Goal: Task Accomplishment & Management: Complete application form

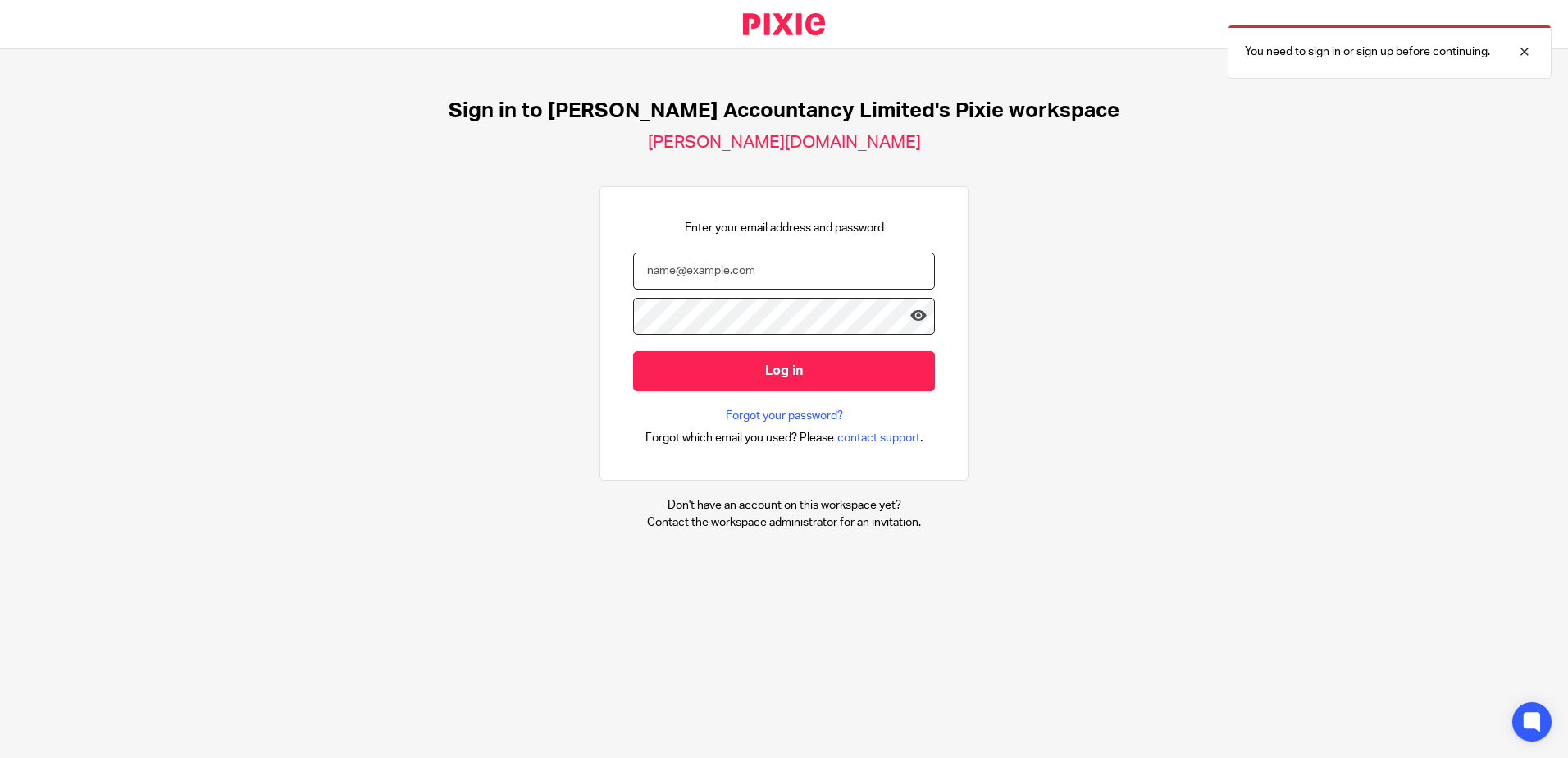
click at [815, 260] on input "email" at bounding box center [784, 271] width 302 height 37
type input "hannah@chatfieldaccountancy.co.uk"
click at [633, 351] on input "Log in" at bounding box center [784, 371] width 302 height 40
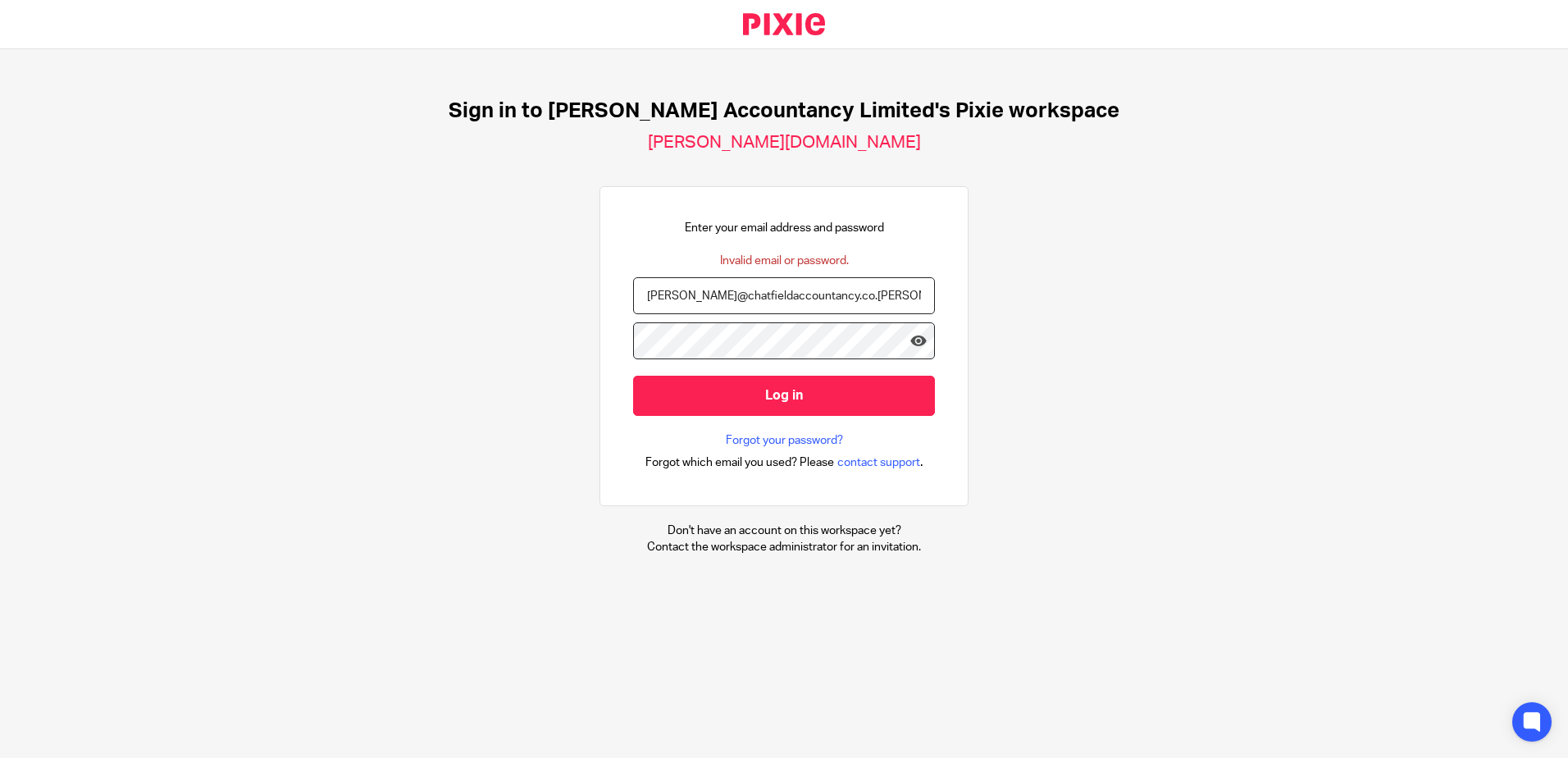
type input "[PERSON_NAME][EMAIL_ADDRESS][DOMAIN_NAME]"
click at [633, 376] on input "Log in" at bounding box center [784, 396] width 302 height 40
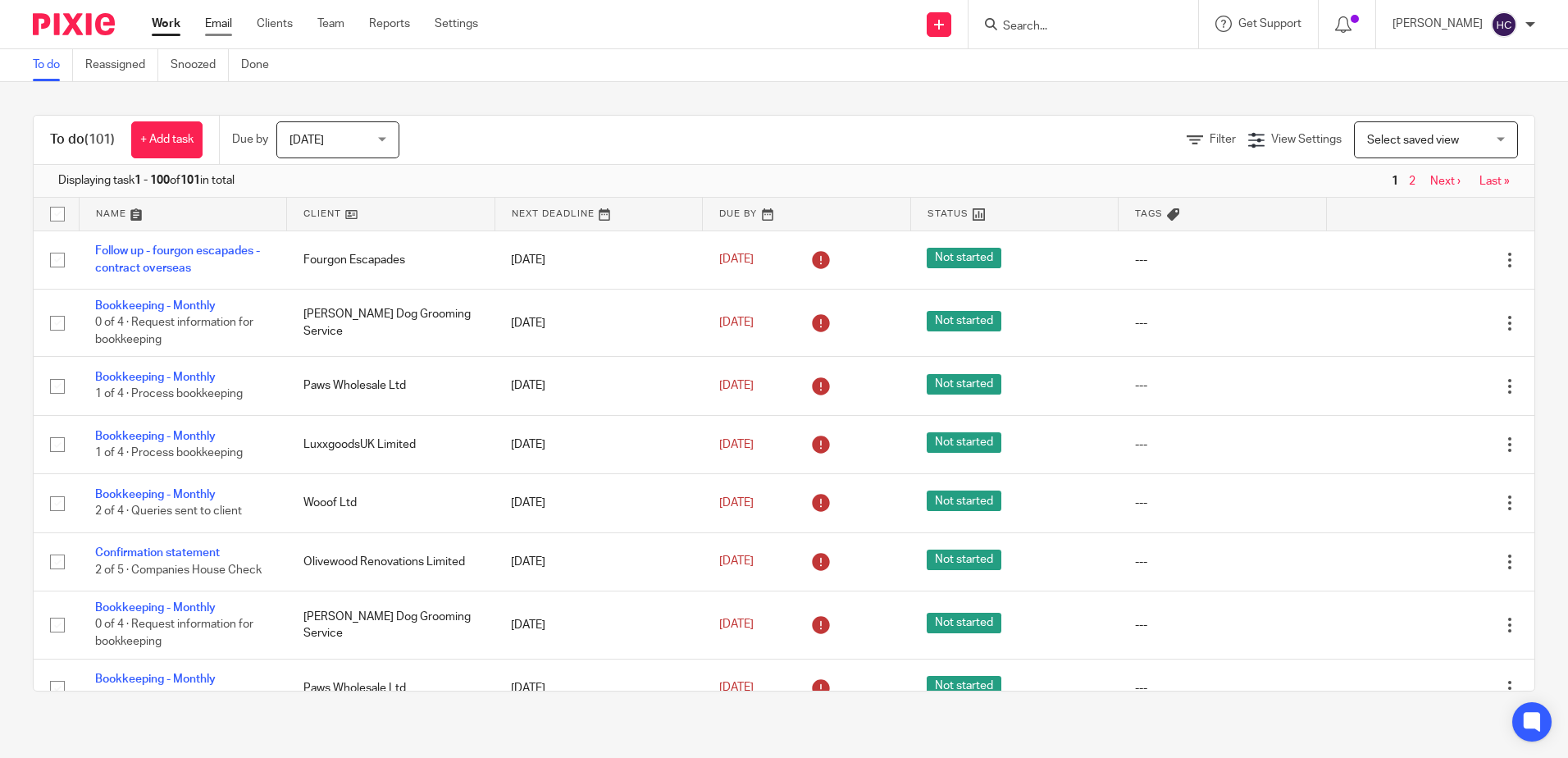
click at [220, 20] on link "Email" at bounding box center [219, 23] width 27 height 16
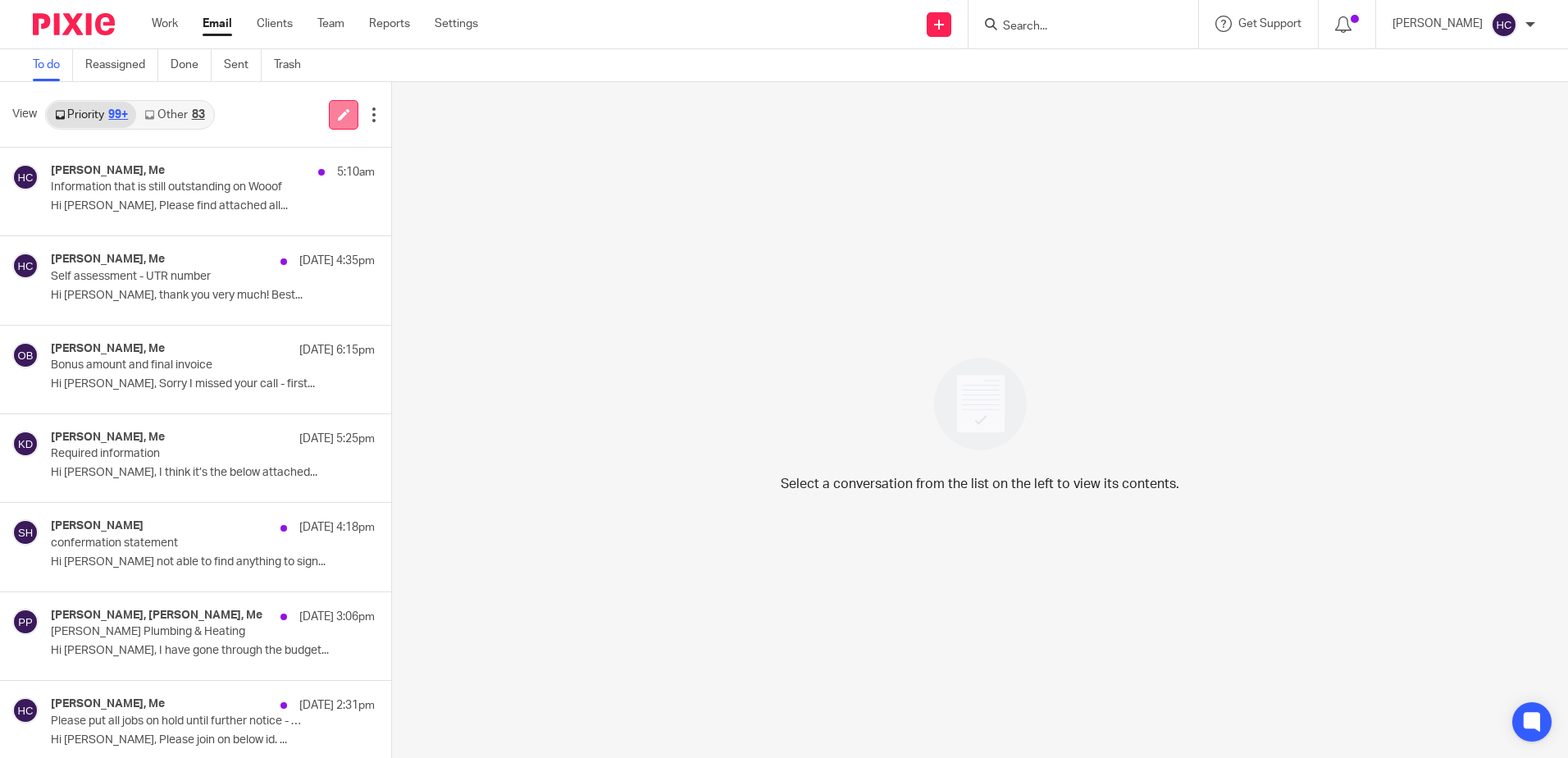
click at [336, 107] on link at bounding box center [344, 115] width 30 height 30
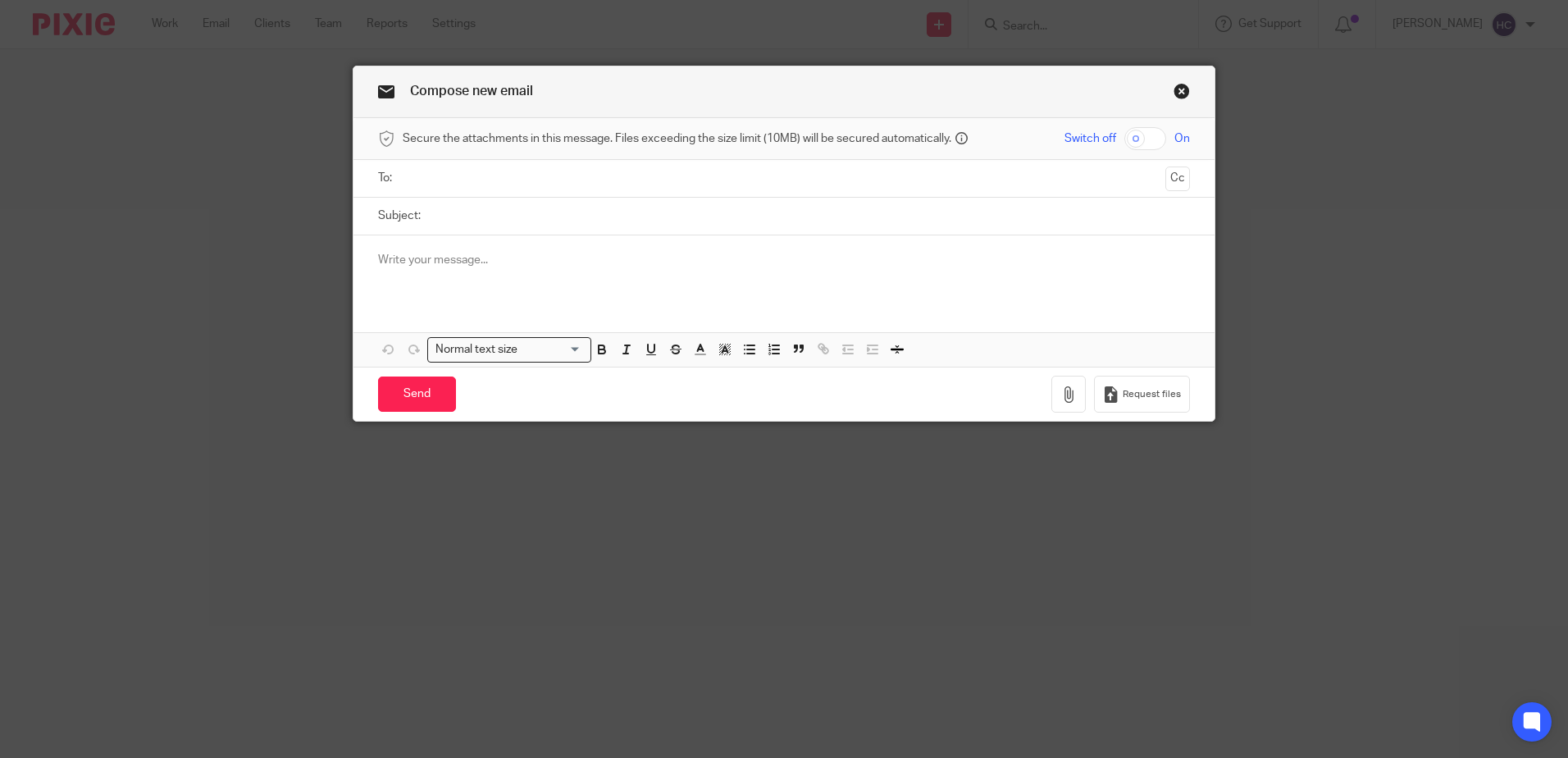
click at [440, 179] on input "text" at bounding box center [783, 179] width 749 height 19
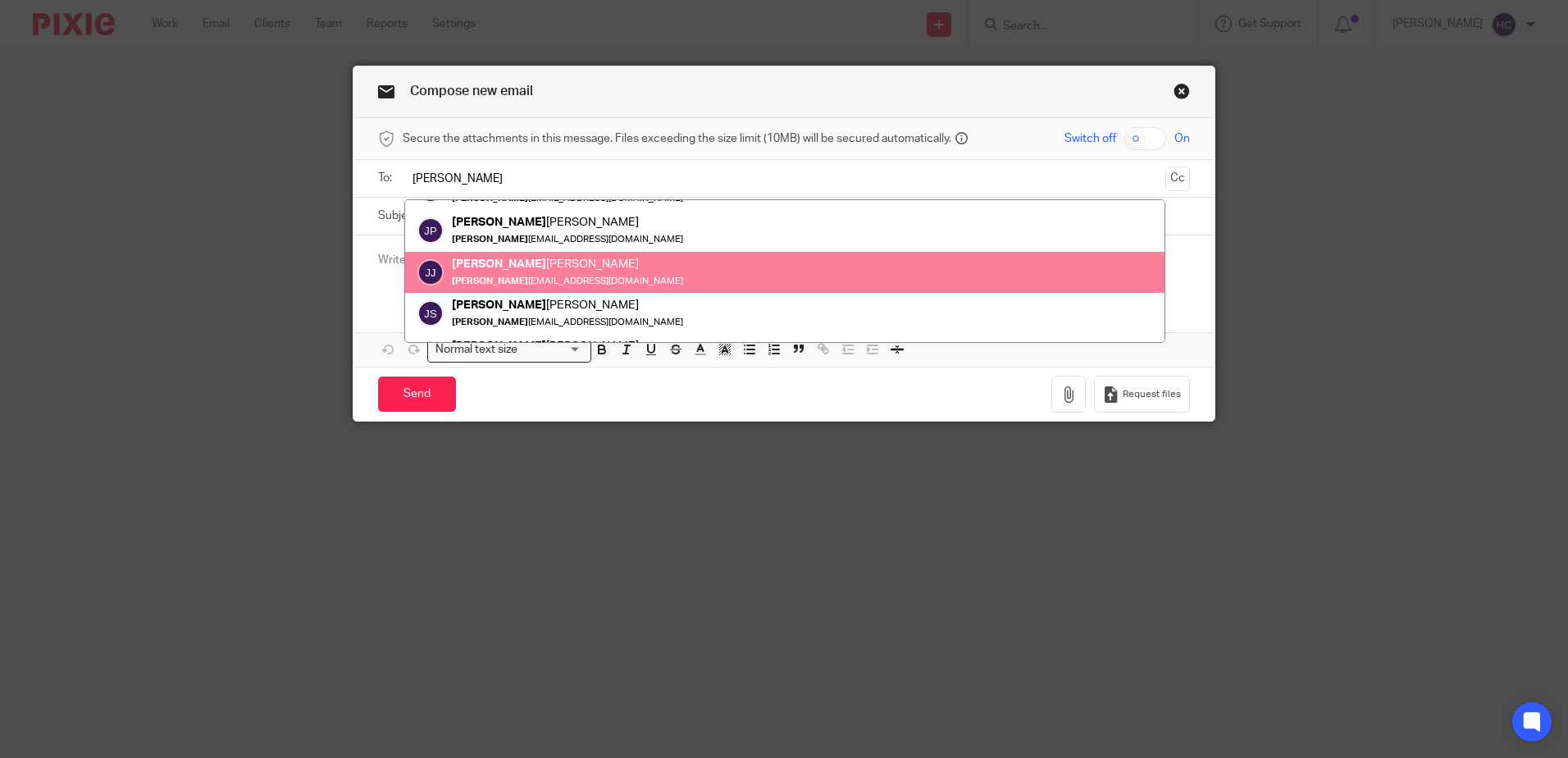
scroll to position [82, 0]
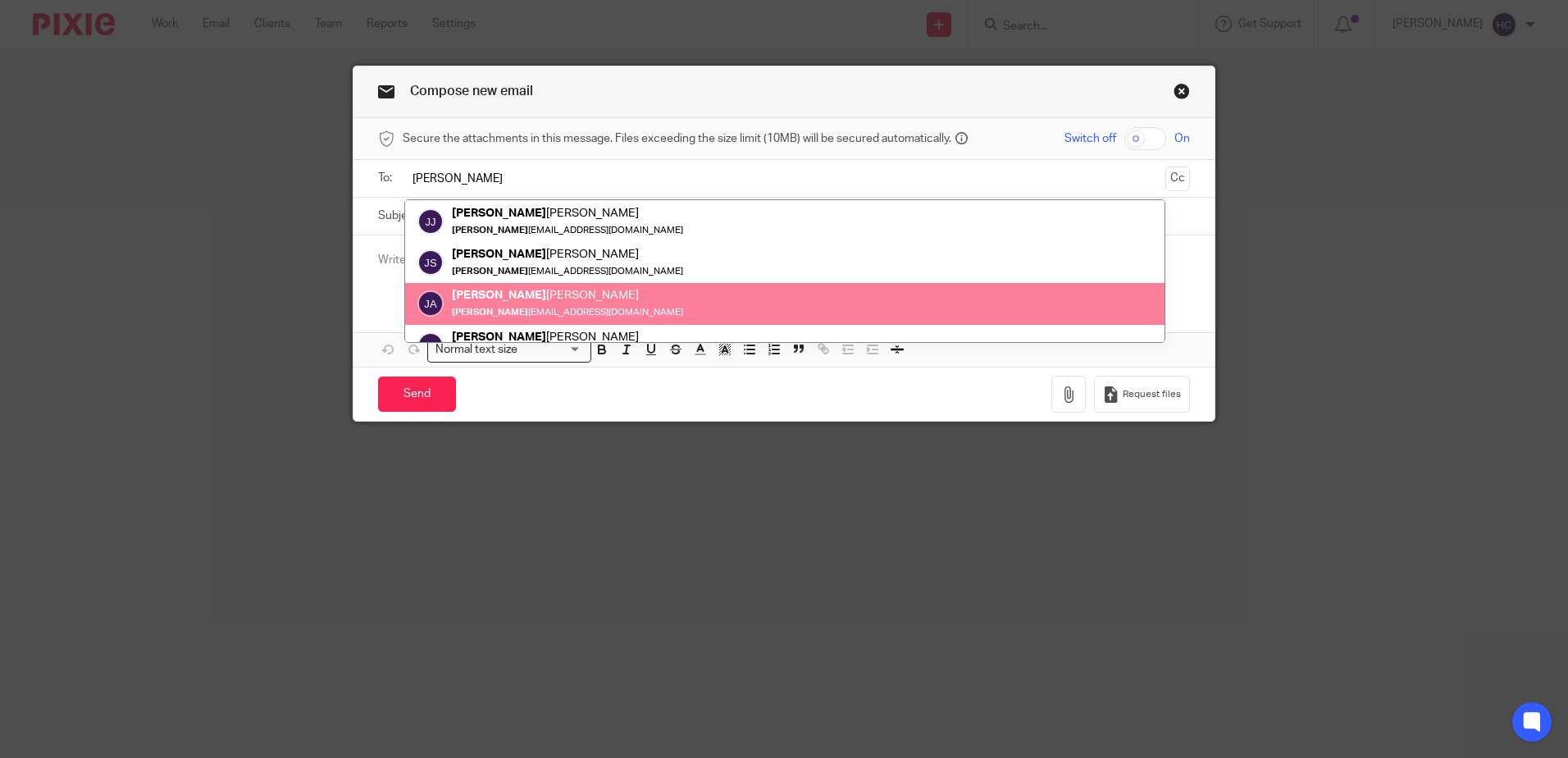
type input "james"
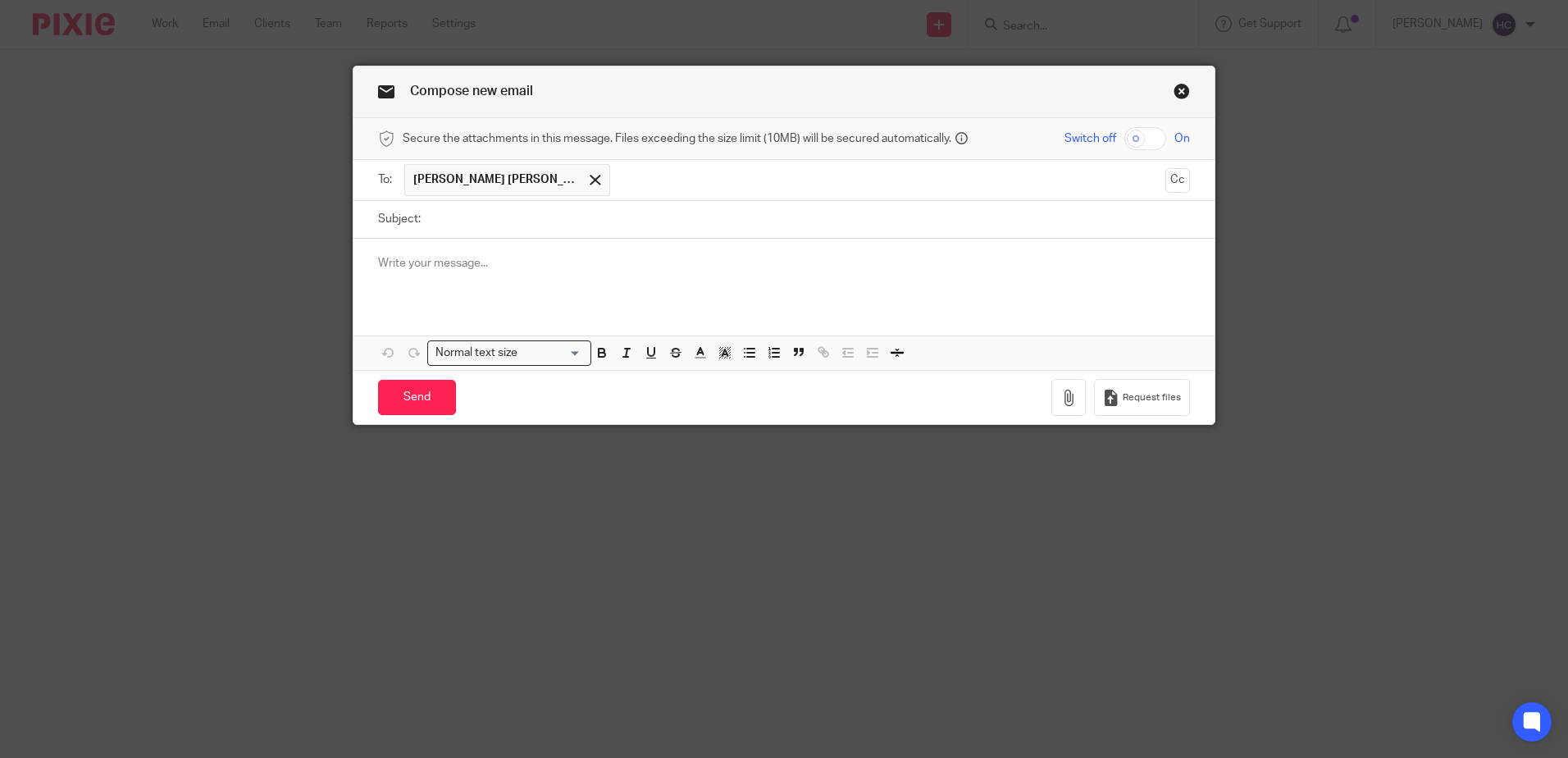
click at [510, 211] on input "Subject:" at bounding box center [808, 219] width 761 height 37
type input "Onboarding and next steps"
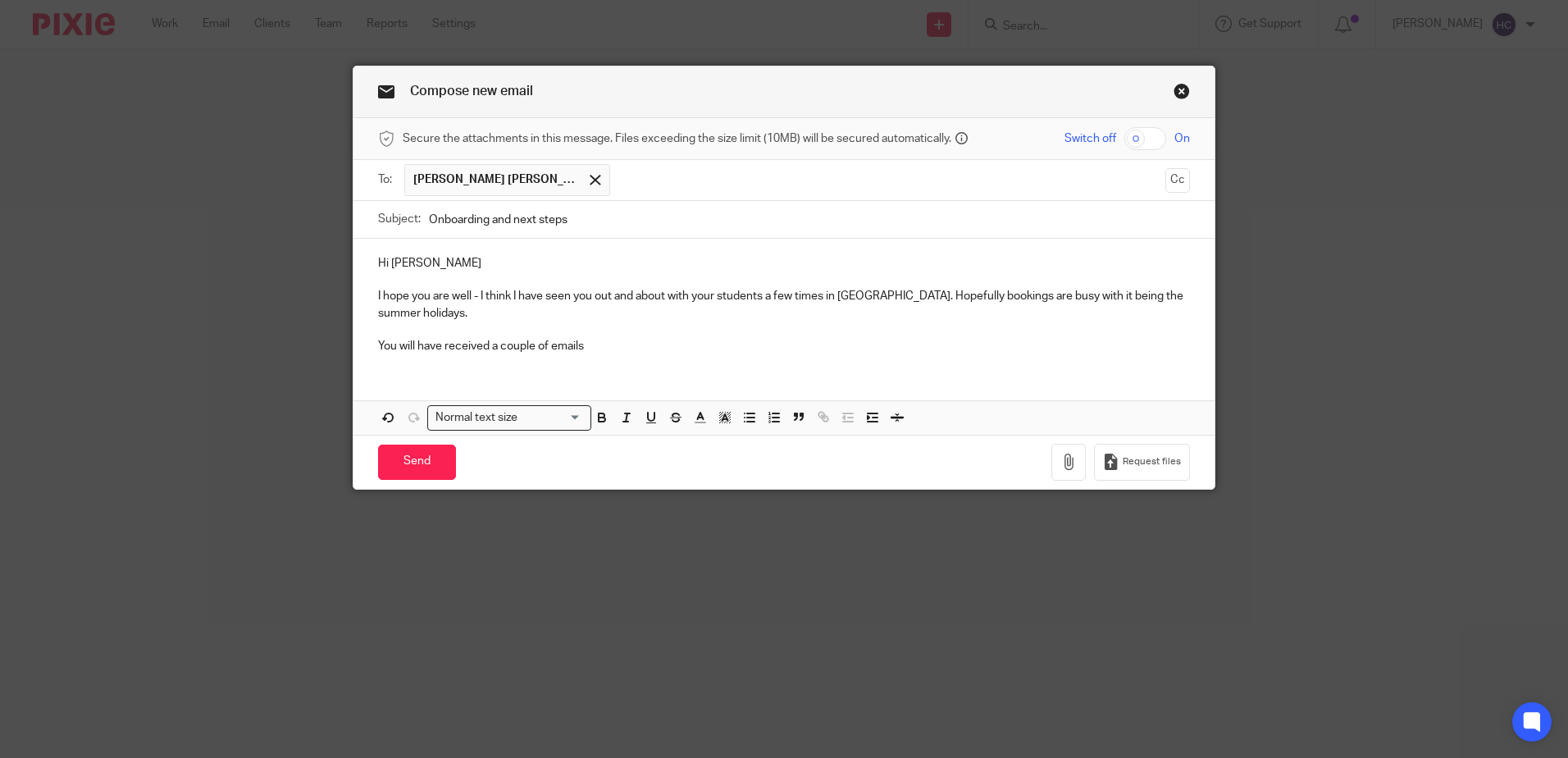
click at [608, 341] on p "You will have received a couple of emails" at bounding box center [784, 346] width 812 height 16
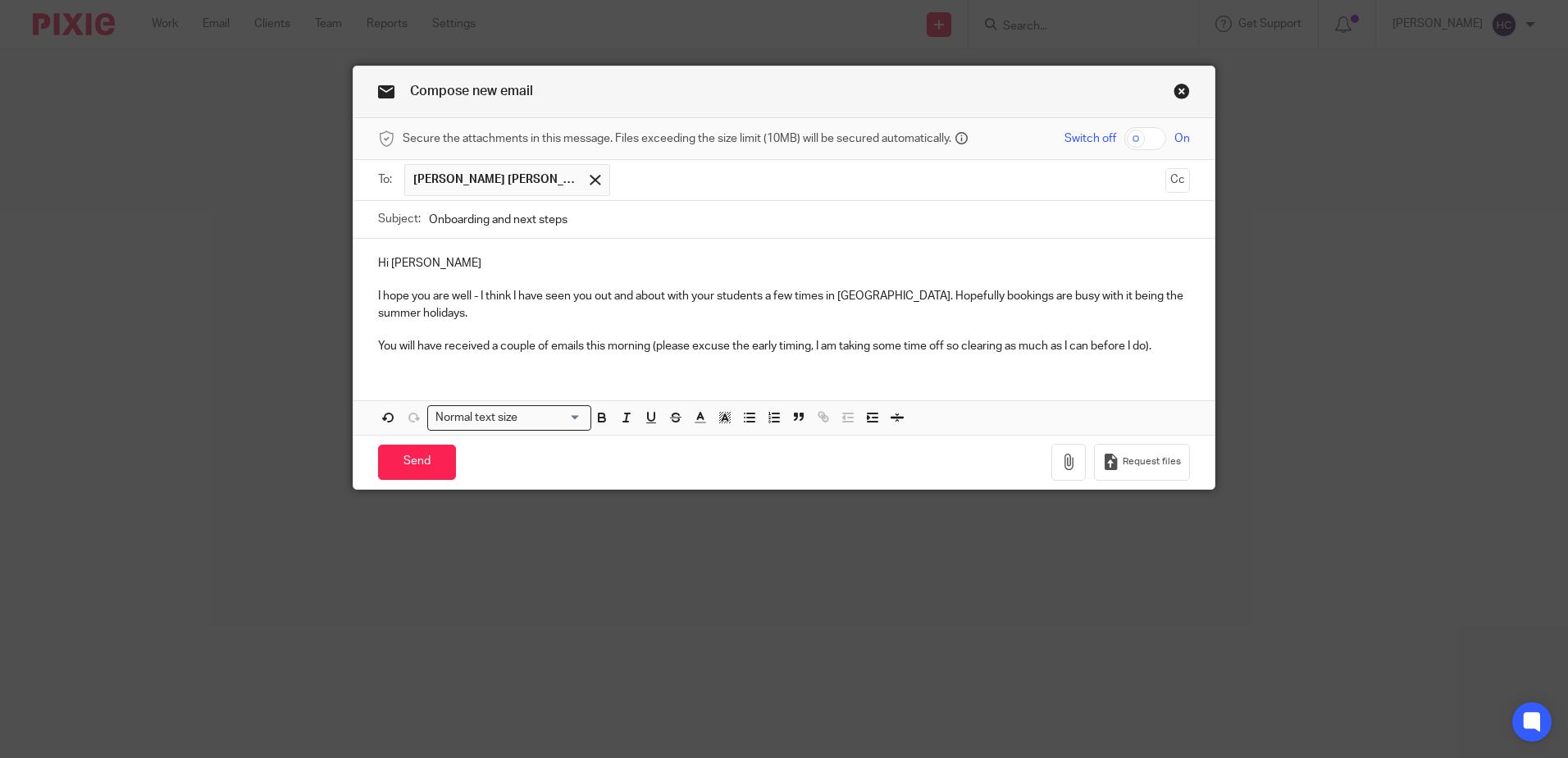
click at [959, 346] on p "You will have received a couple of emails this morning (please excuse the early…" at bounding box center [784, 346] width 812 height 16
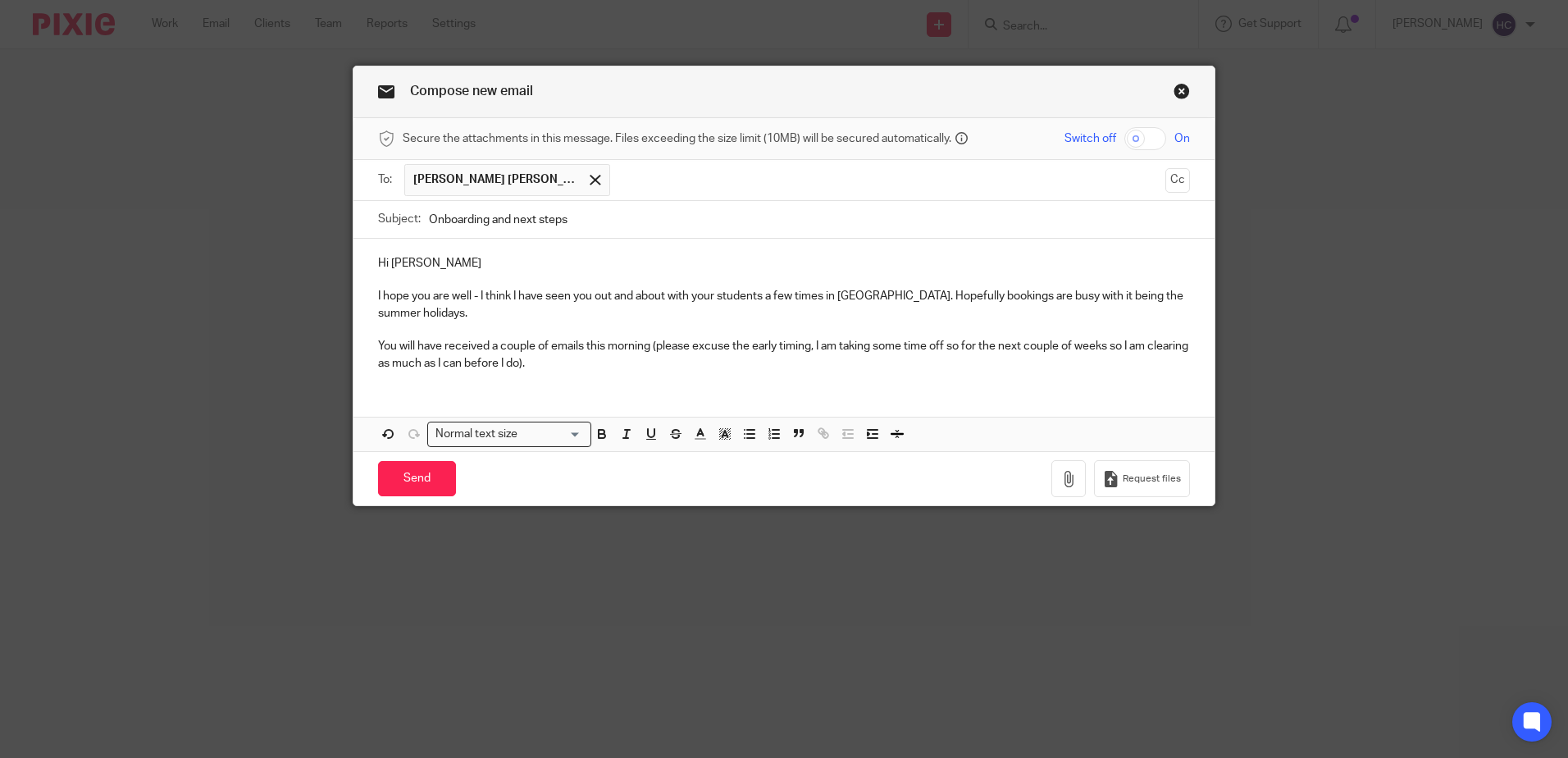
click at [591, 358] on p "You will have received a couple of emails this morning (please excuse the early…" at bounding box center [784, 354] width 812 height 33
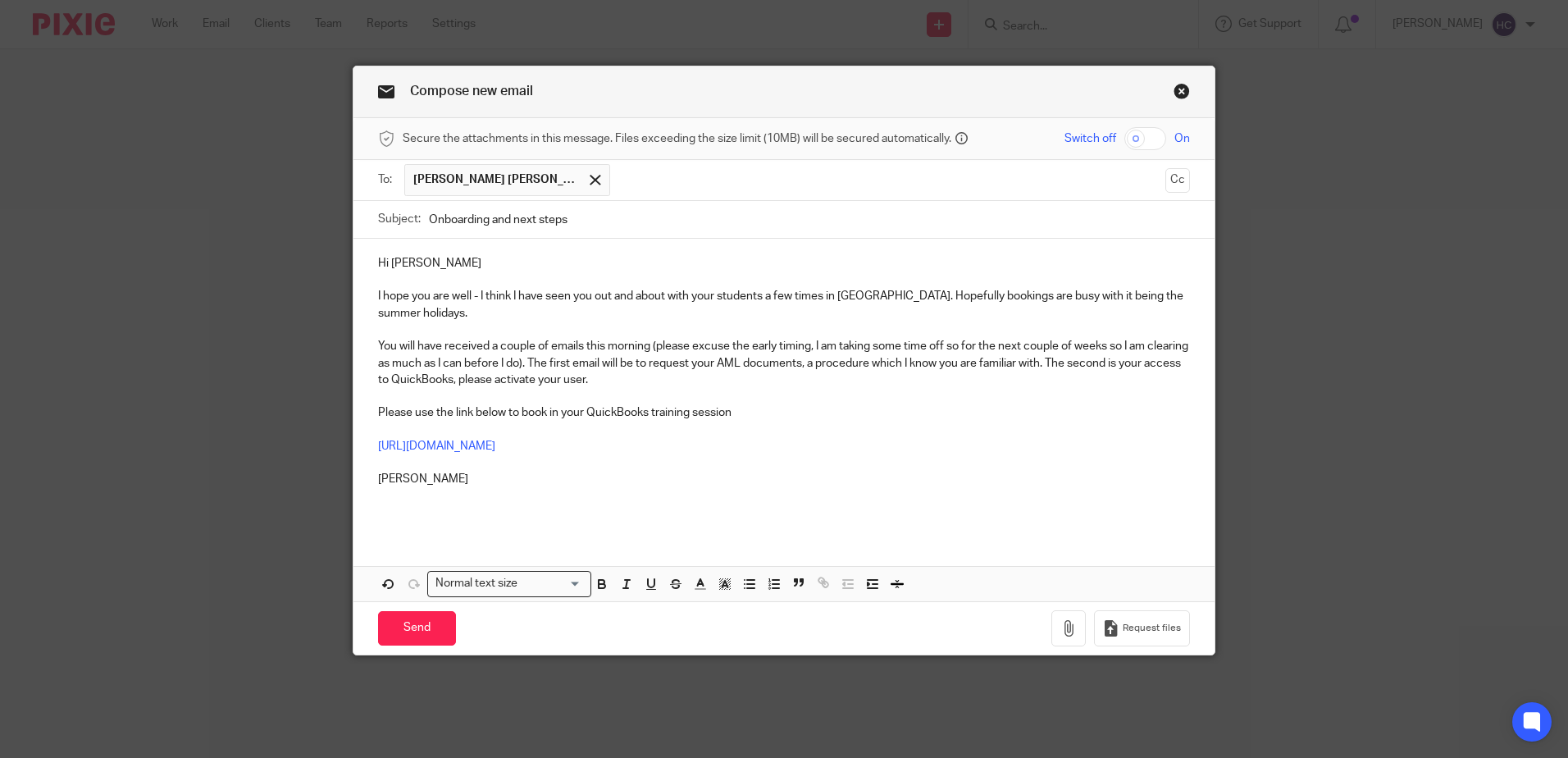
drag, startPoint x: 366, startPoint y: 411, endPoint x: 380, endPoint y: 420, distance: 16.6
click at [367, 411] on div "Hi James I hope you are well - I think I have seen you out and about with your …" at bounding box center [784, 386] width 861 height 294
click at [417, 641] on input "Send" at bounding box center [417, 628] width 78 height 35
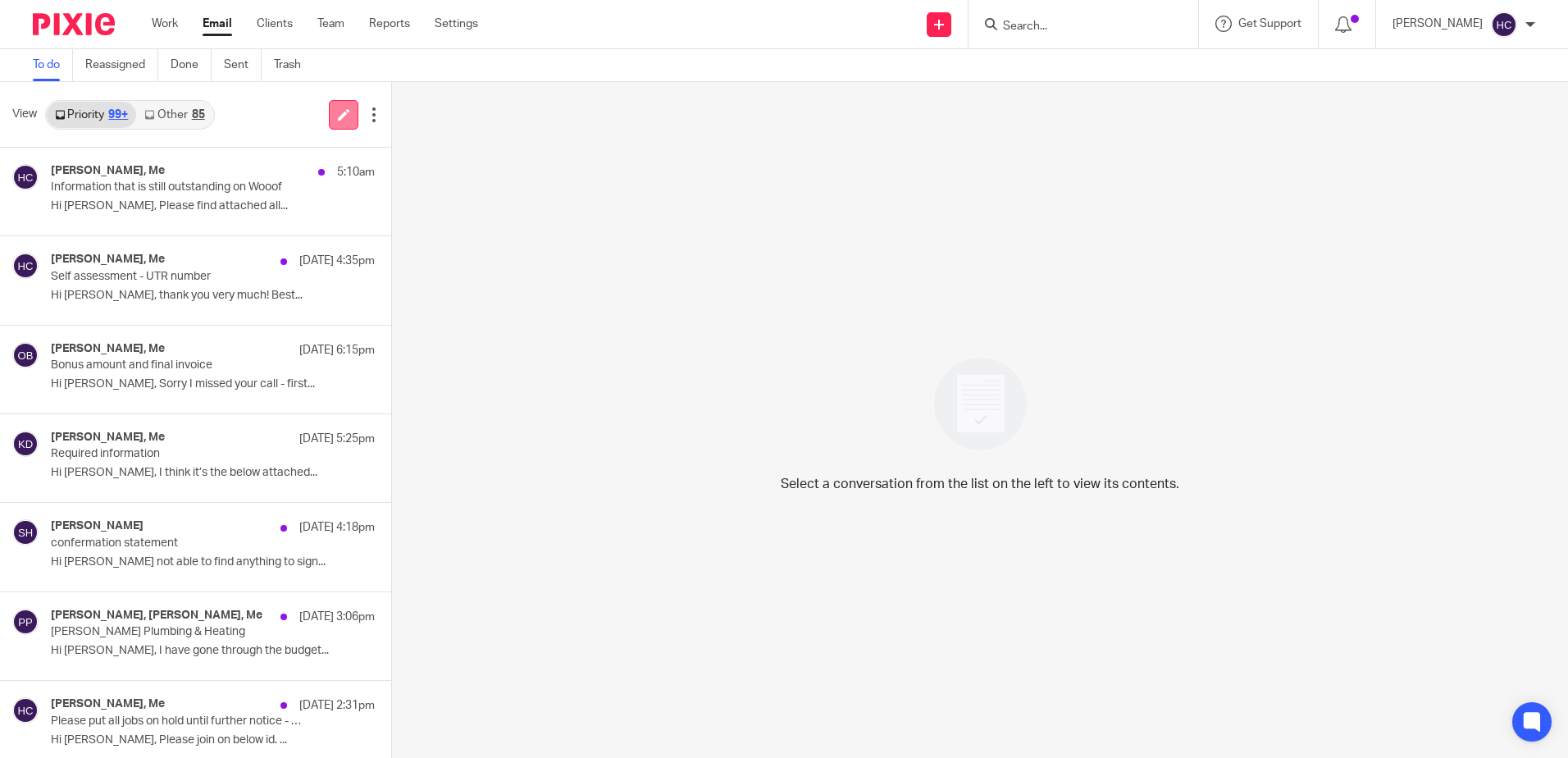
click at [329, 114] on link at bounding box center [344, 115] width 30 height 30
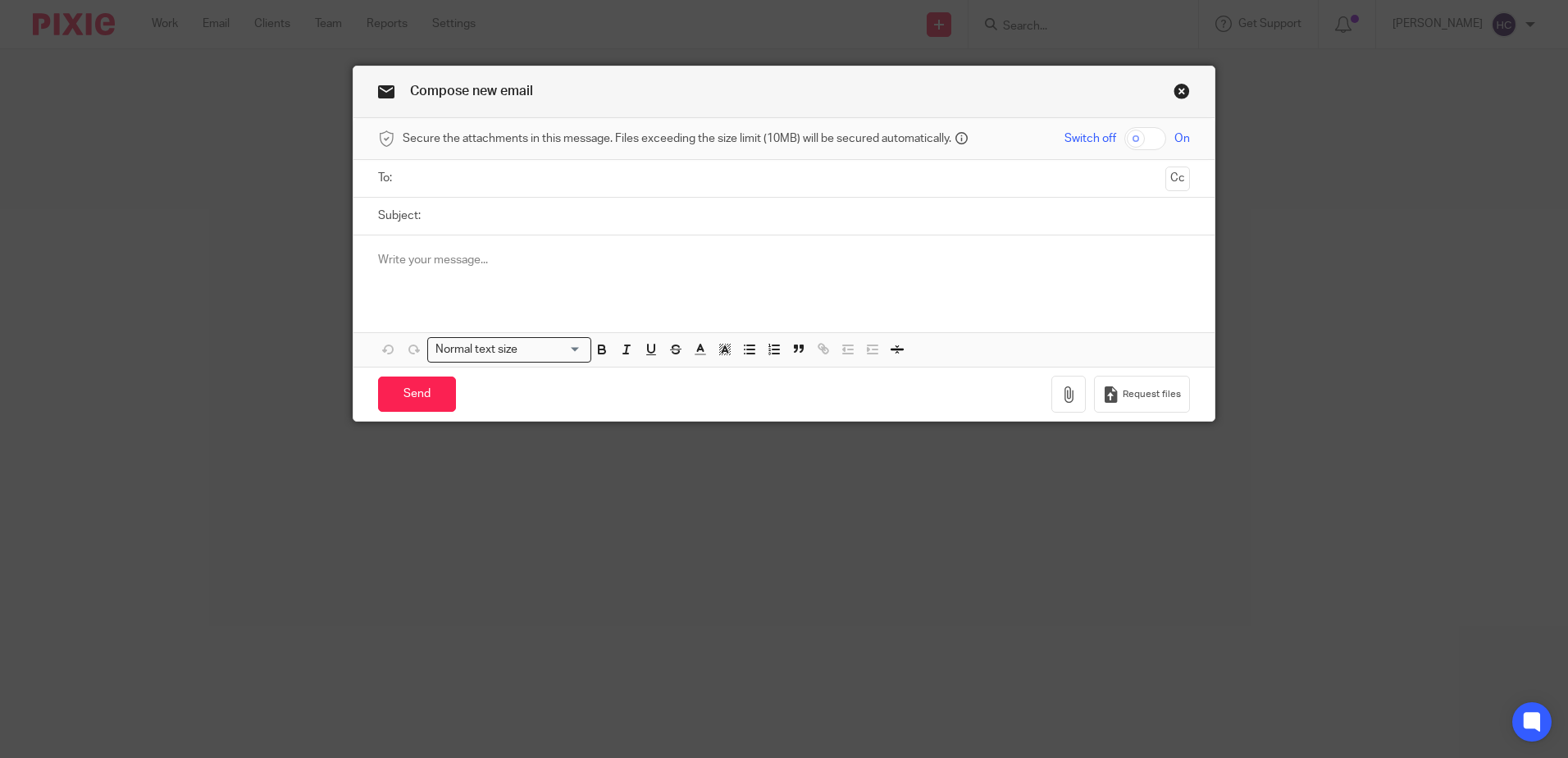
click at [1176, 91] on link "Close this dialog window" at bounding box center [1181, 94] width 16 height 22
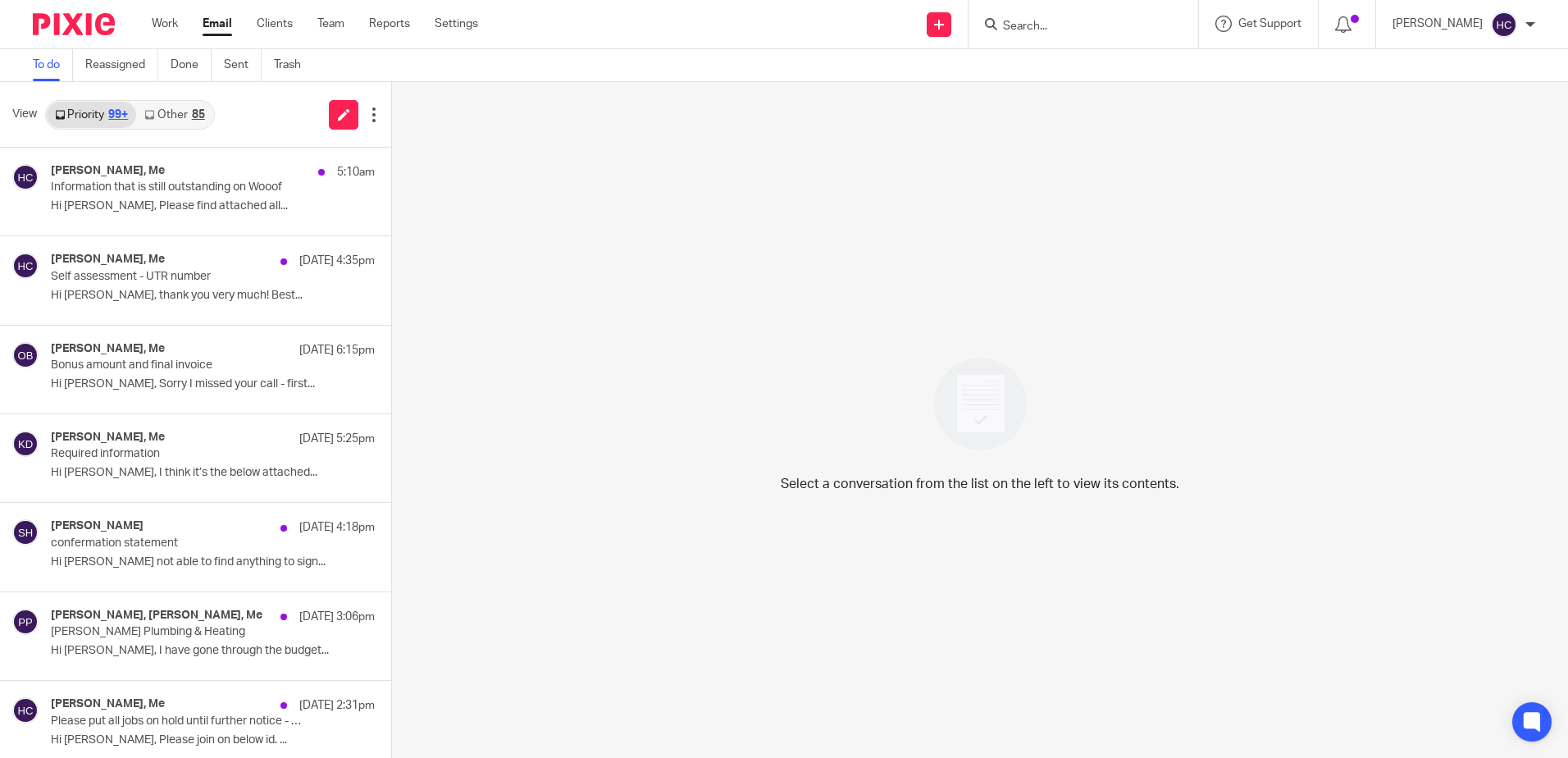
click at [1047, 20] on input "Search" at bounding box center [1075, 27] width 148 height 14
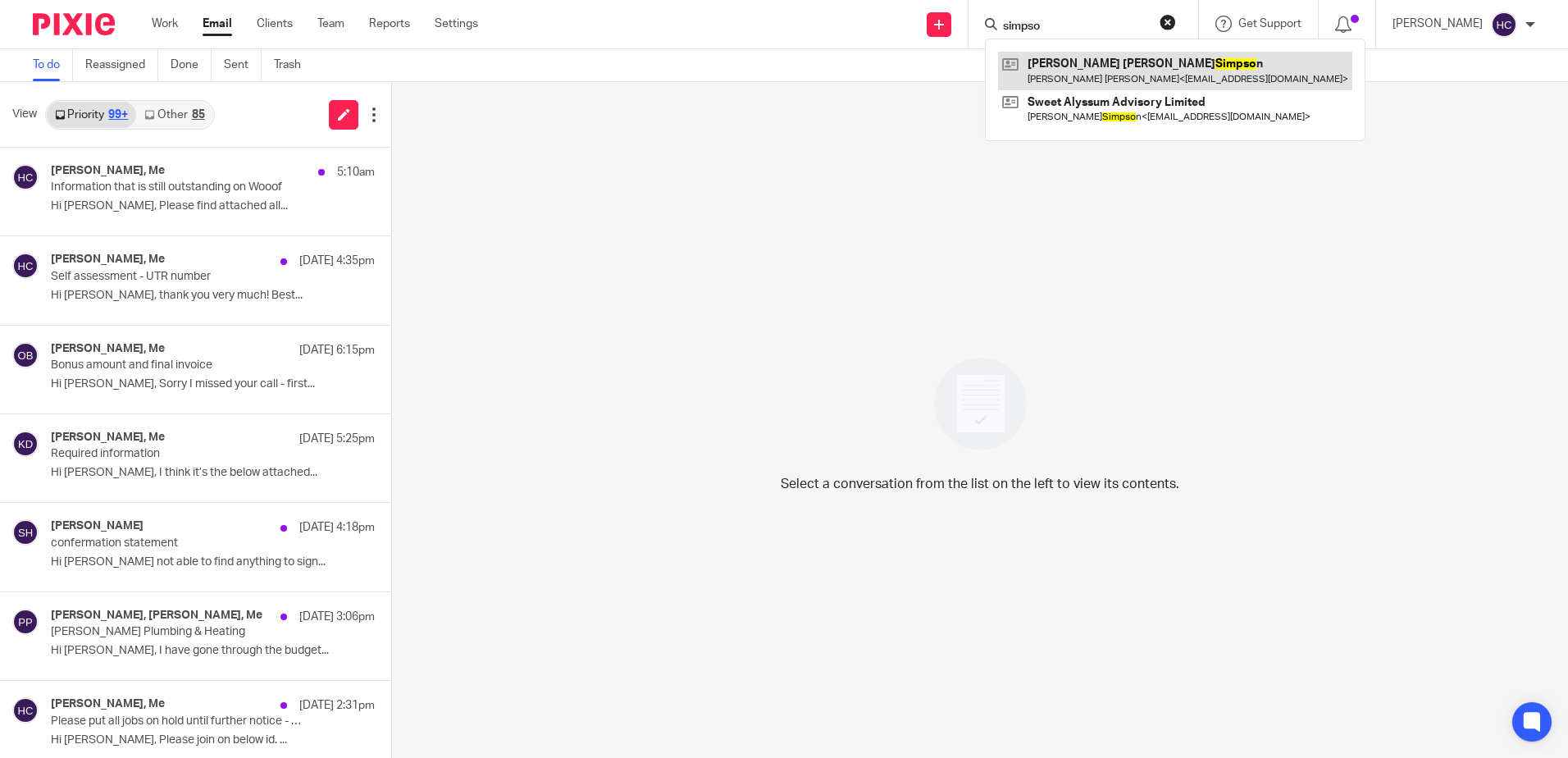
type input "simpso"
click at [1078, 73] on link at bounding box center [1175, 71] width 354 height 38
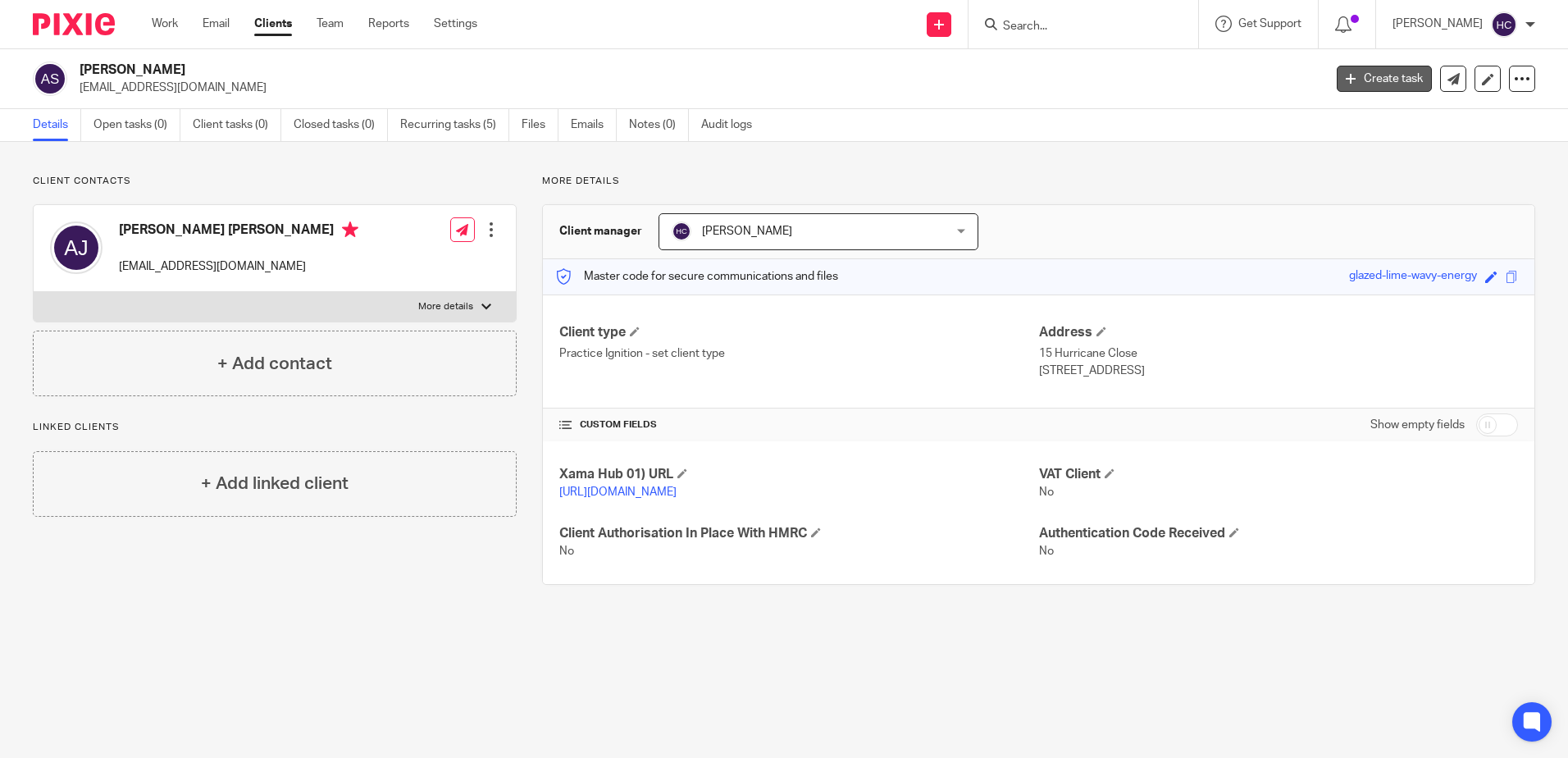
click at [1406, 78] on link "Create task" at bounding box center [1384, 78] width 95 height 26
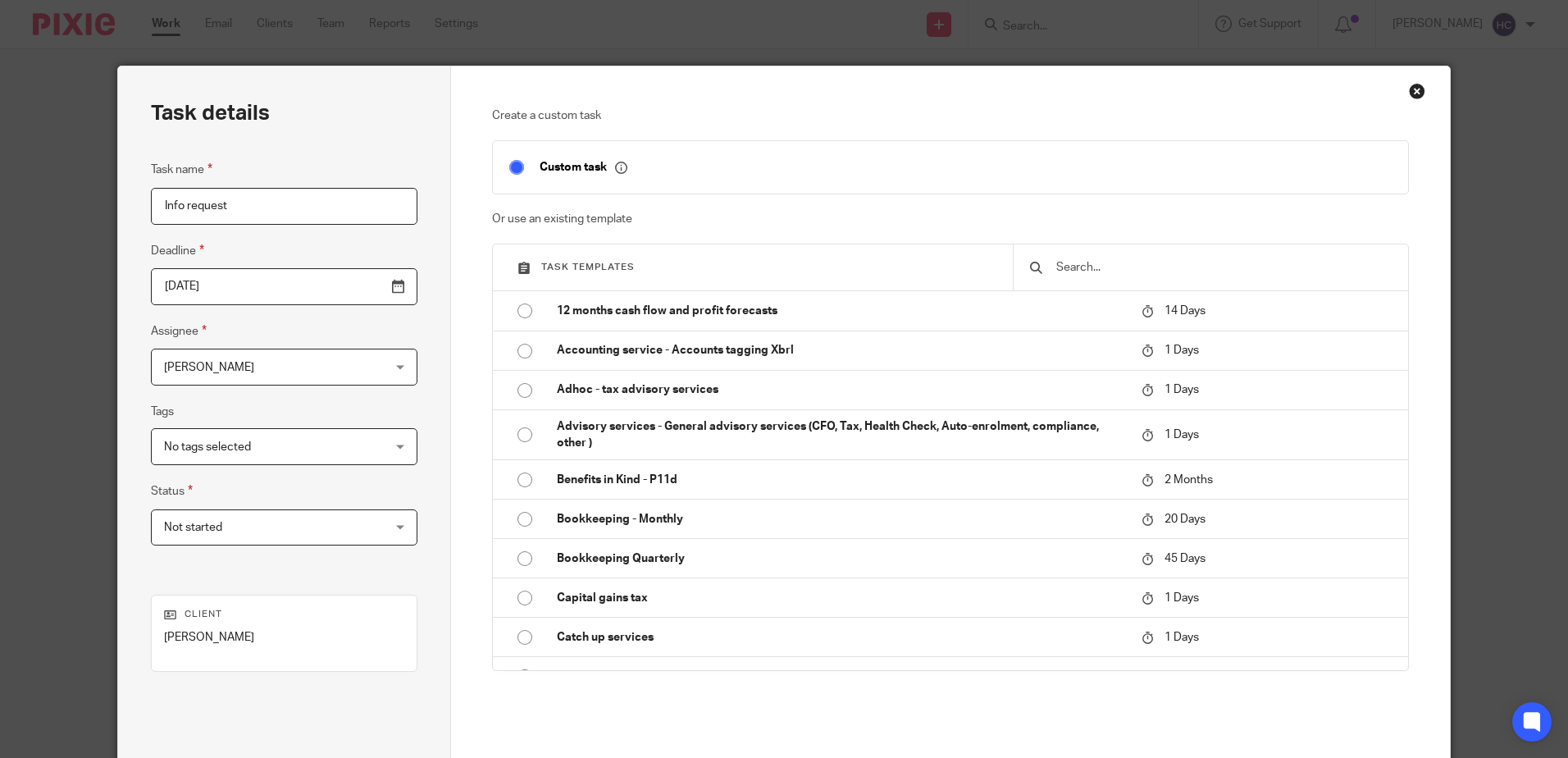
type input "Info request"
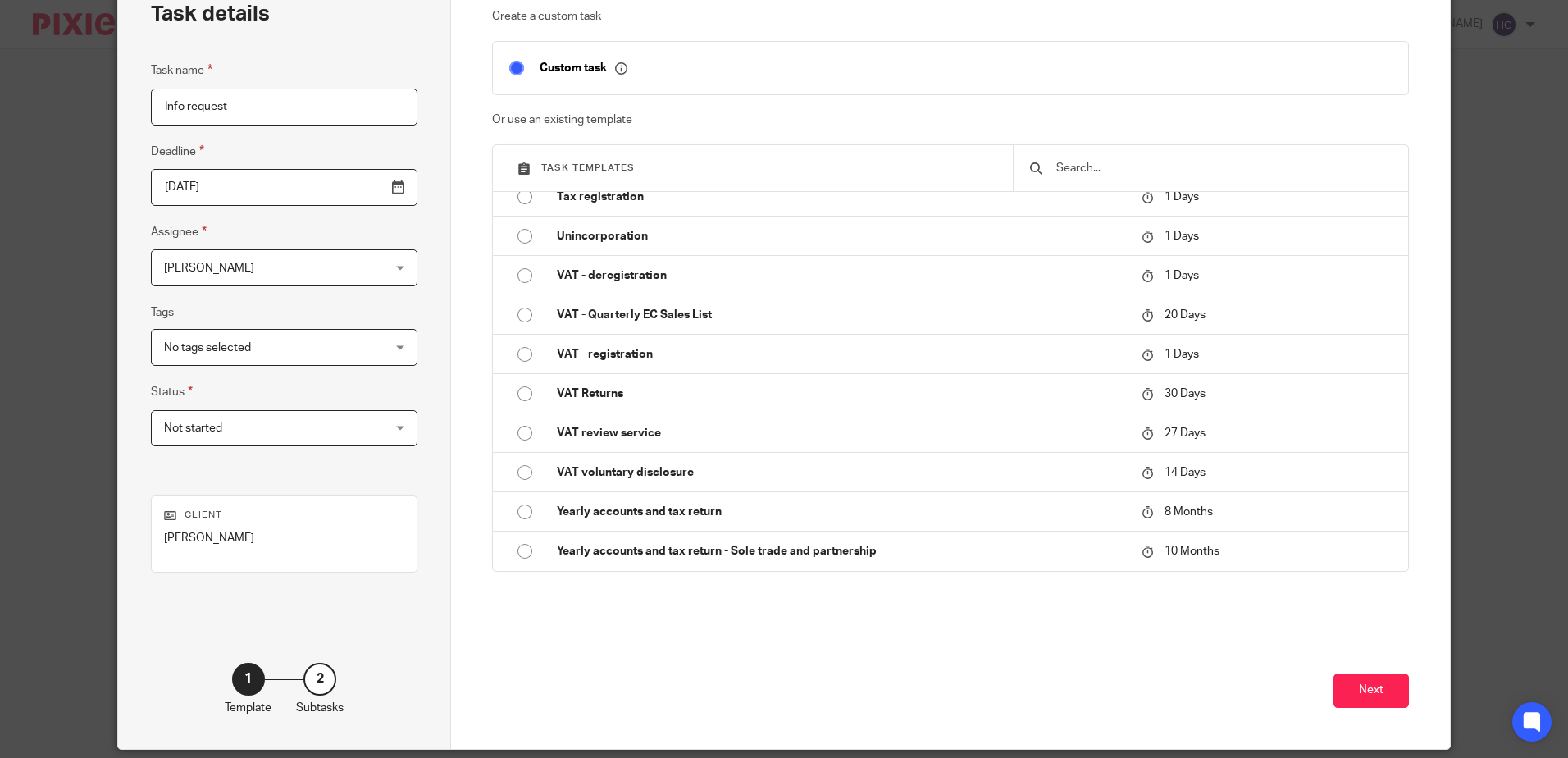
scroll to position [157, 0]
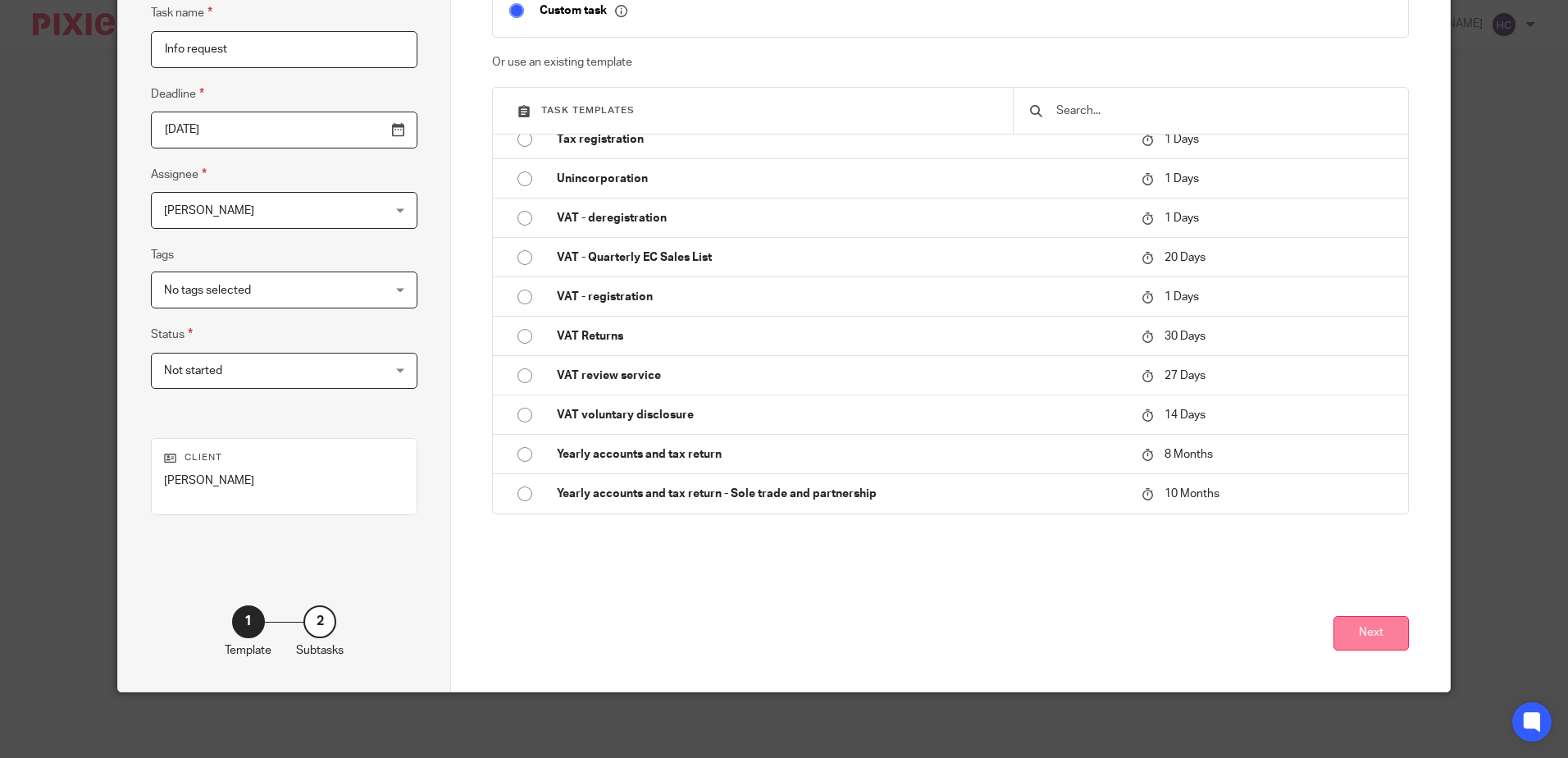
click at [1385, 642] on button "Next" at bounding box center [1370, 633] width 75 height 35
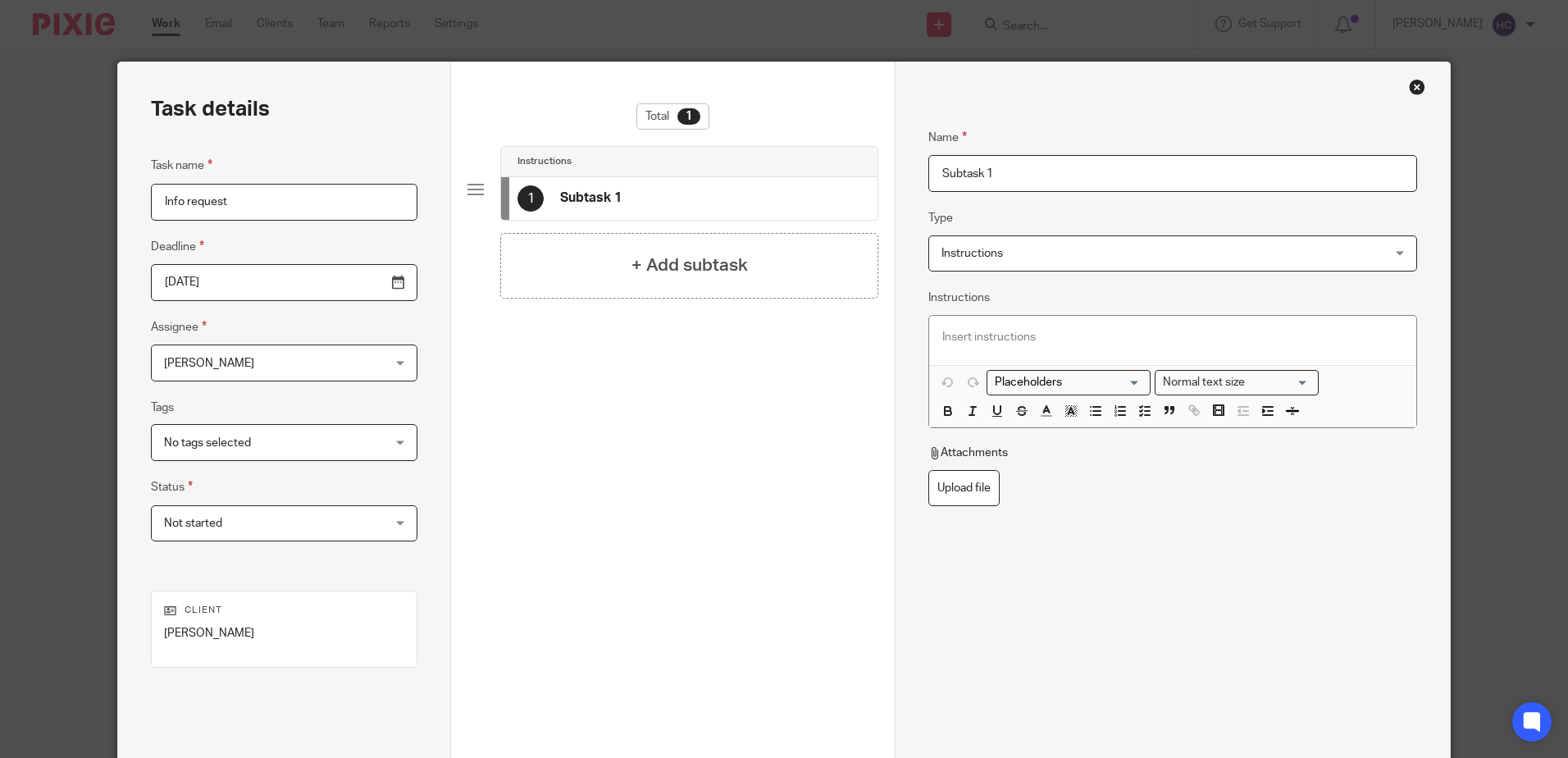
scroll to position [0, 0]
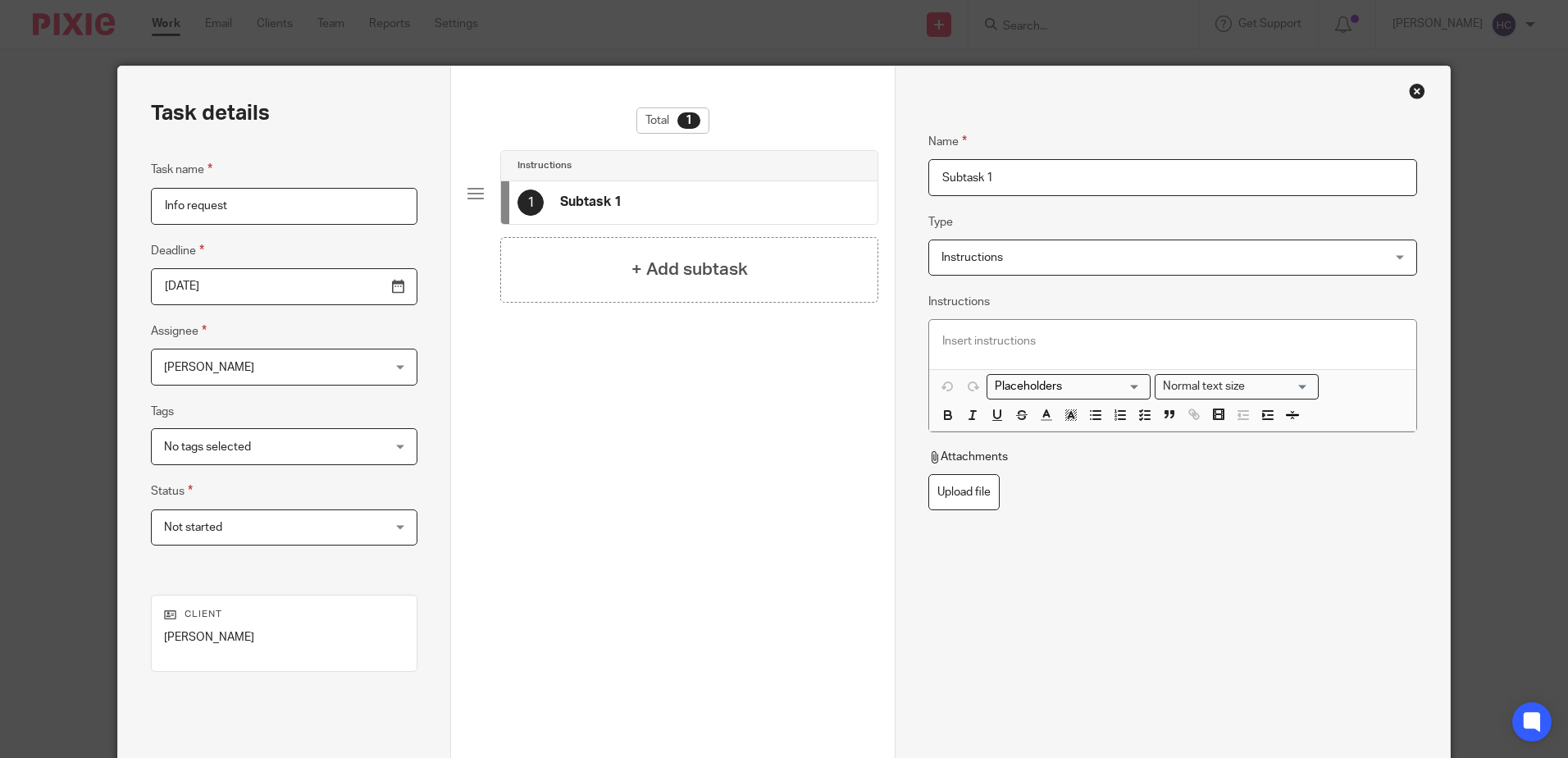
click at [977, 183] on input "Subtask 1" at bounding box center [1172, 178] width 488 height 37
type input "Info request"
click at [977, 256] on span "Instructions" at bounding box center [972, 258] width 61 height 11
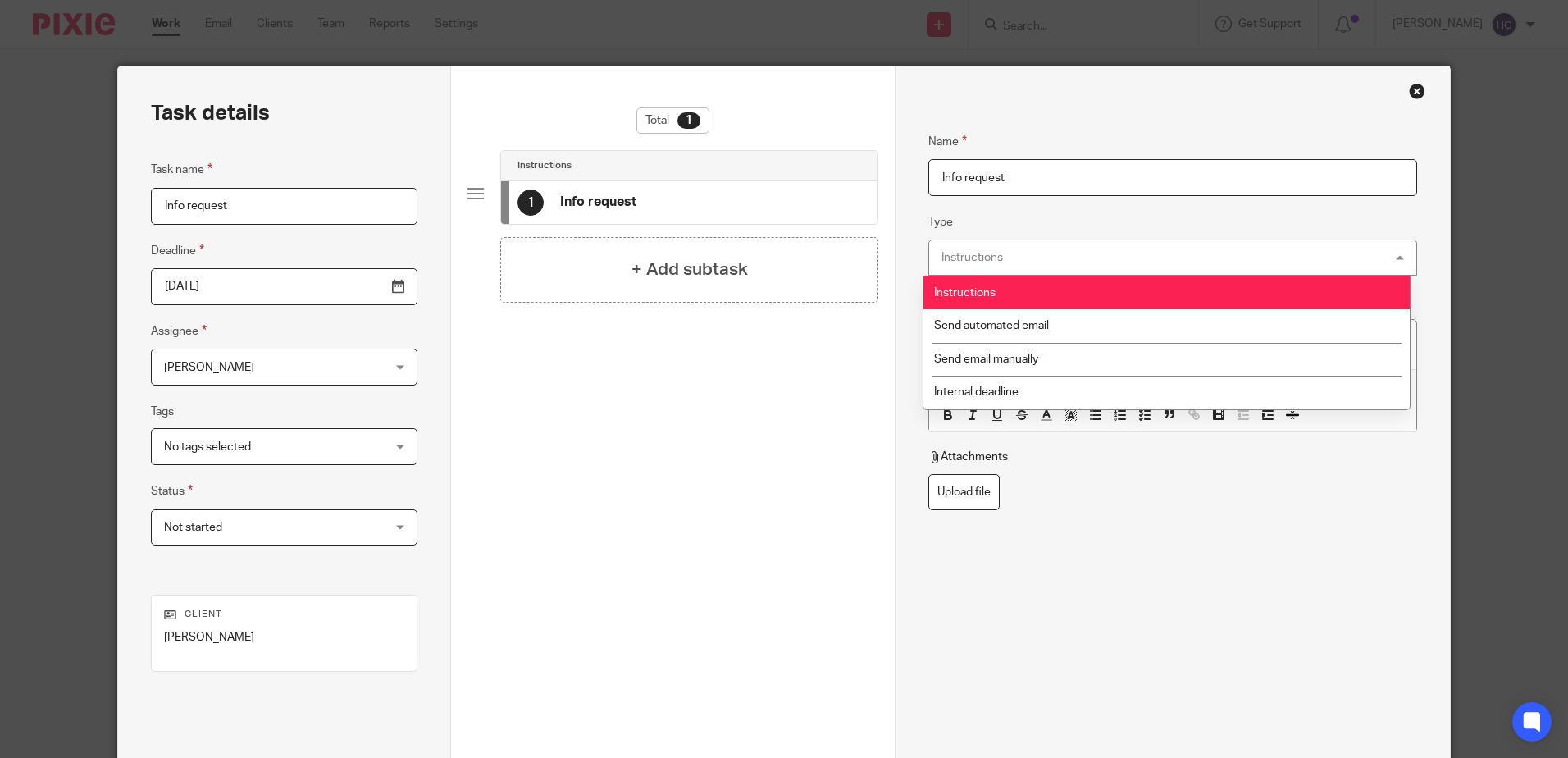
click at [969, 313] on li "Send automated email" at bounding box center [1165, 326] width 486 height 33
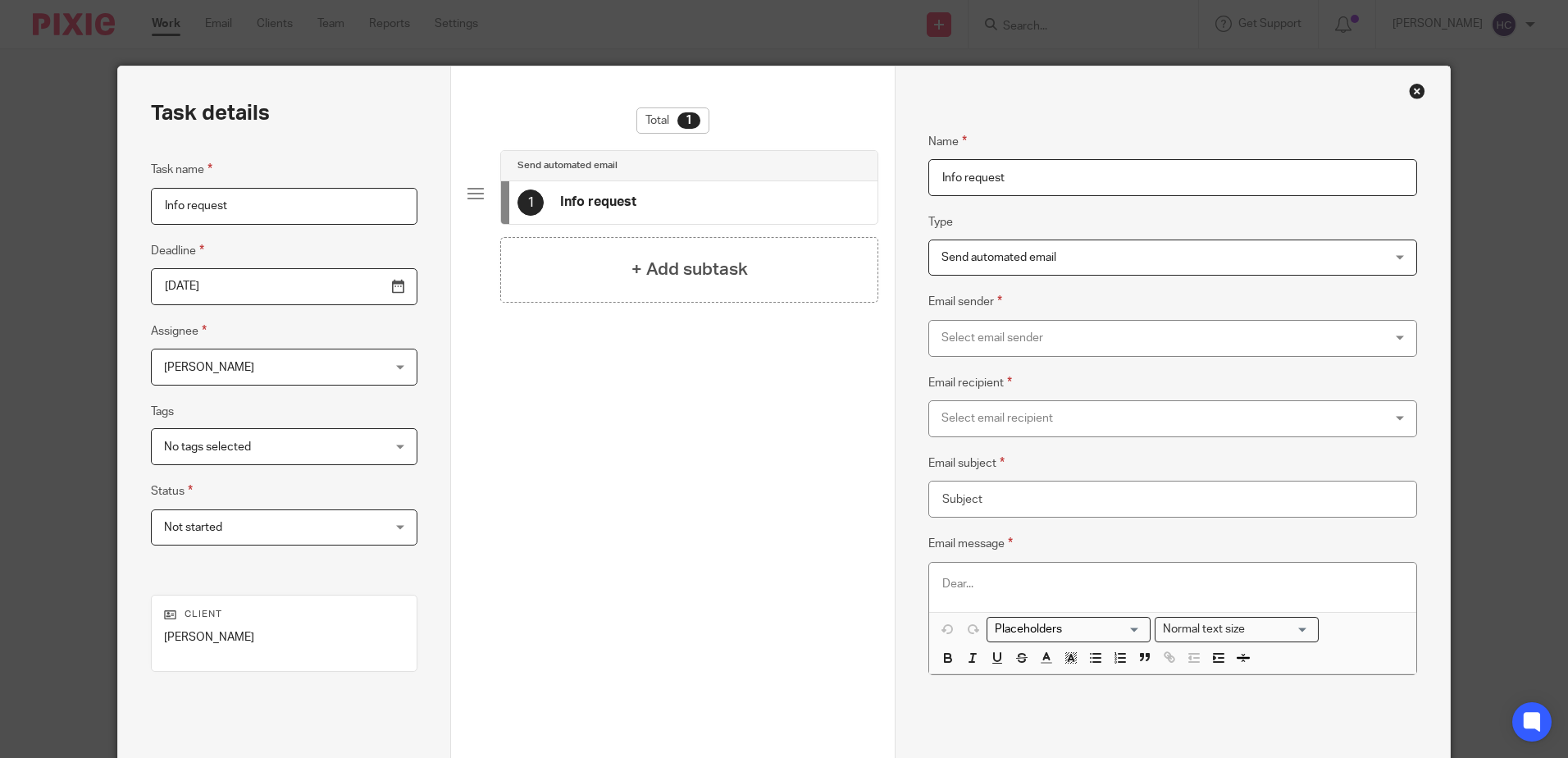
click at [966, 333] on div "Select email sender" at bounding box center [1131, 338] width 380 height 34
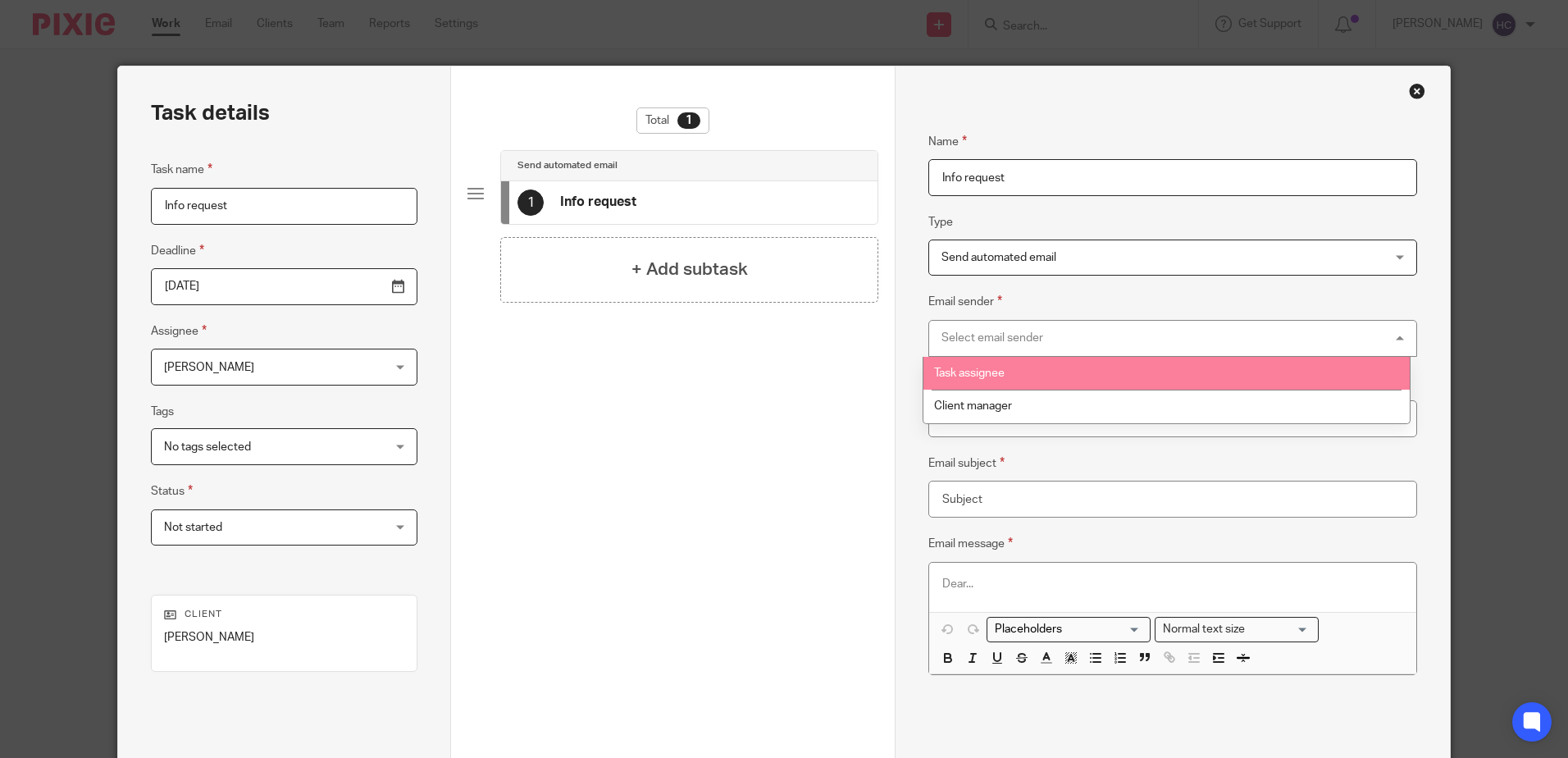
click at [971, 374] on span "Task assignee" at bounding box center [970, 373] width 71 height 11
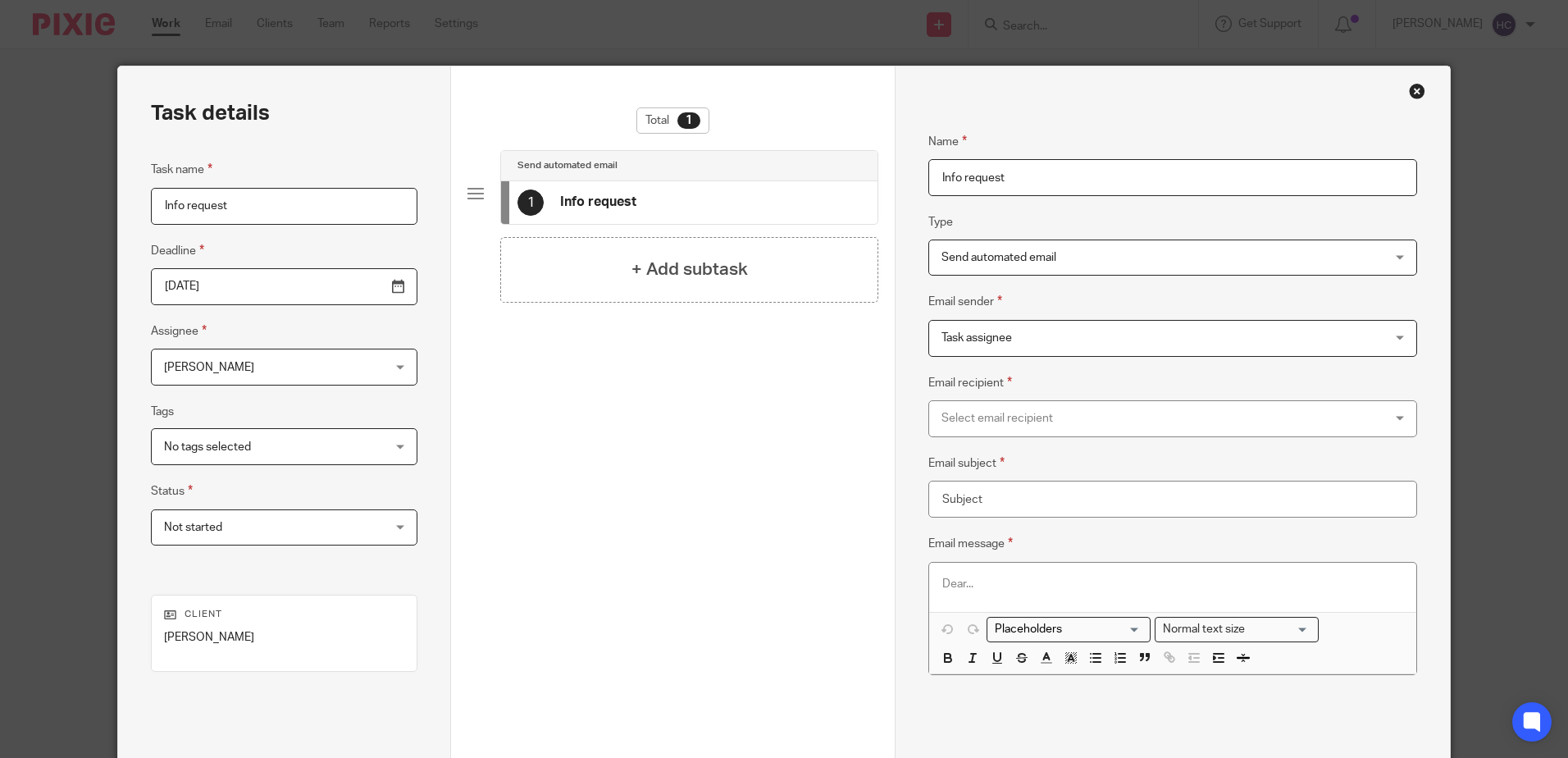
click at [970, 411] on div "Select email recipient" at bounding box center [1131, 418] width 380 height 34
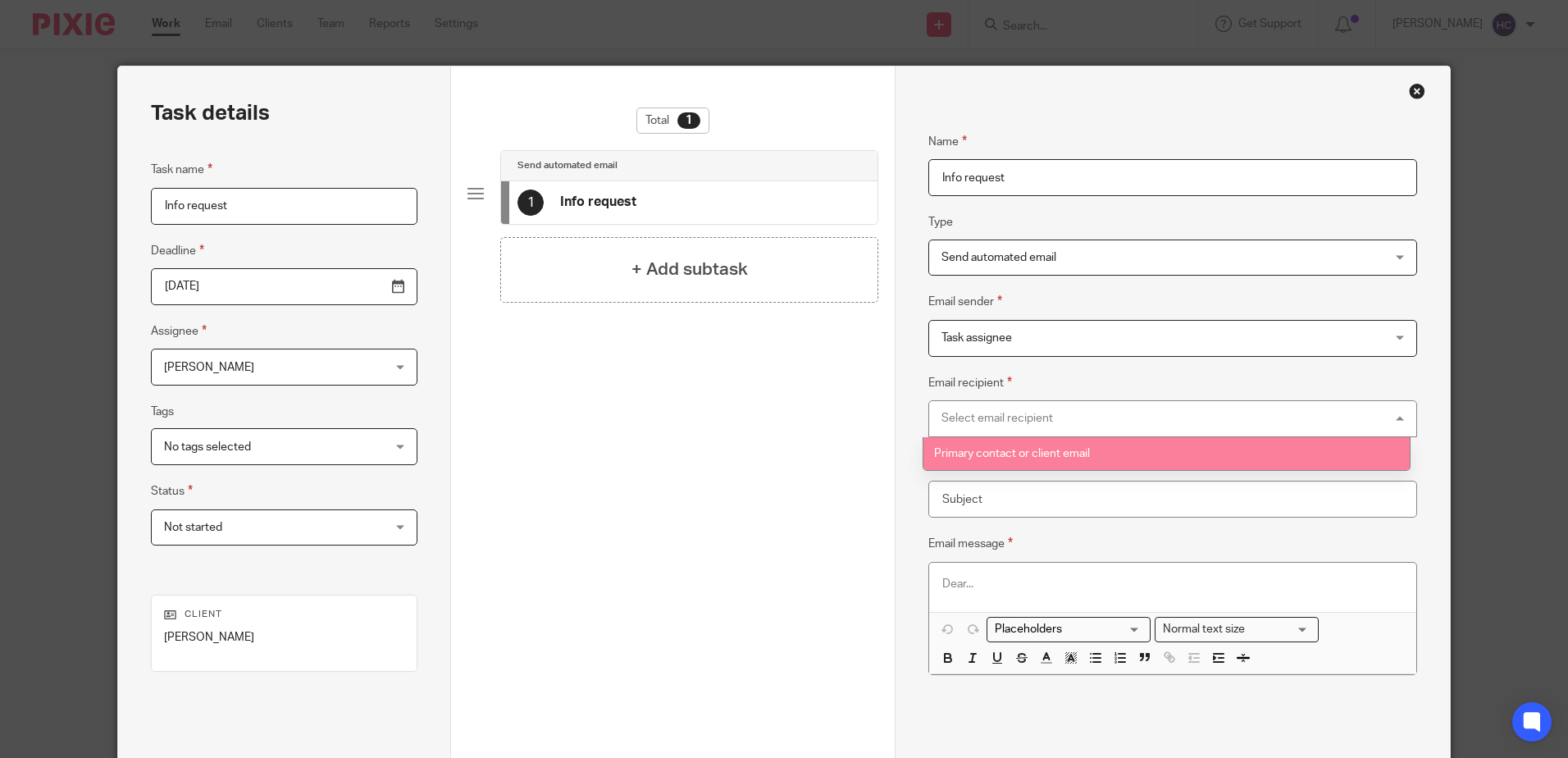
click at [979, 460] on li "Primary contact or client email" at bounding box center [1165, 453] width 486 height 33
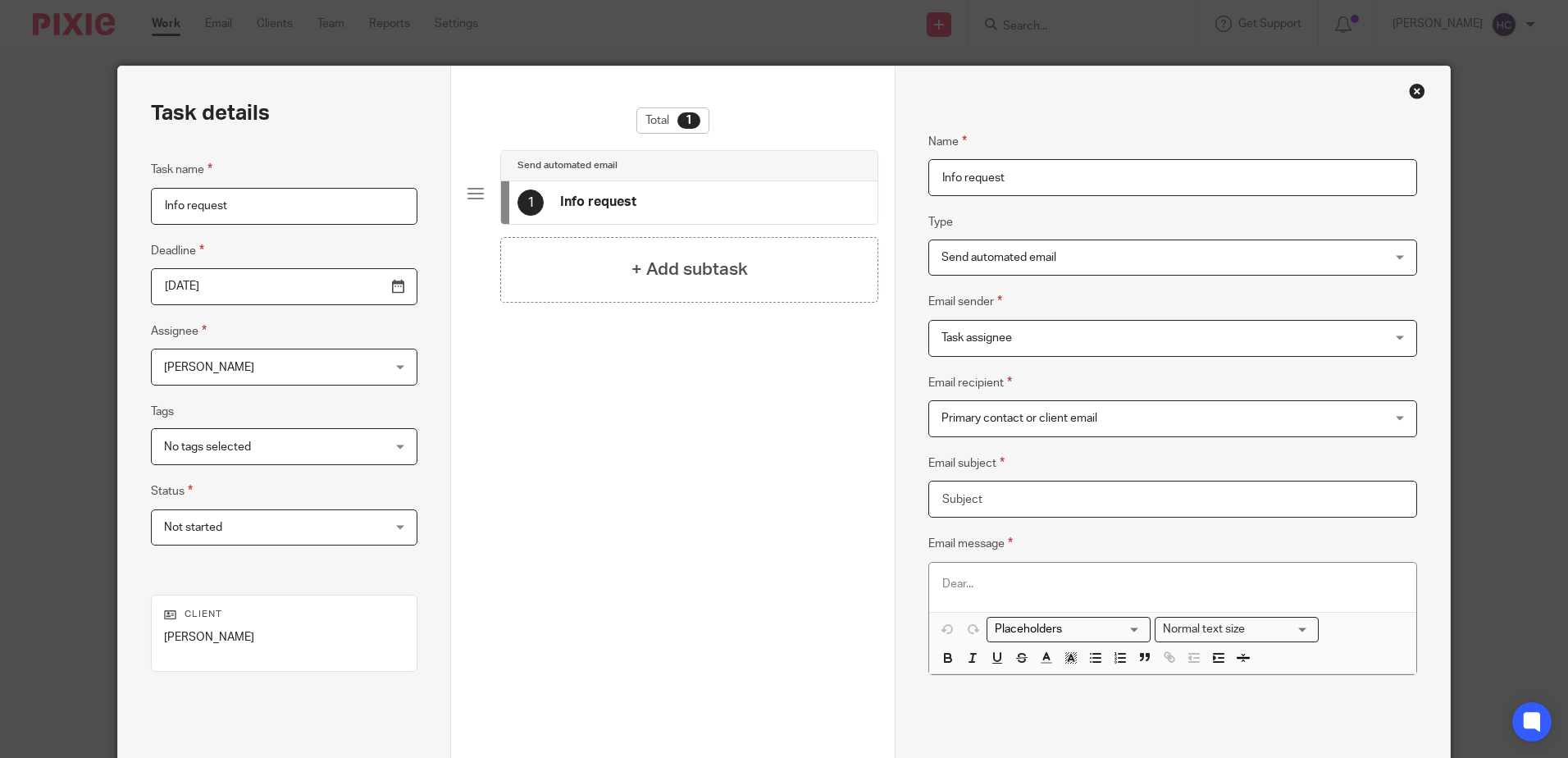
click at [980, 508] on input "Email subject" at bounding box center [1172, 498] width 488 height 37
type input "Information for self assessment reactivation"
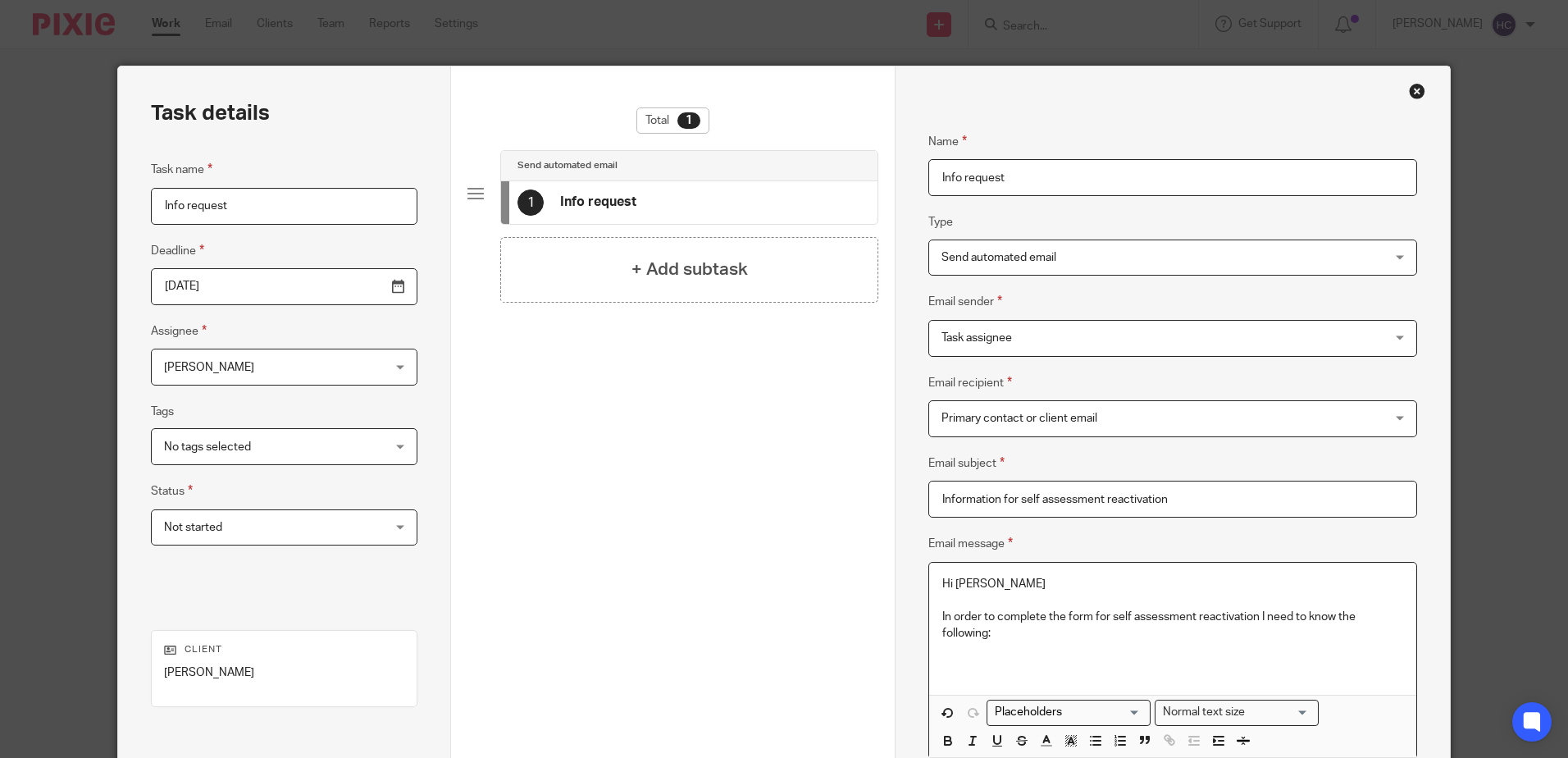
drag, startPoint x: 965, startPoint y: 653, endPoint x: 976, endPoint y: 659, distance: 12.5
click at [965, 653] on p at bounding box center [1172, 650] width 460 height 16
click at [1098, 744] on button "button" at bounding box center [1095, 741] width 20 height 20
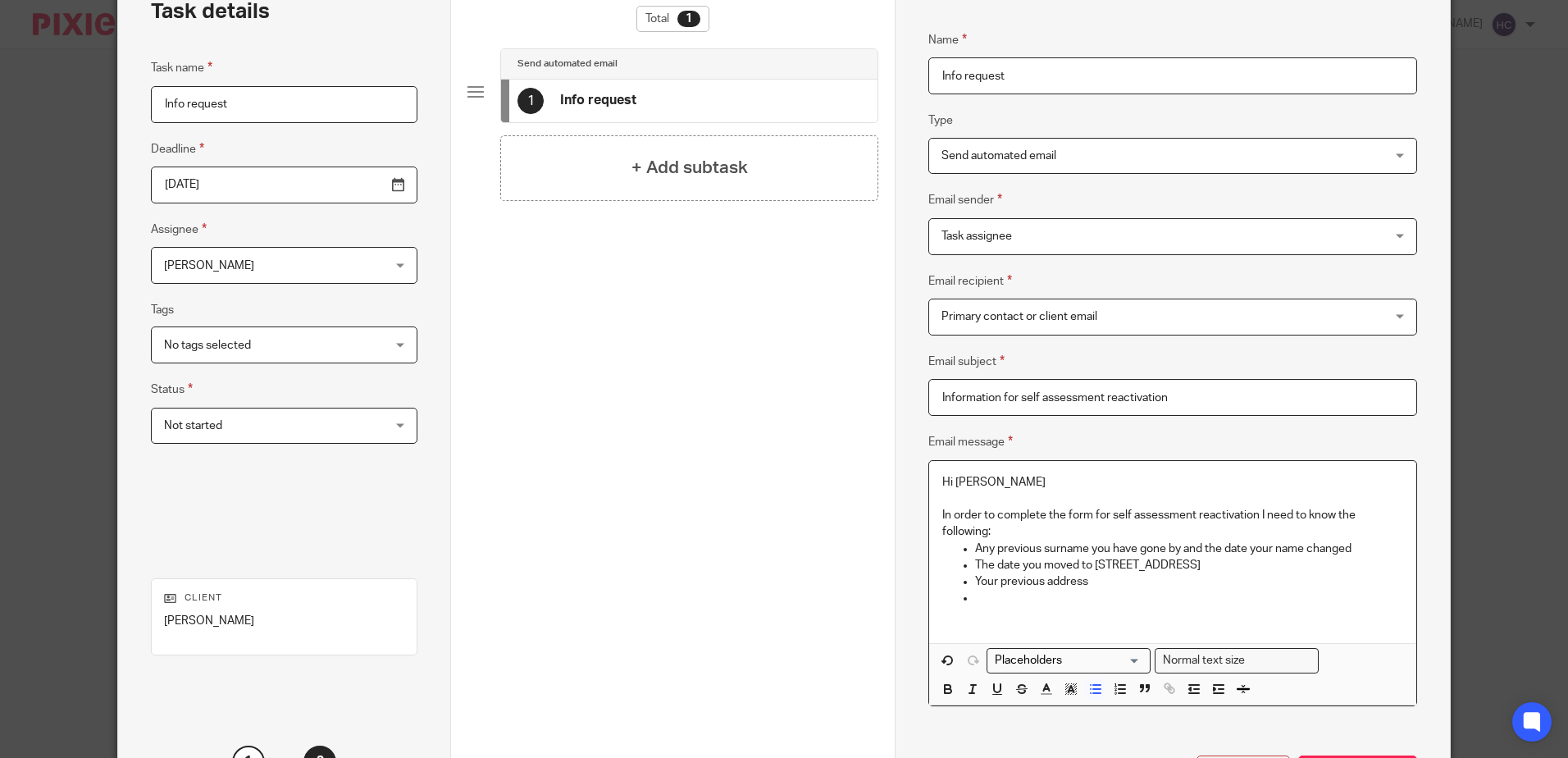
scroll to position [242, 0]
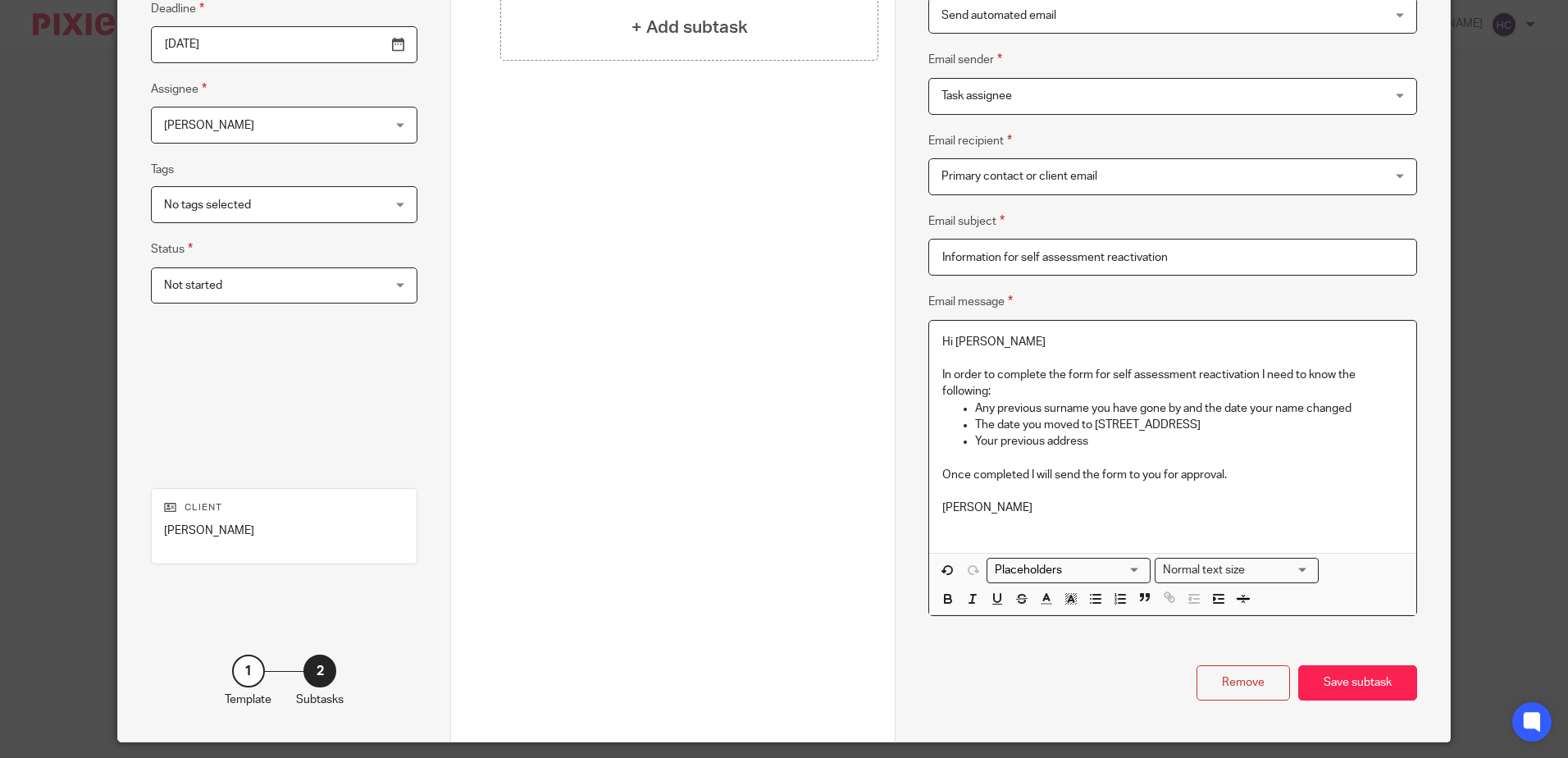
click at [1008, 390] on p "In order to complete the form for self assessment reactivation I need to know t…" at bounding box center [1172, 383] width 460 height 33
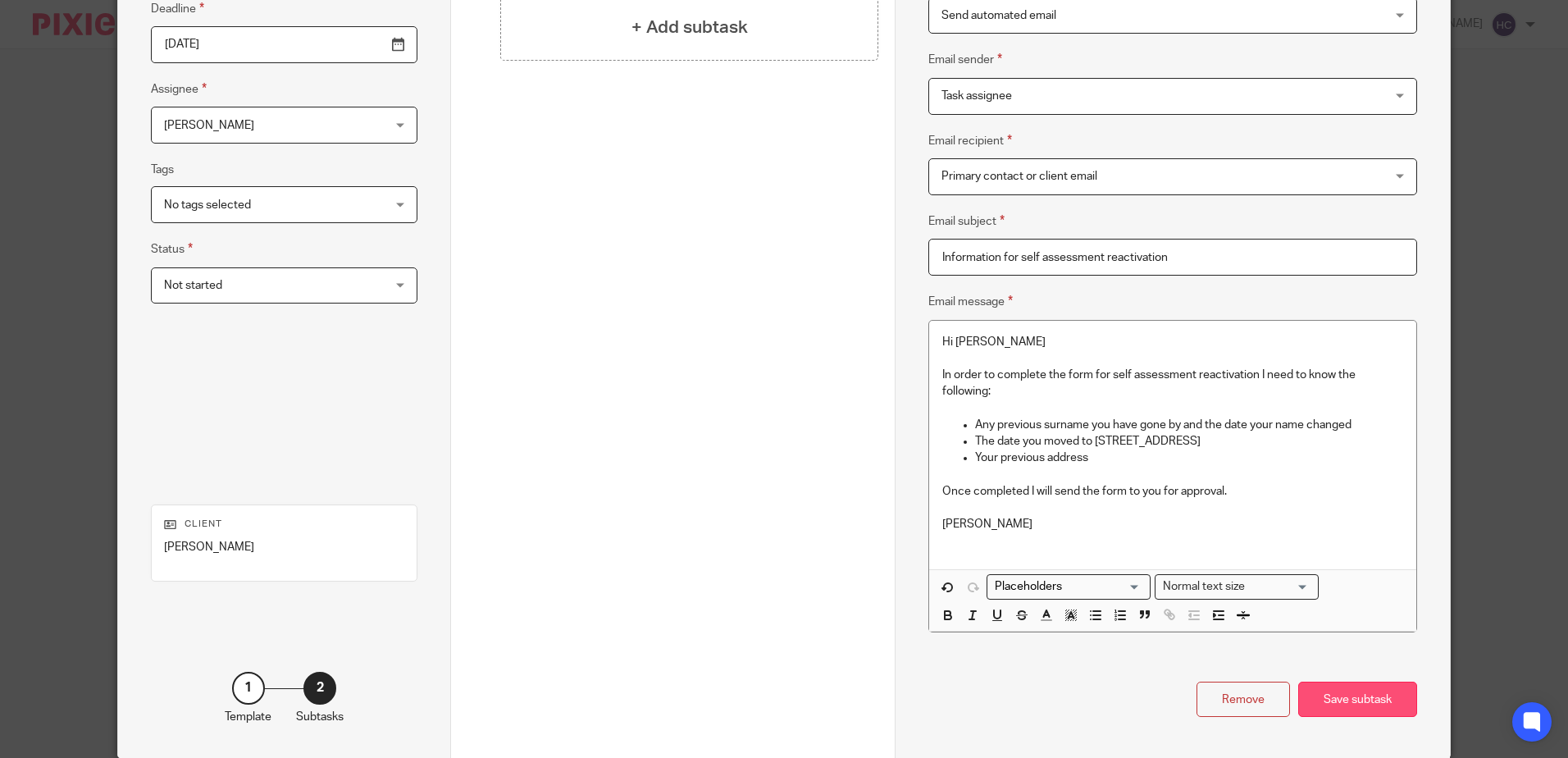
click at [1337, 707] on div "Save subtask" at bounding box center [1357, 699] width 119 height 35
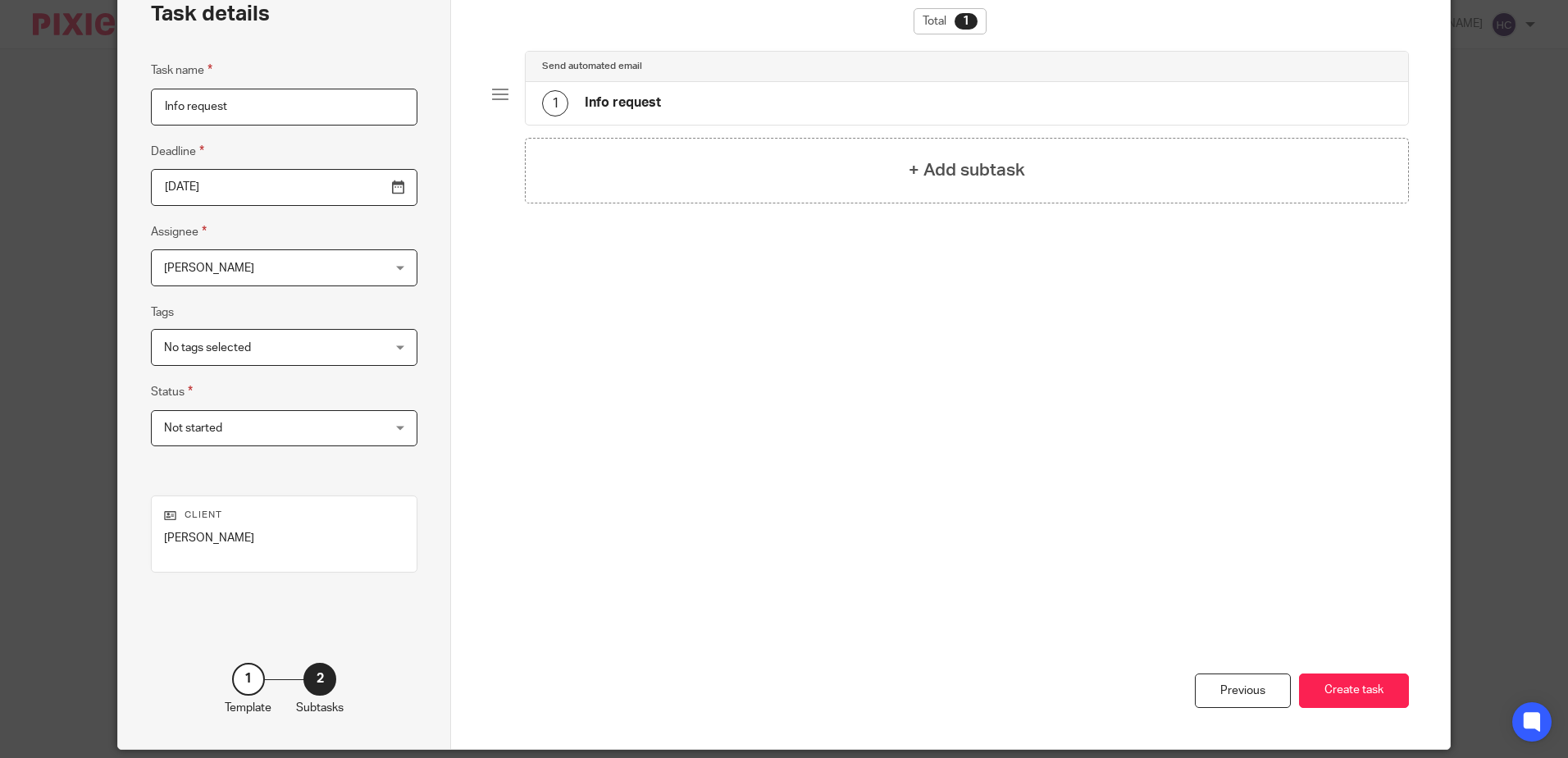
scroll to position [157, 0]
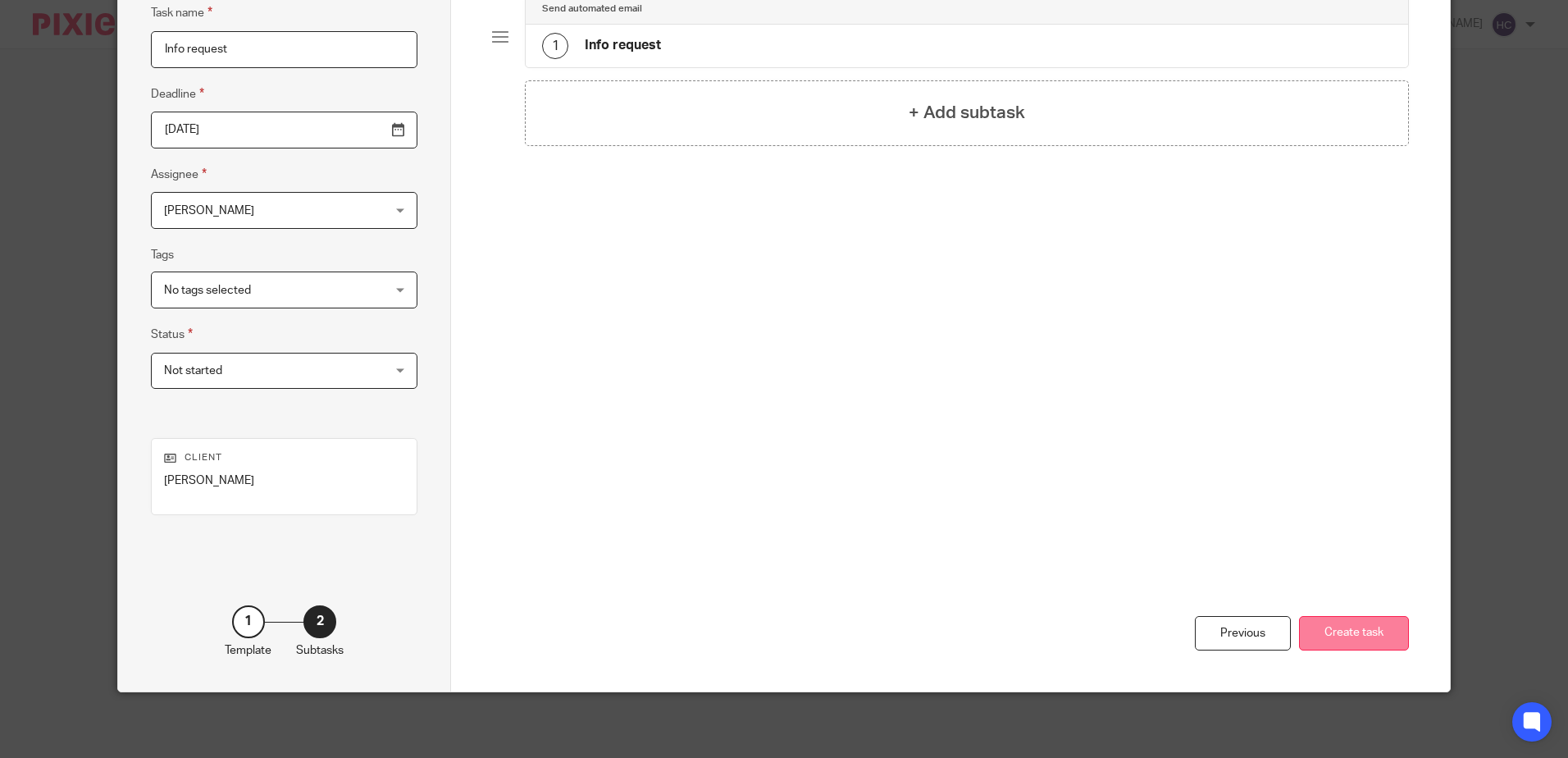
click at [1327, 621] on button "Create task" at bounding box center [1353, 633] width 110 height 35
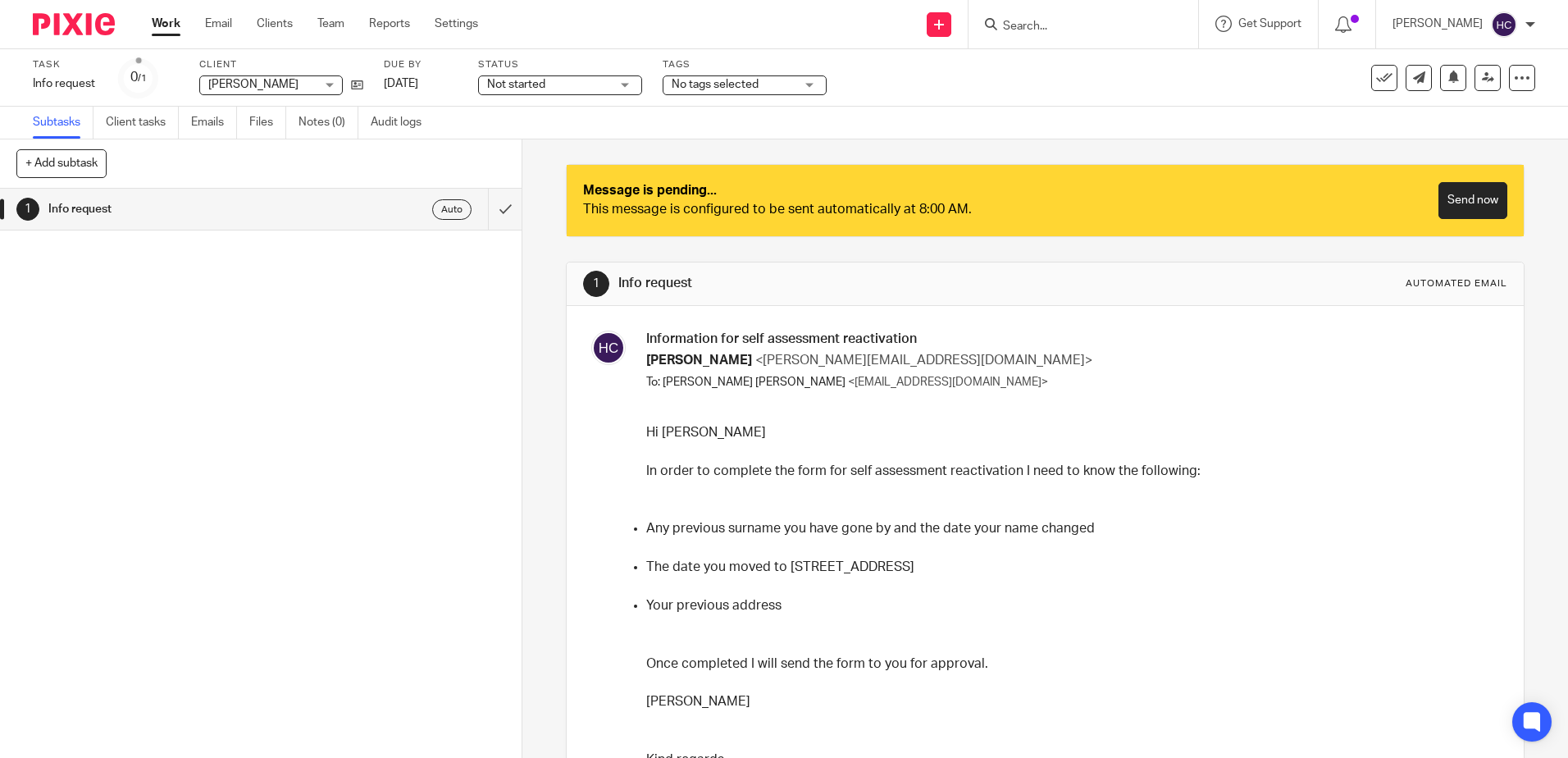
click at [1080, 26] on input "Search" at bounding box center [1075, 27] width 148 height 14
type input "winn"
click at [1100, 94] on div "Angelina Lidia Winn Angelina Lidia < angelina. winn @icloud.com >" at bounding box center [1176, 70] width 382 height 64
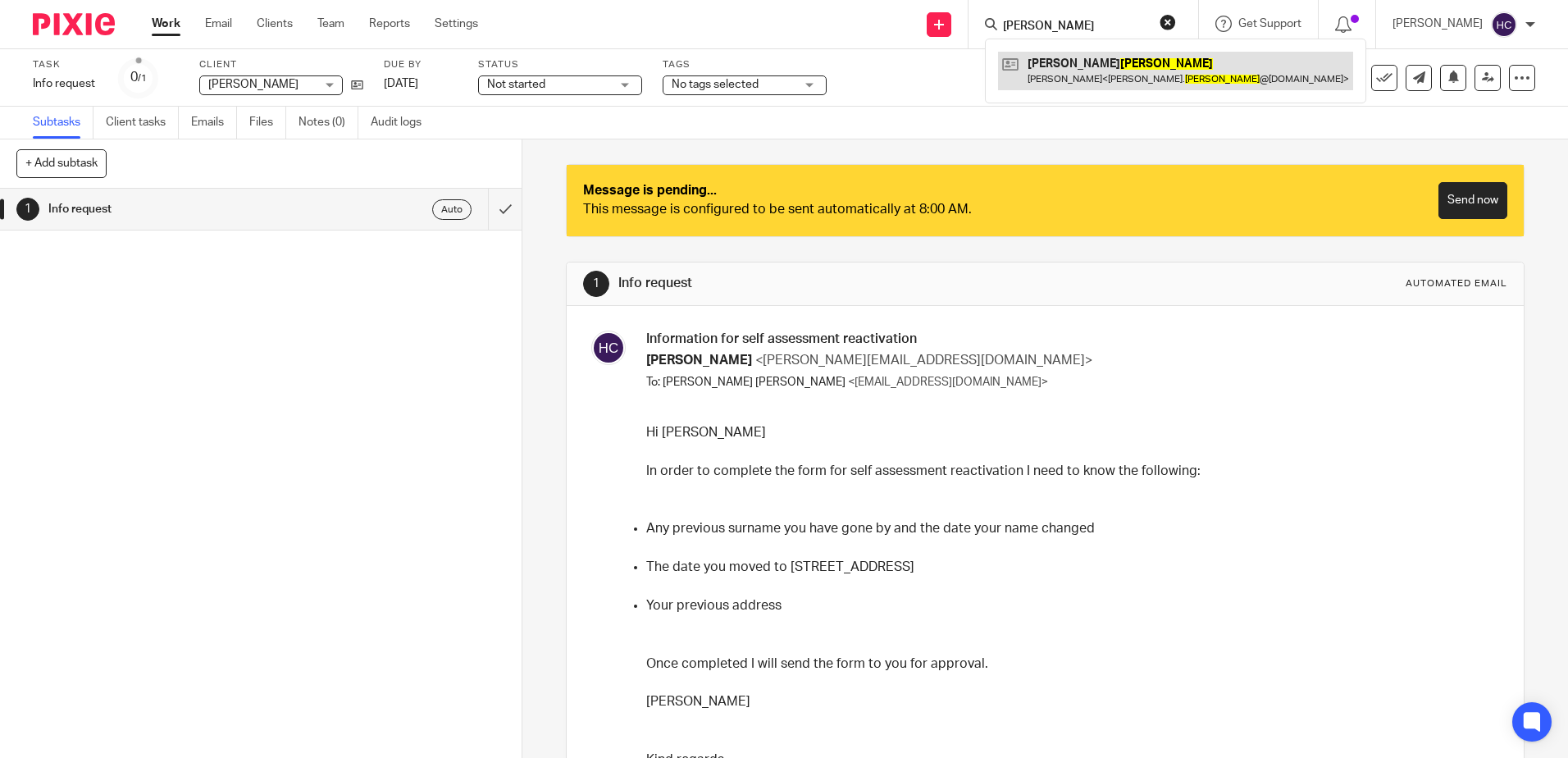
click at [1103, 75] on link at bounding box center [1176, 71] width 355 height 38
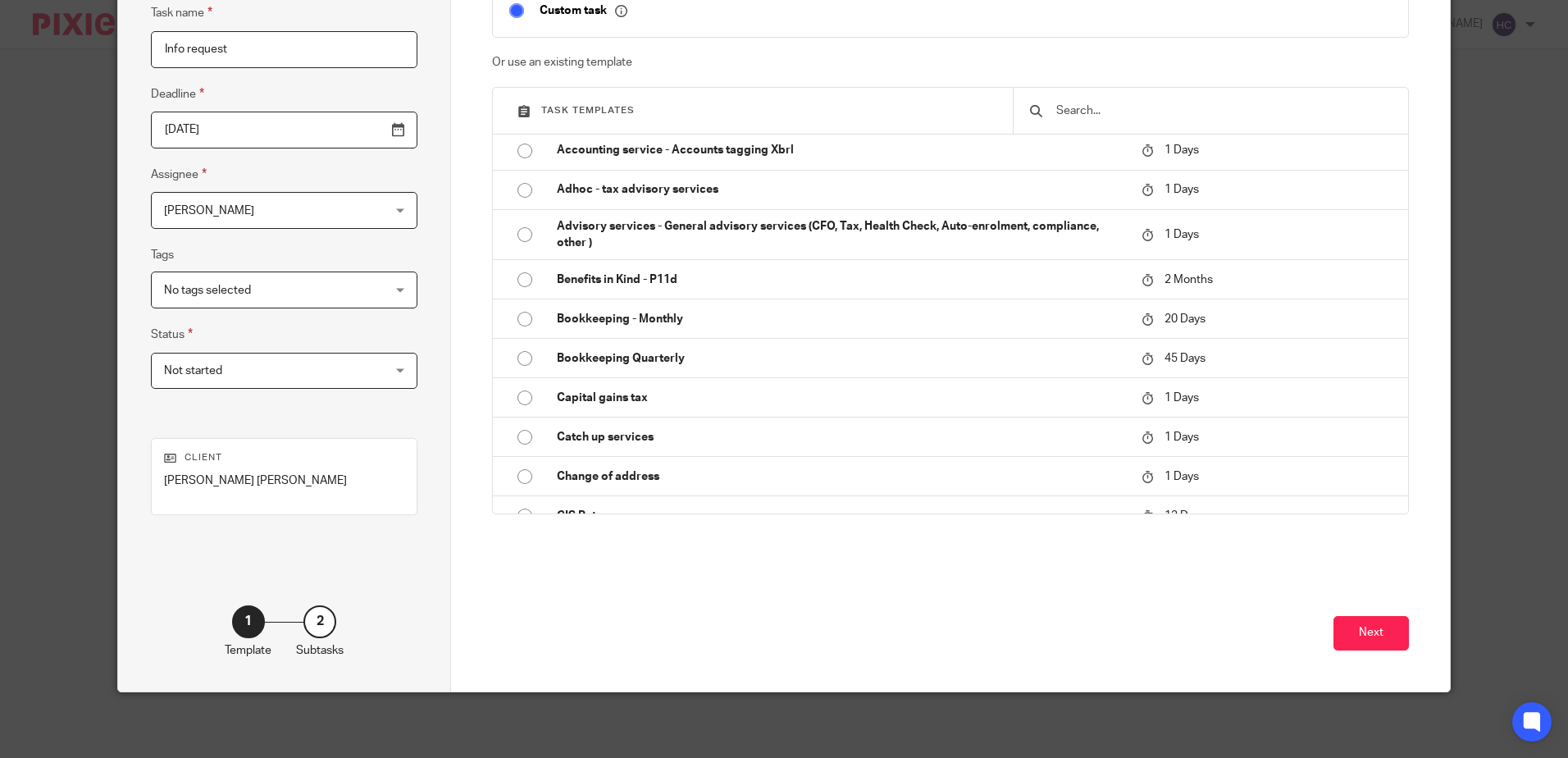
scroll to position [246, 0]
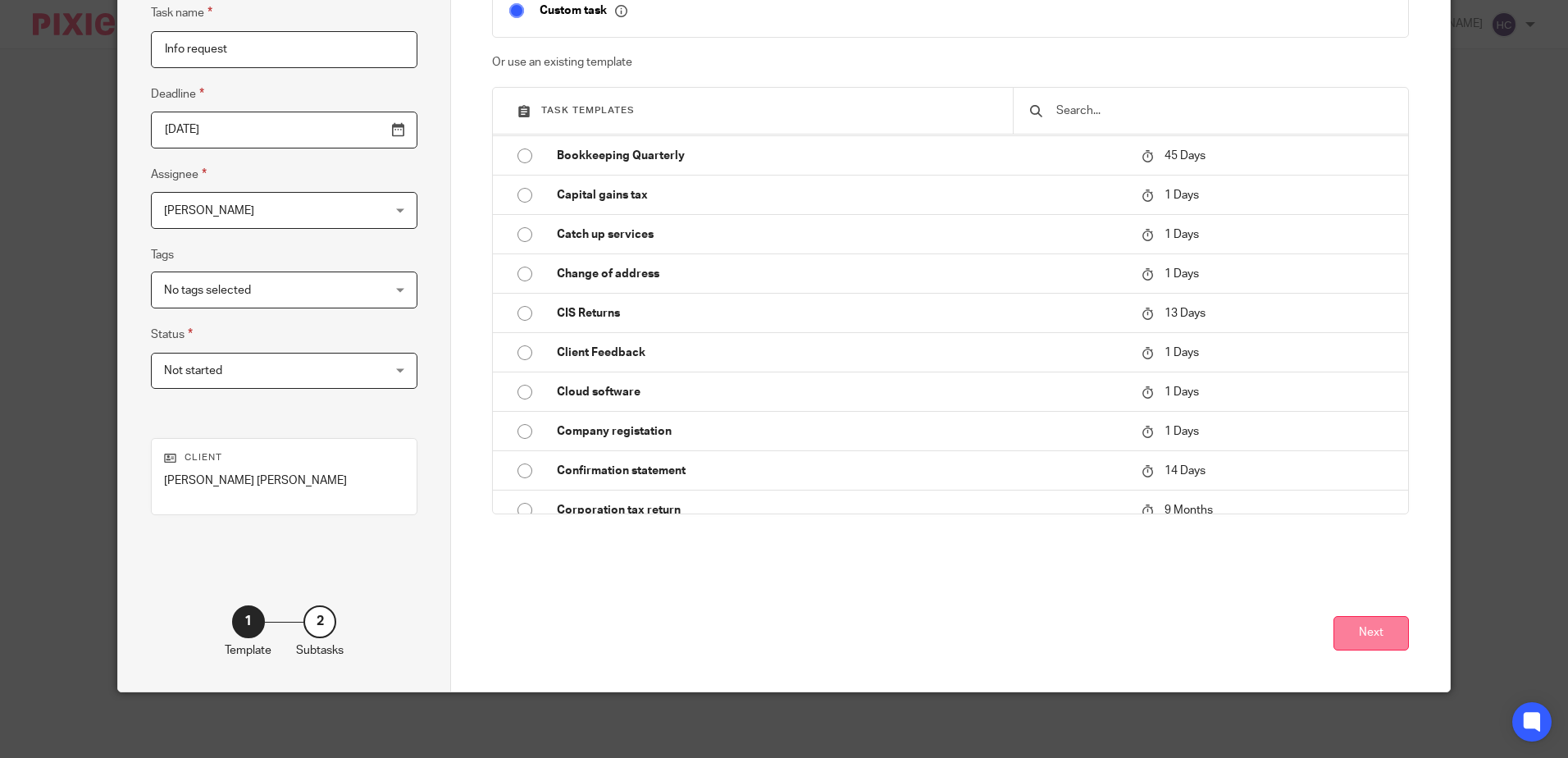
type input "Info request"
click at [1346, 627] on button "Next" at bounding box center [1370, 633] width 75 height 35
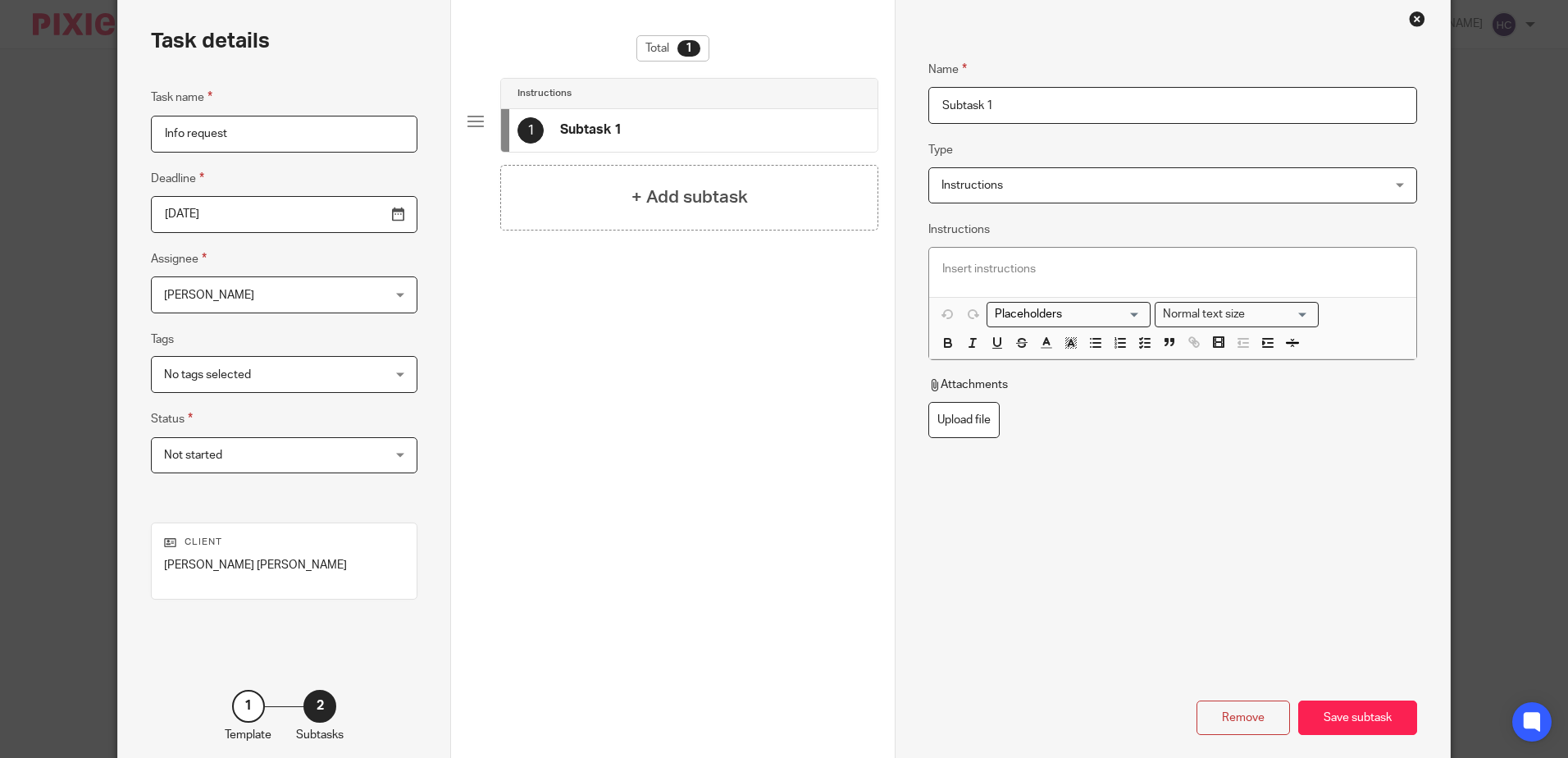
scroll to position [0, 0]
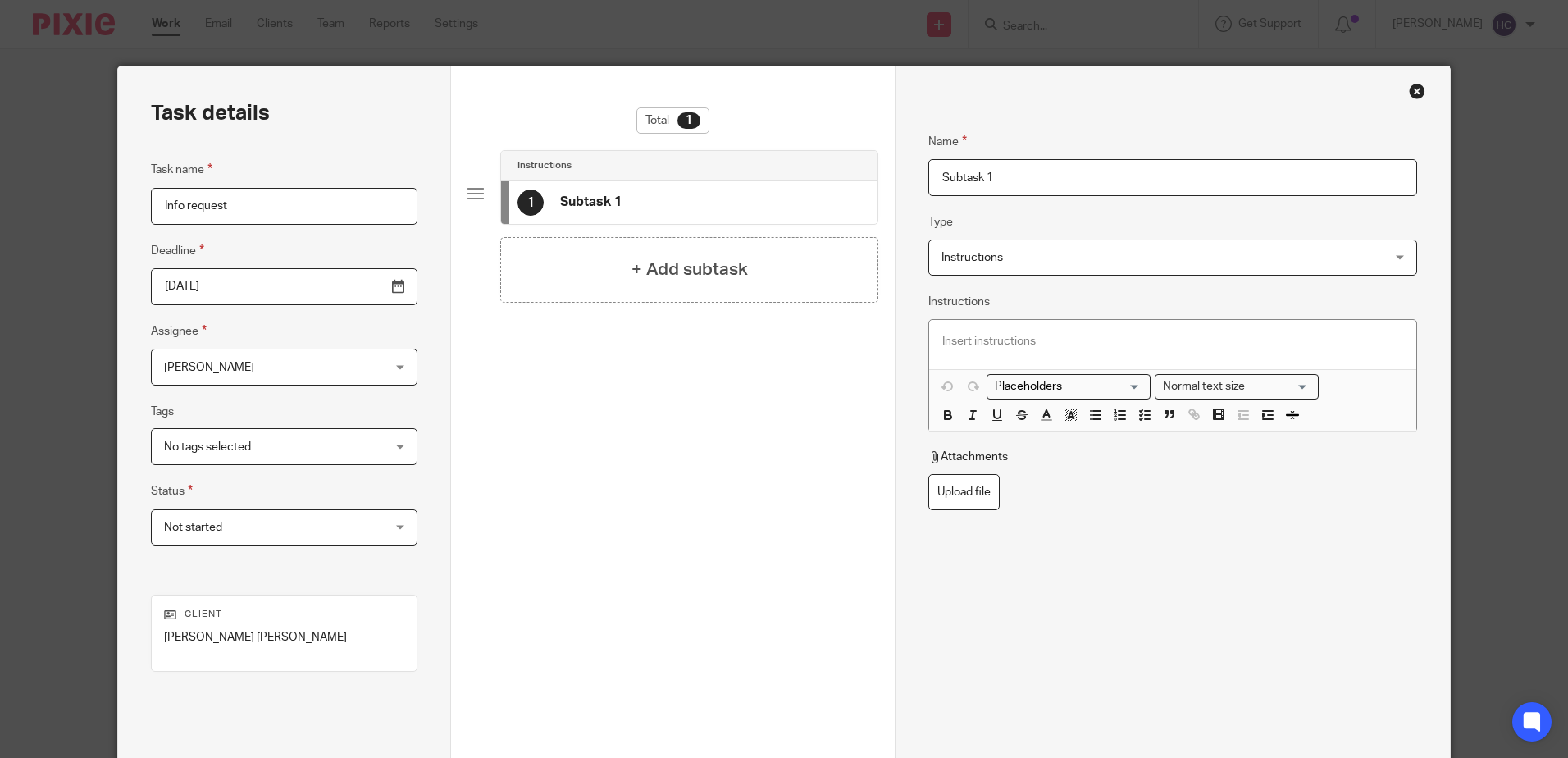
click at [961, 188] on input "Subtask 1" at bounding box center [1172, 178] width 488 height 37
type input "Info request"
click at [971, 273] on span "Instructions" at bounding box center [1131, 258] width 380 height 34
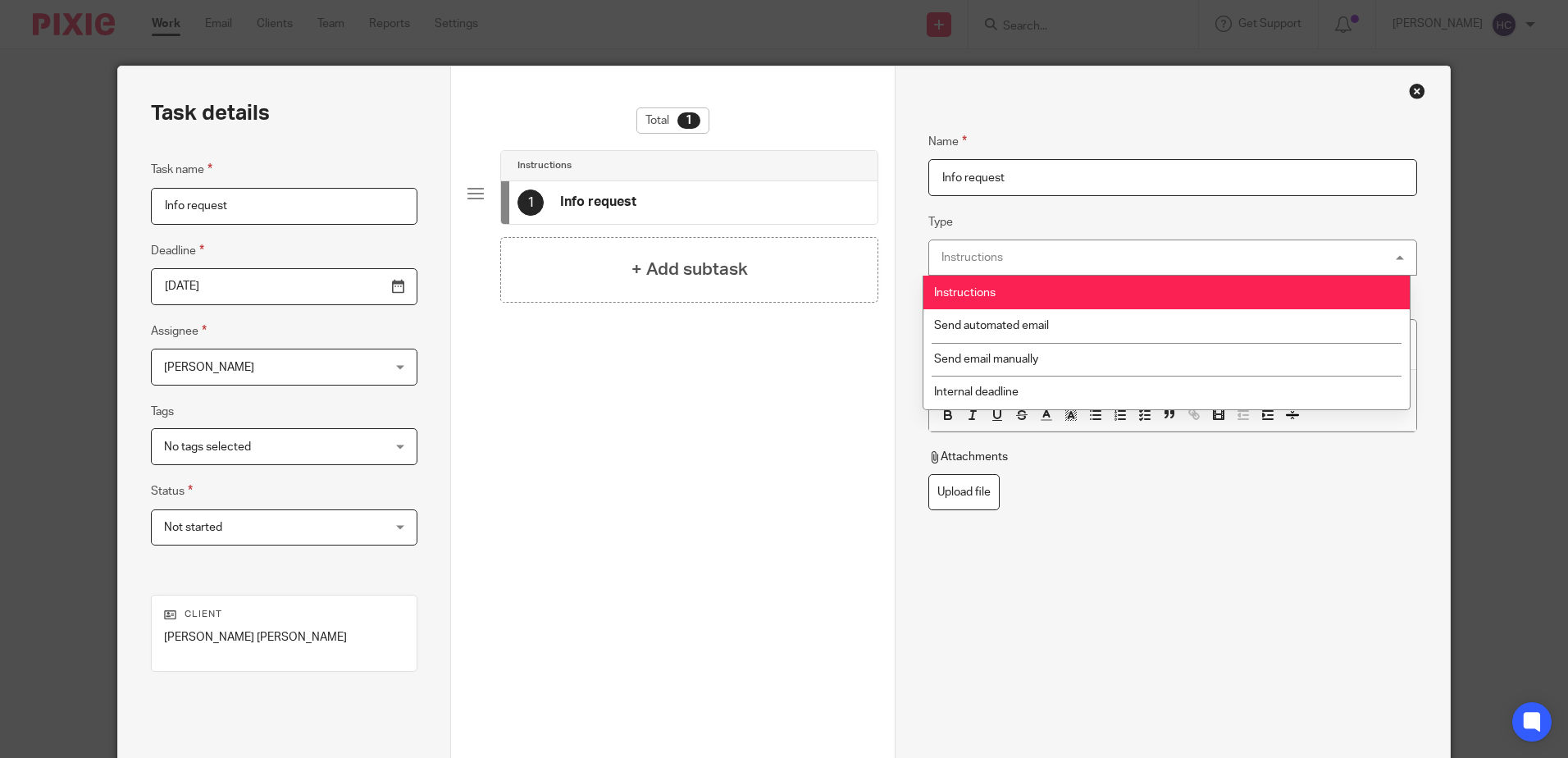
click at [984, 310] on li "Send automated email" at bounding box center [1165, 326] width 486 height 33
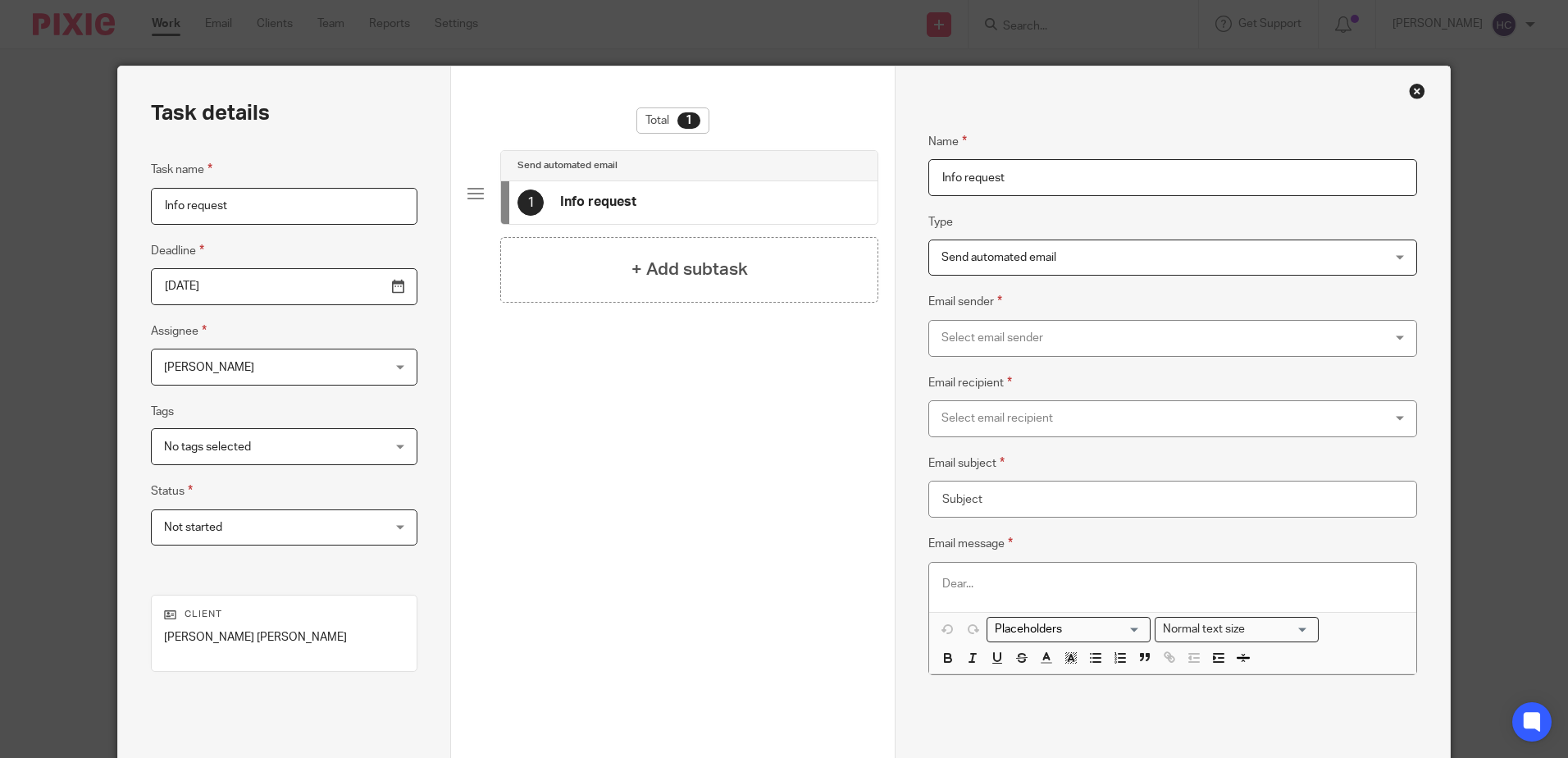
click at [981, 335] on div "Select email sender" at bounding box center [1131, 338] width 380 height 34
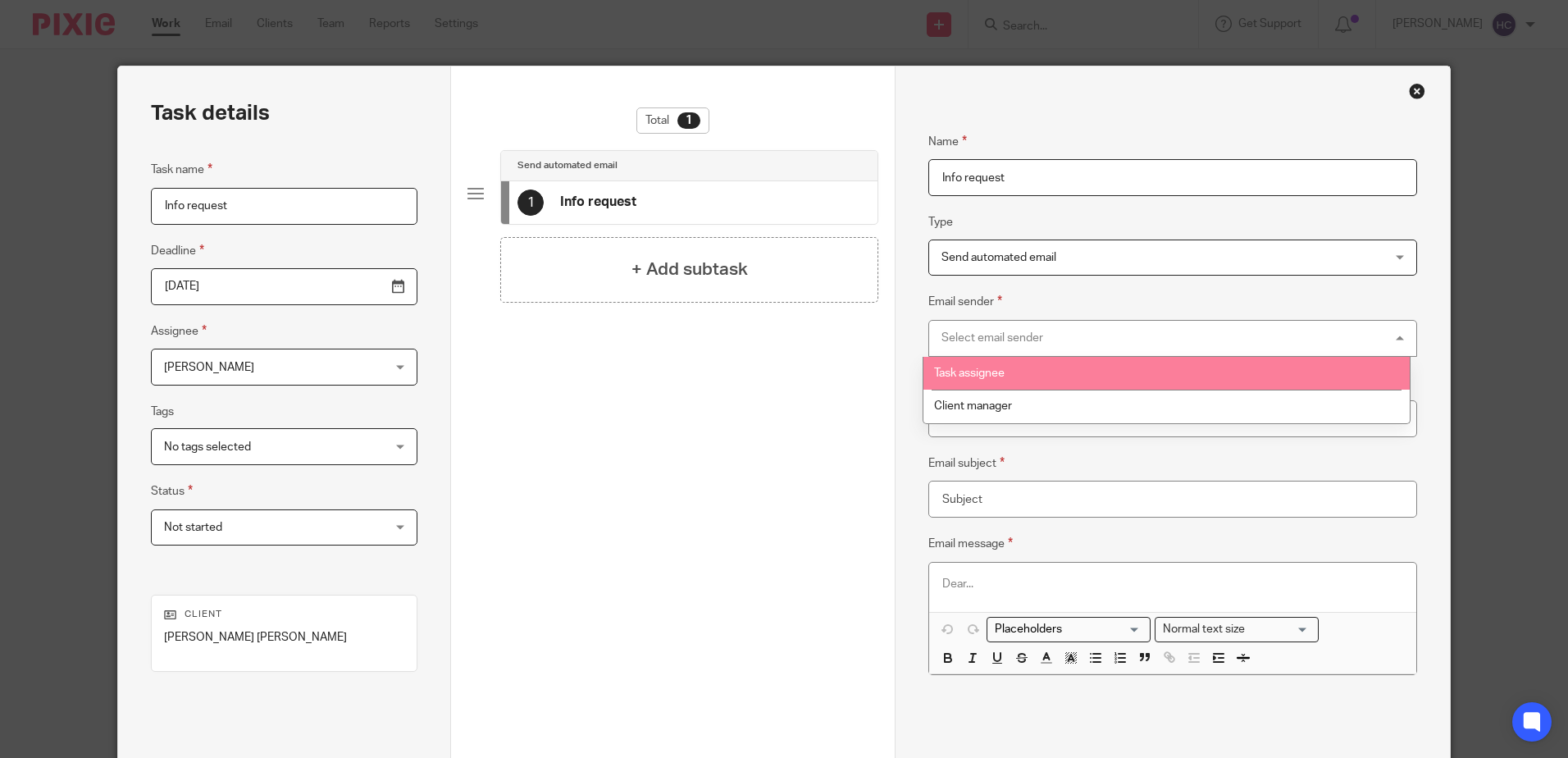
click at [973, 373] on span "Task assignee" at bounding box center [970, 373] width 71 height 11
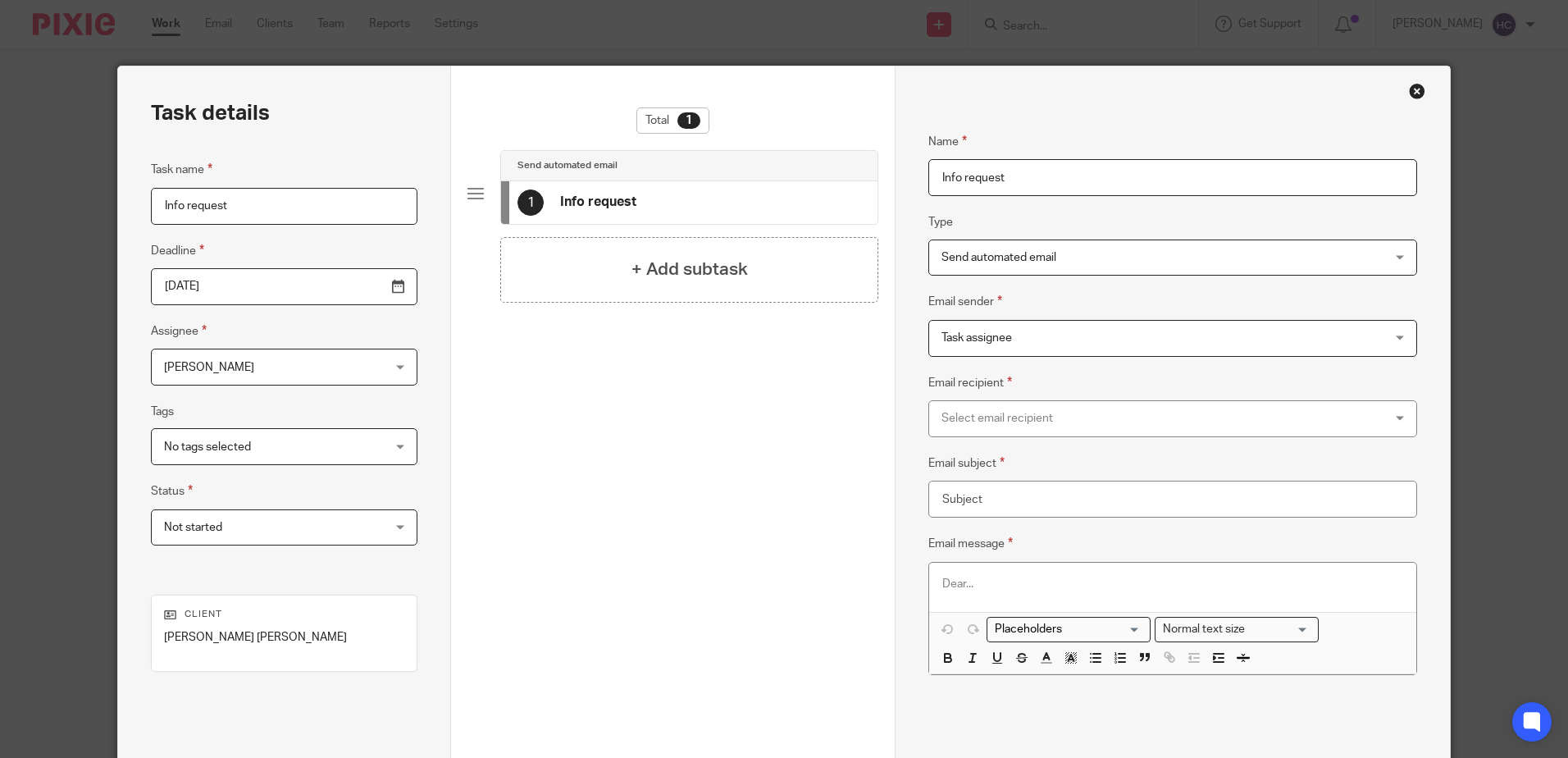
click at [972, 405] on div "Select email recipient" at bounding box center [1131, 418] width 380 height 34
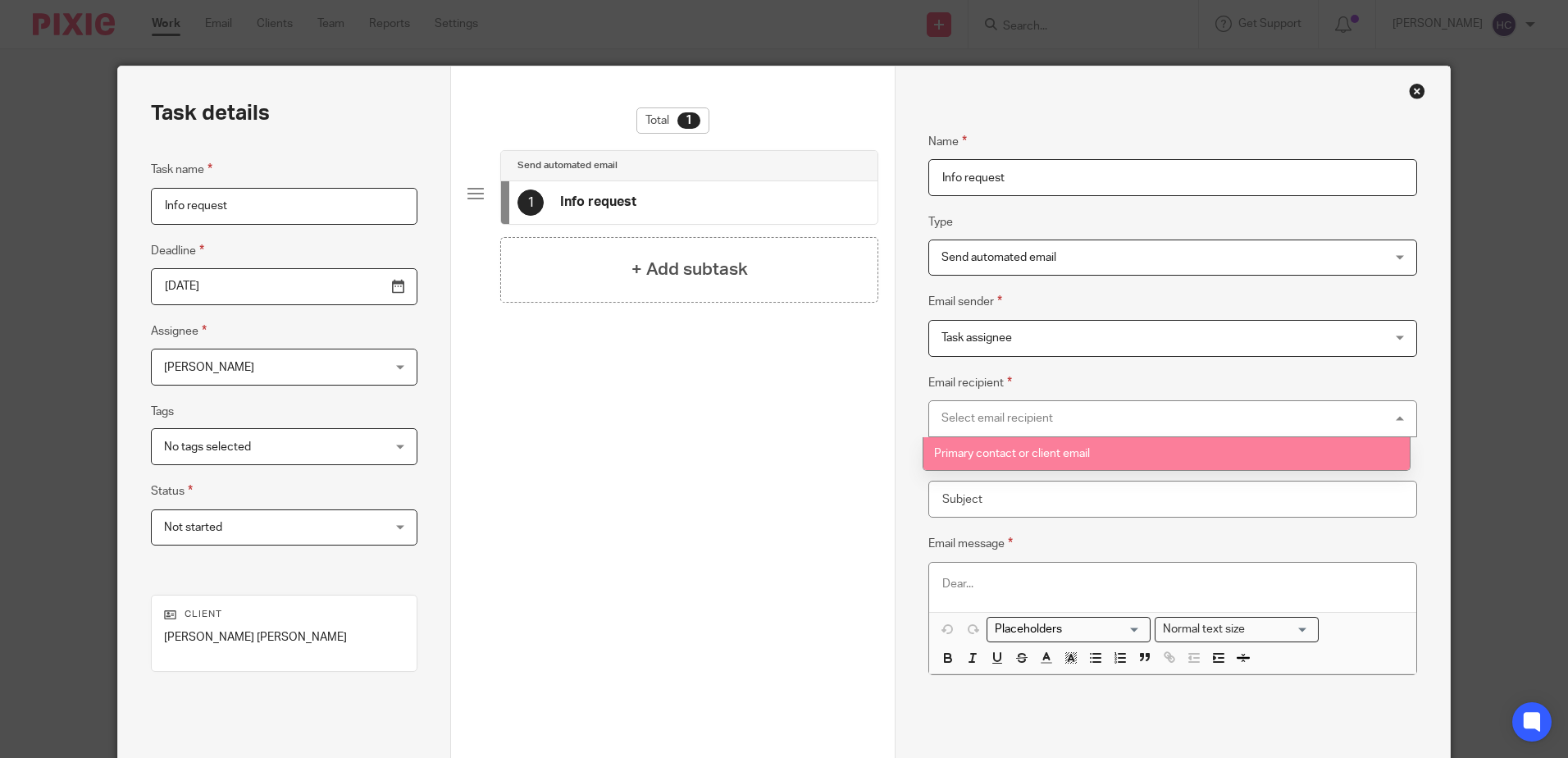
click at [975, 457] on span "Primary contact or client email" at bounding box center [1012, 453] width 156 height 11
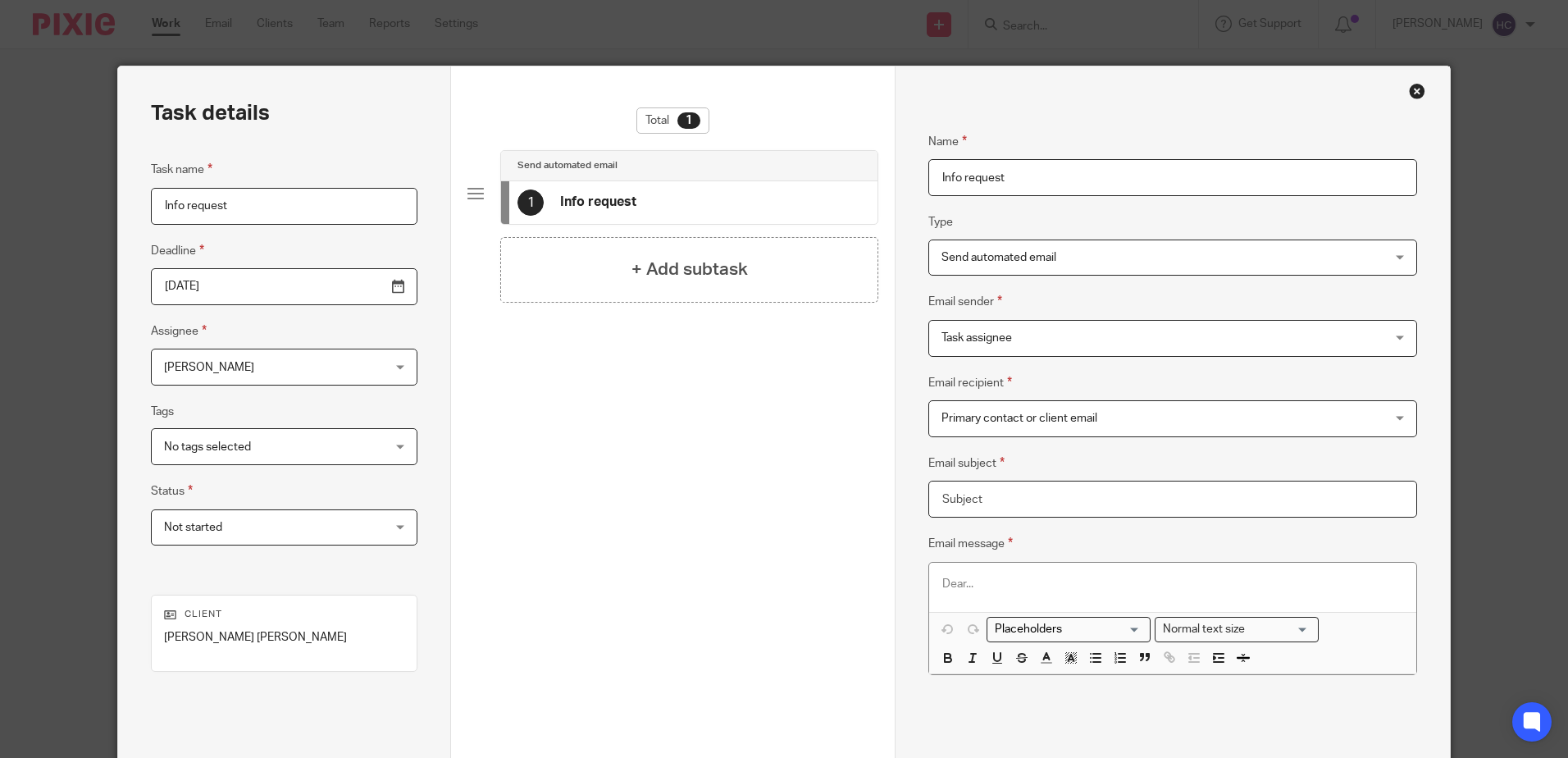
click at [980, 486] on input "Email subject" at bounding box center [1172, 498] width 488 height 37
type input "Information needed for self assessment registration"
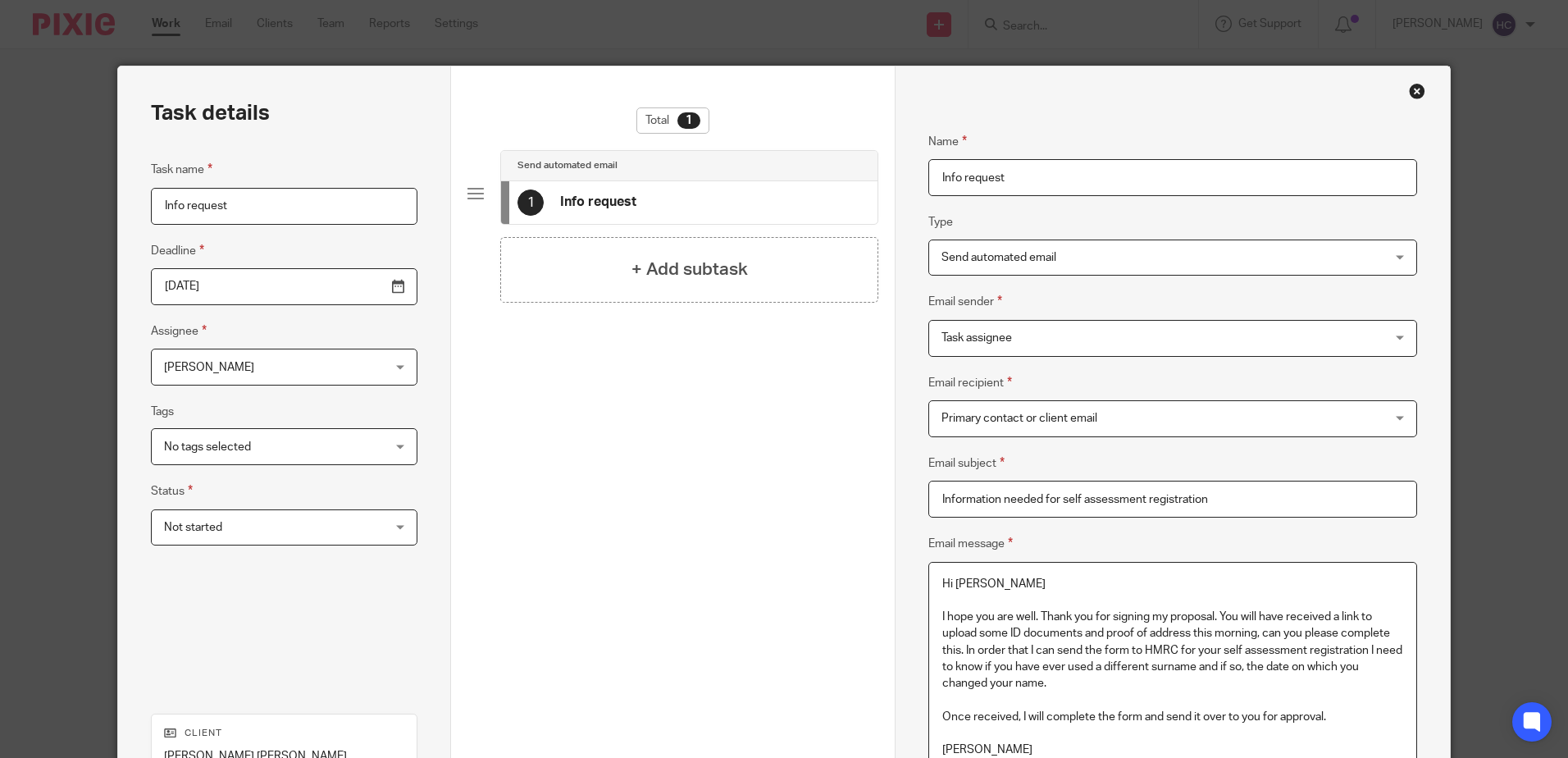
drag, startPoint x: 1218, startPoint y: 612, endPoint x: 1230, endPoint y: 620, distance: 14.4
click at [1219, 613] on p "I hope you are well. Thank you for signing my proposal. You will have received …" at bounding box center [1172, 650] width 460 height 83
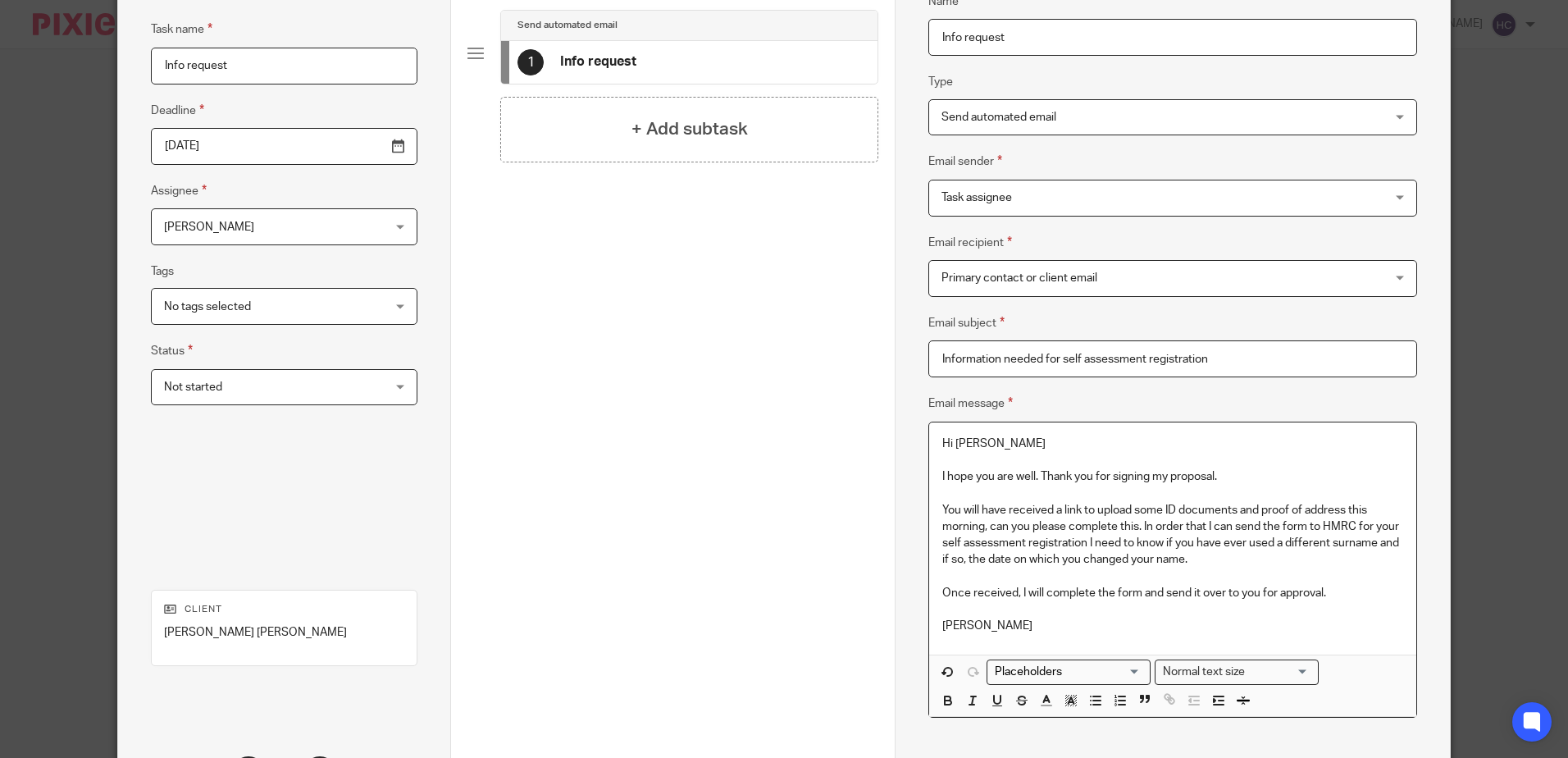
scroll to position [164, 0]
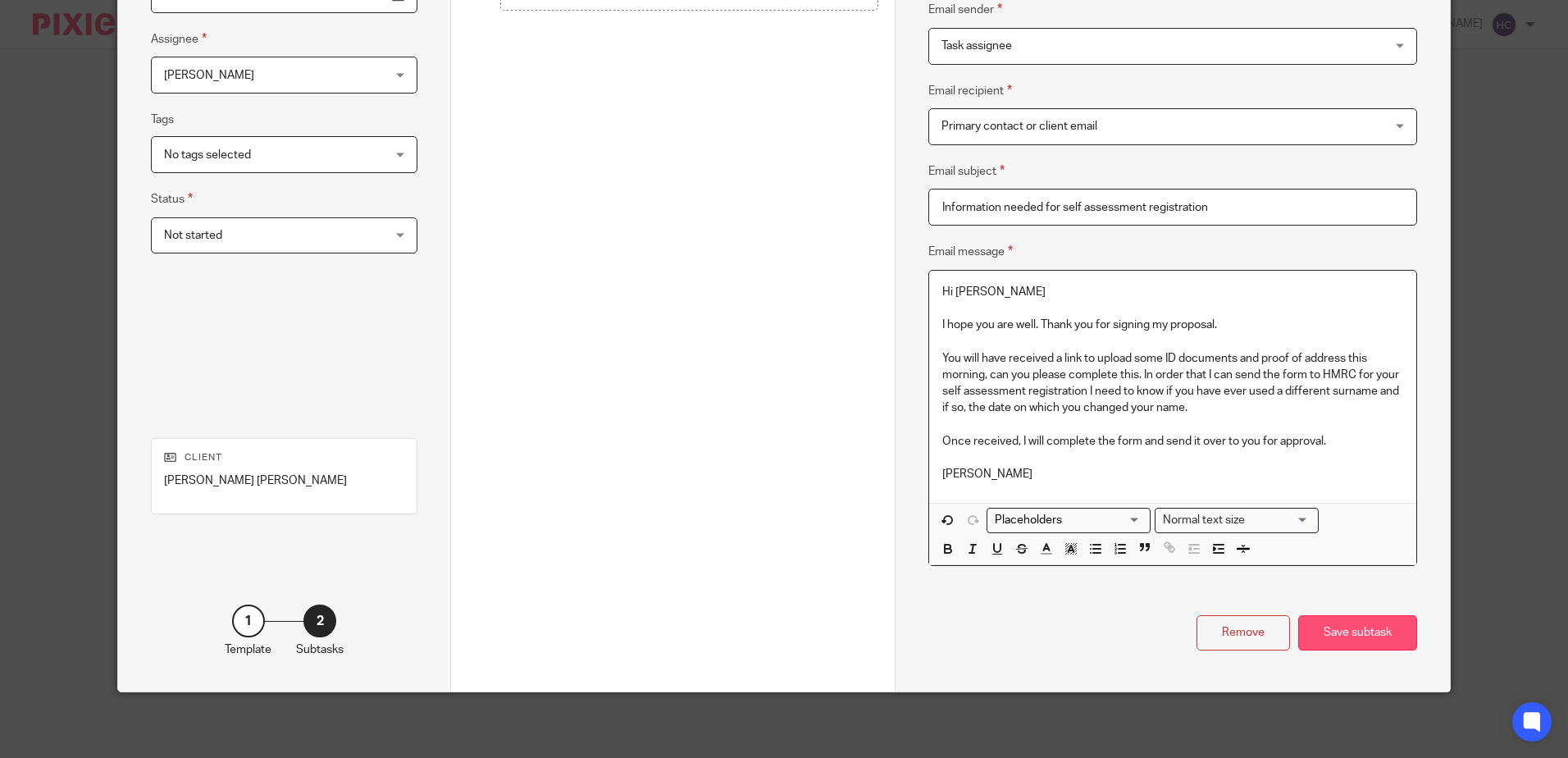
click at [1384, 632] on div "Save subtask" at bounding box center [1357, 632] width 119 height 35
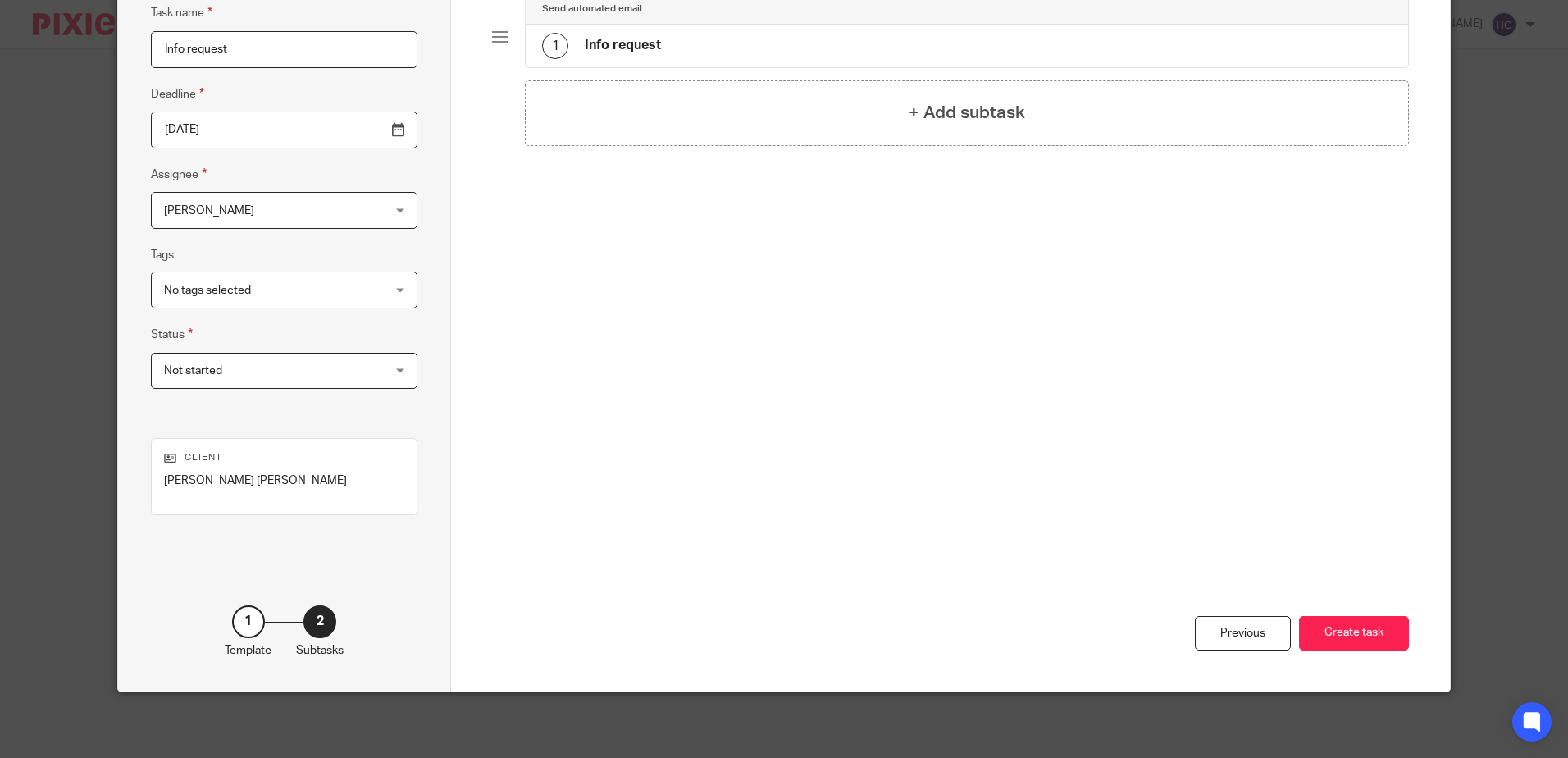
scroll to position [157, 0]
click at [1384, 632] on button "Create task" at bounding box center [1353, 633] width 110 height 35
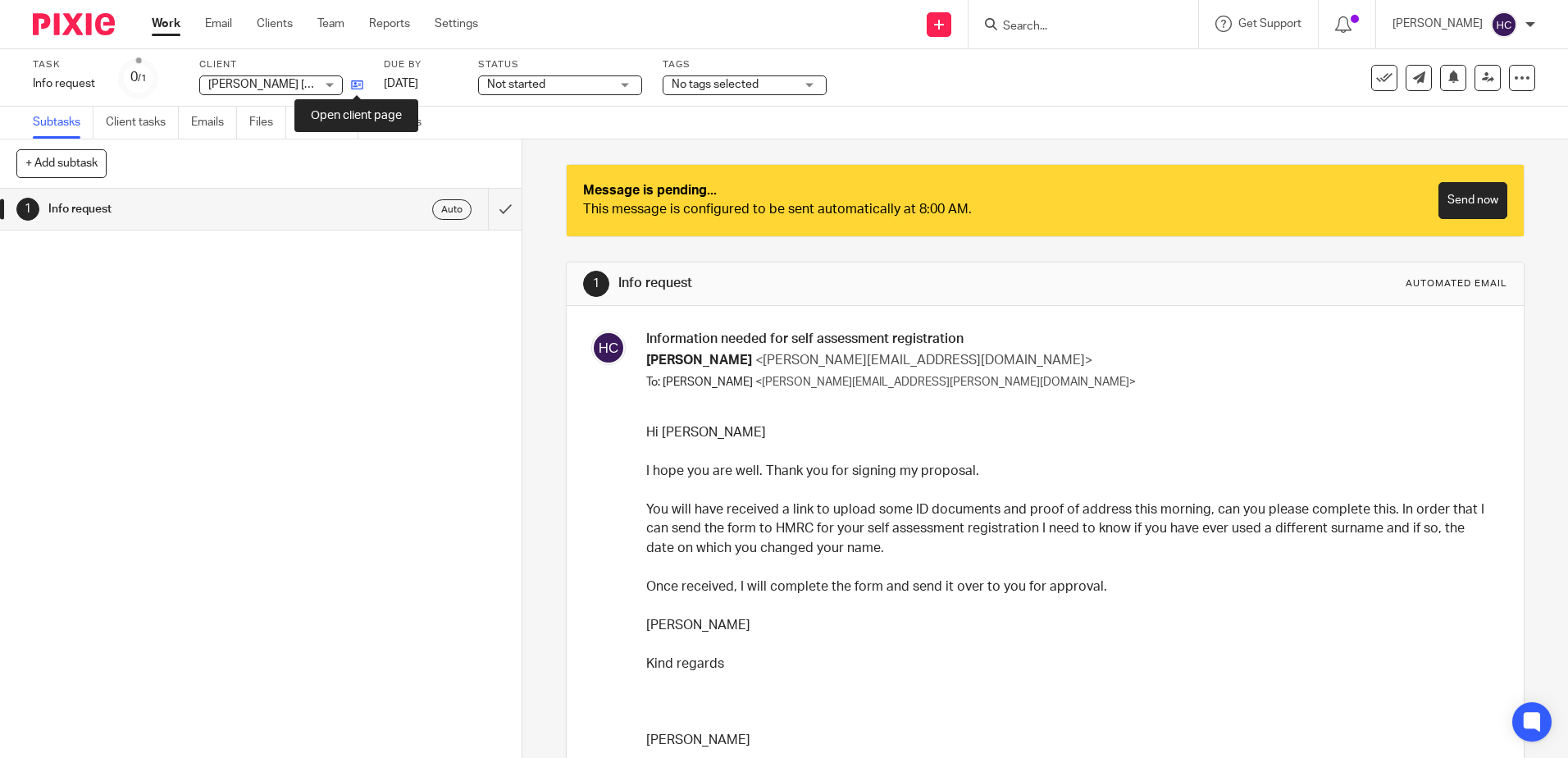
click at [360, 84] on icon at bounding box center [357, 84] width 12 height 12
click at [1052, 27] on input "Search" at bounding box center [1075, 27] width 148 height 14
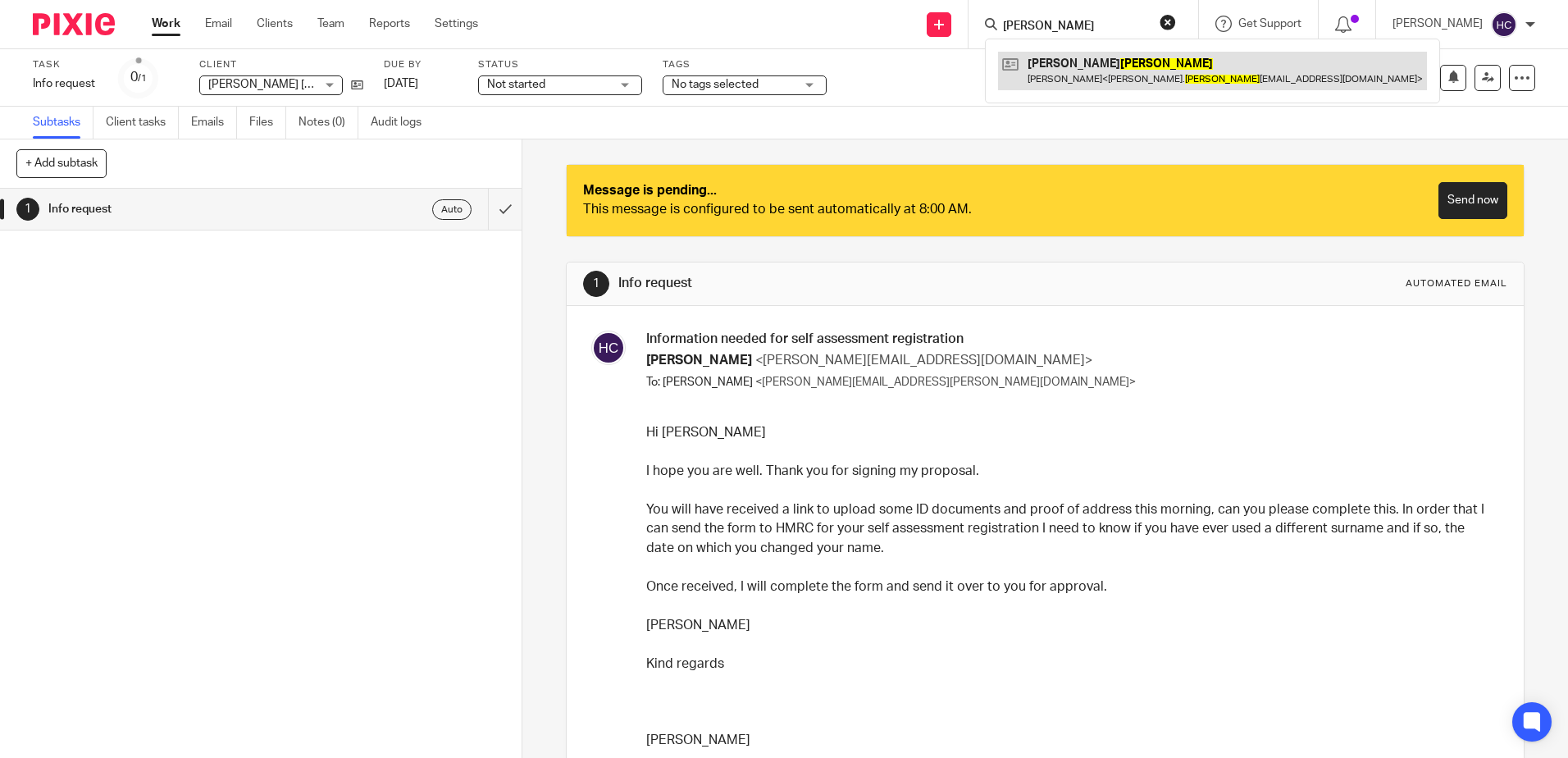
type input "bruce"
click at [1078, 77] on link at bounding box center [1212, 71] width 429 height 38
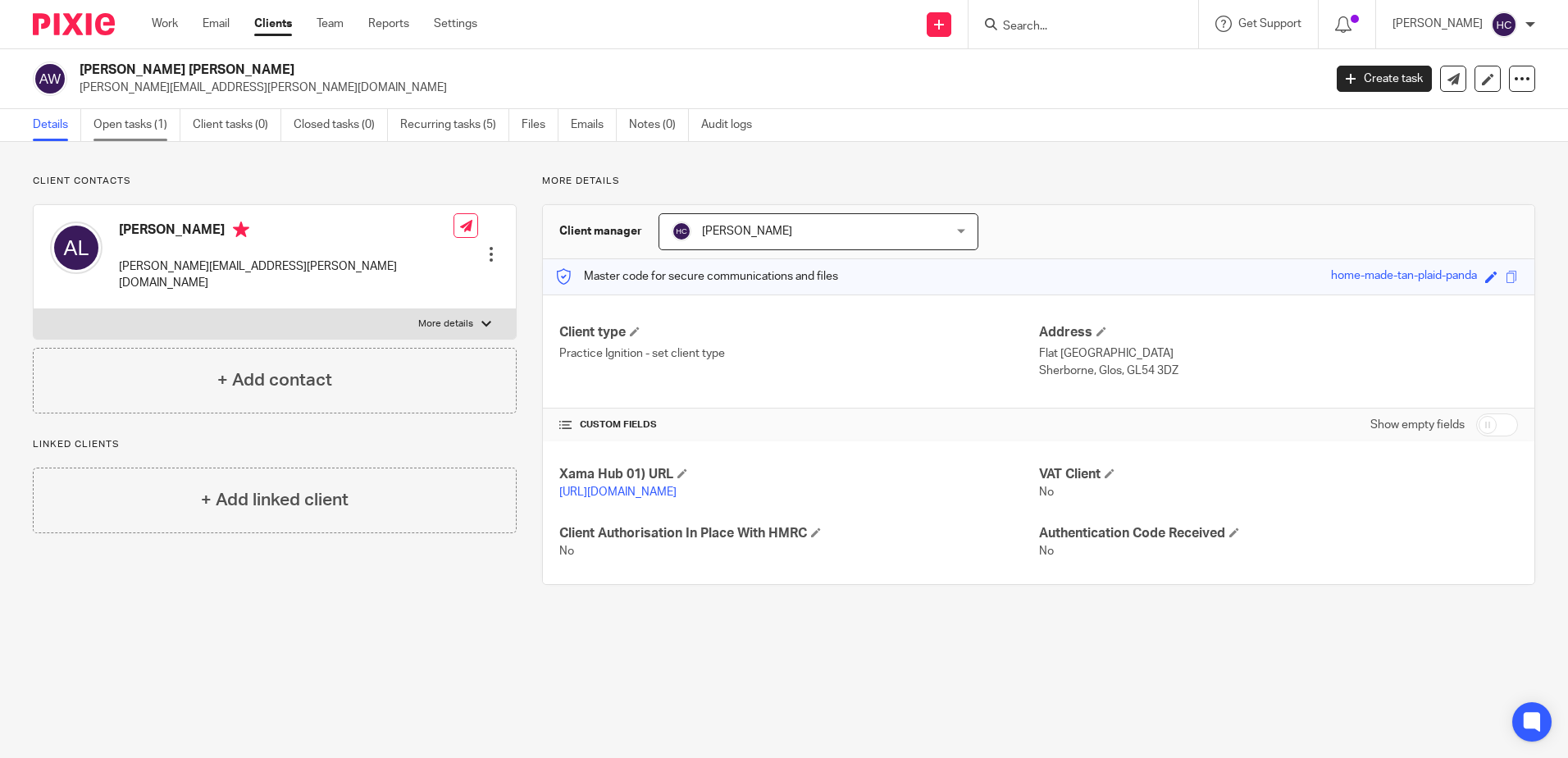
click at [117, 124] on link "Open tasks (1)" at bounding box center [136, 125] width 87 height 32
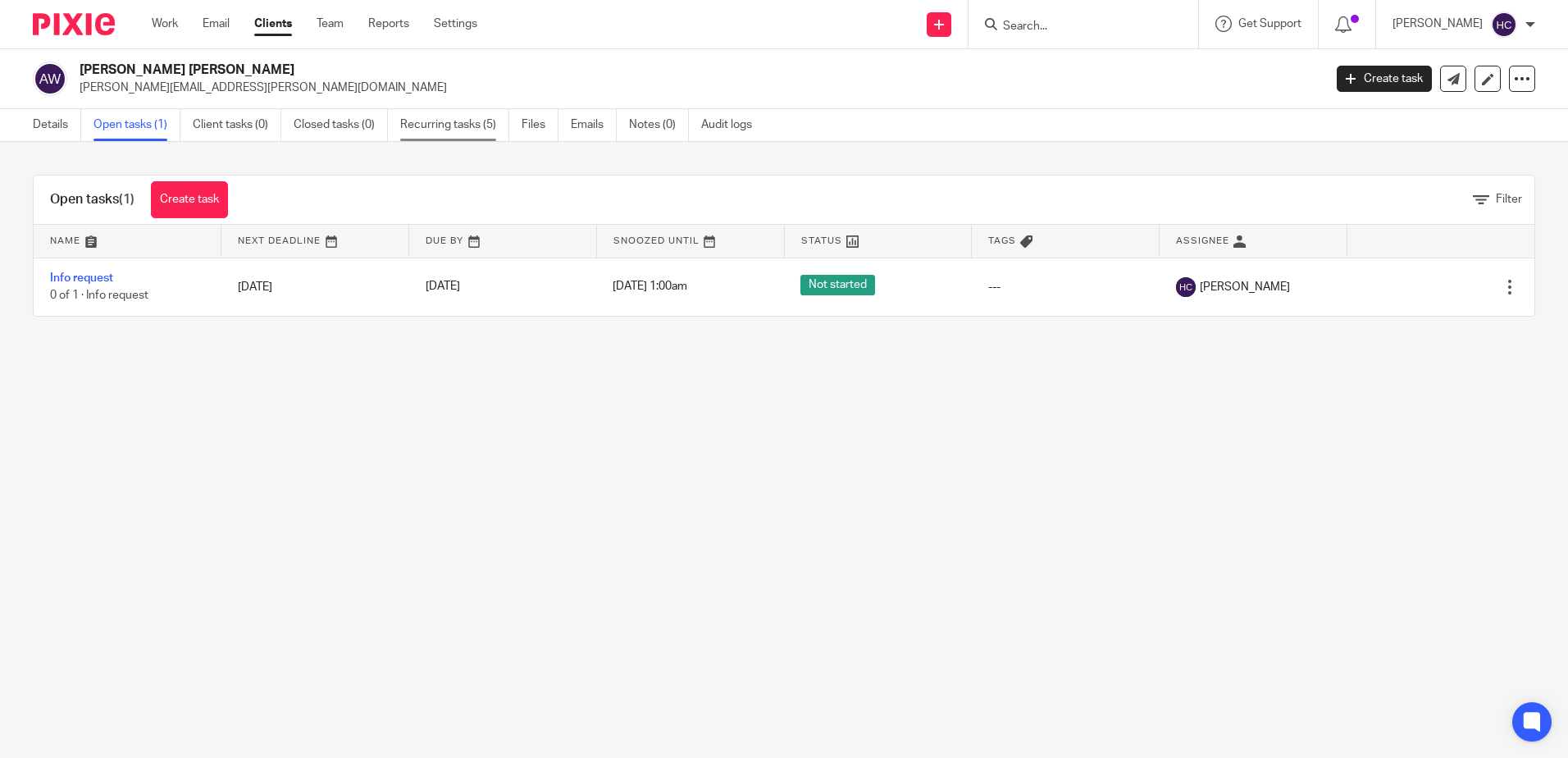
click at [449, 122] on link "Recurring tasks (5)" at bounding box center [454, 125] width 109 height 32
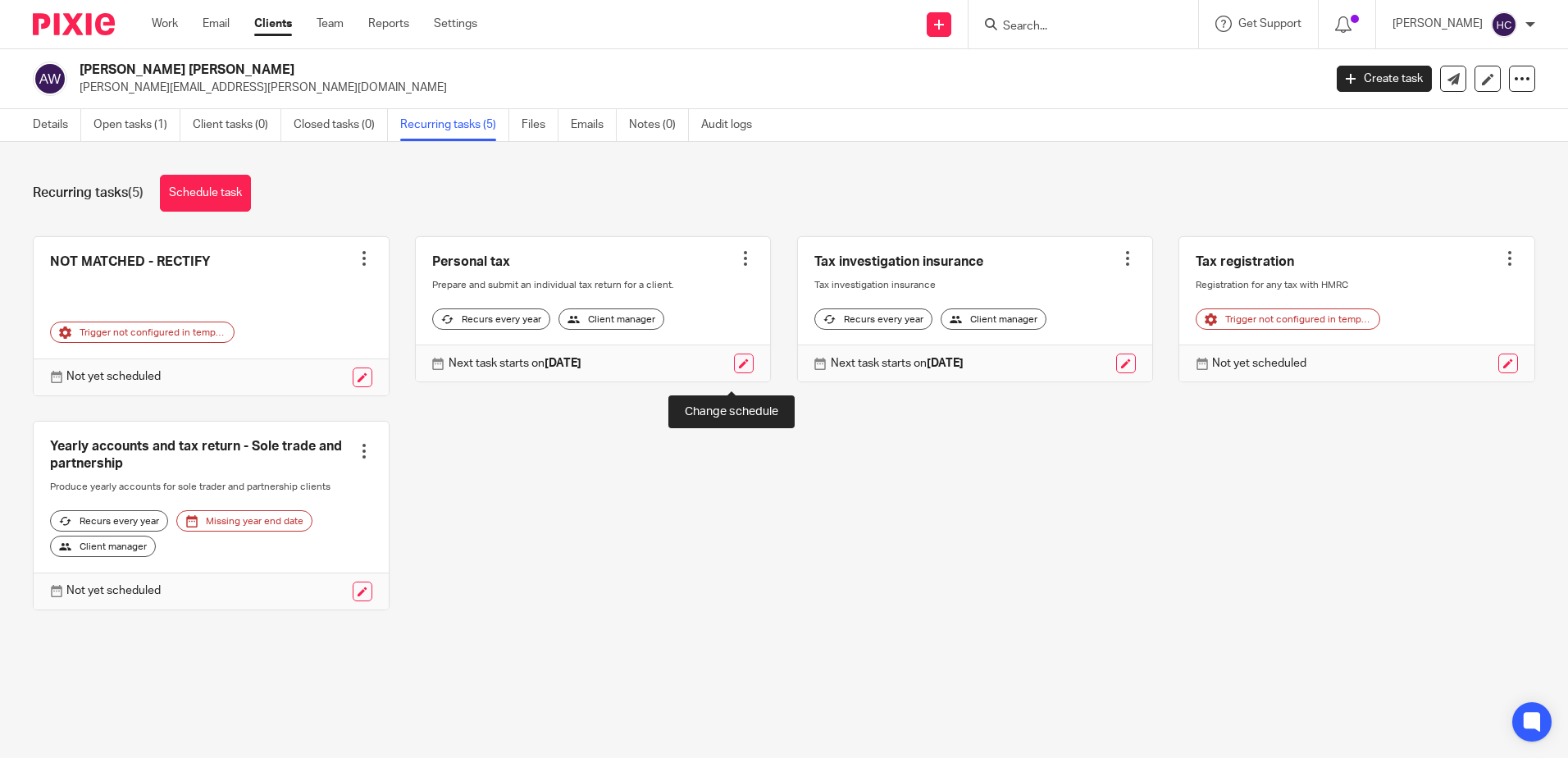
click at [736, 373] on link at bounding box center [743, 363] width 20 height 20
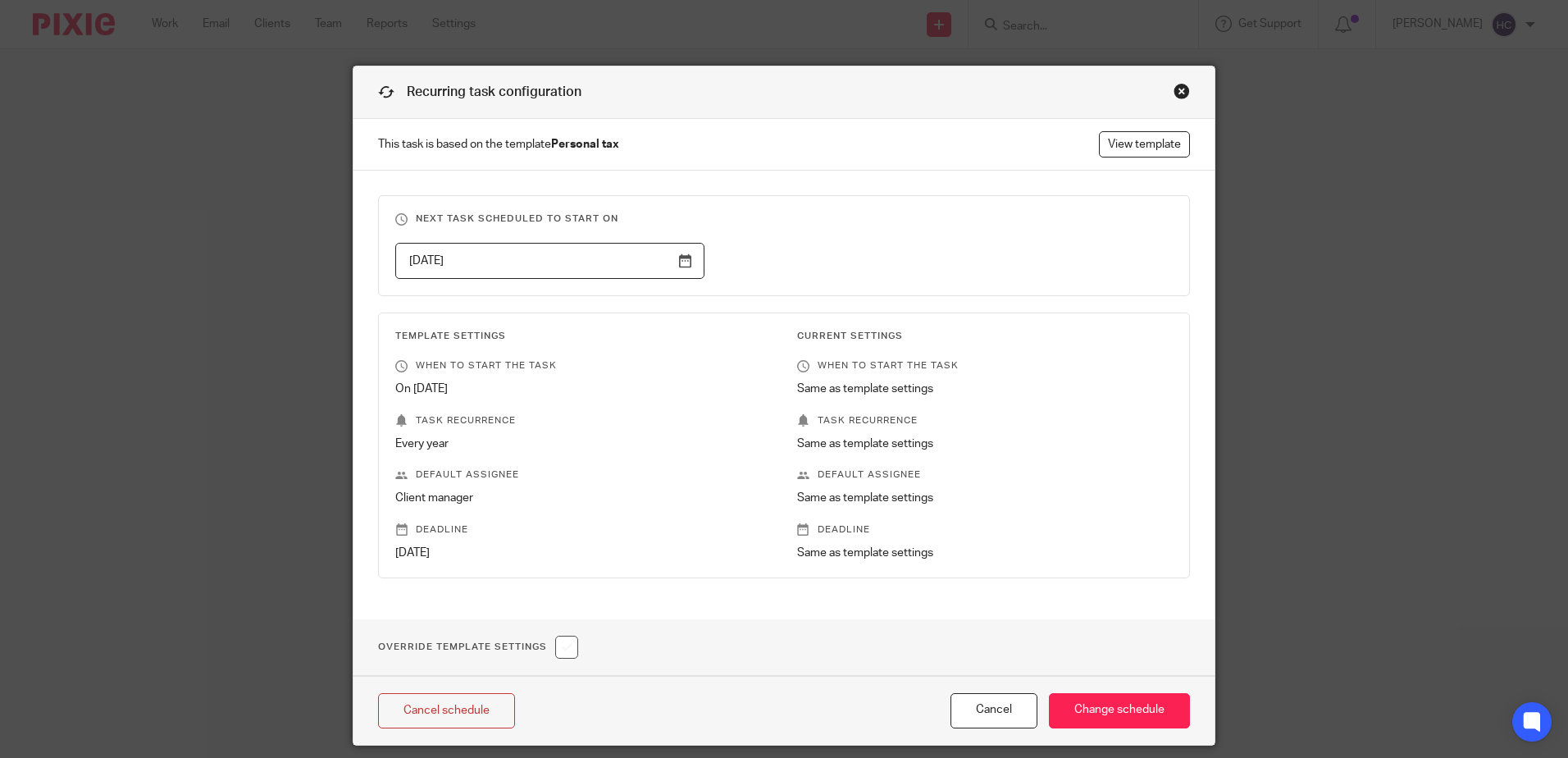
click at [1178, 87] on div "Close this dialog window" at bounding box center [1181, 91] width 16 height 16
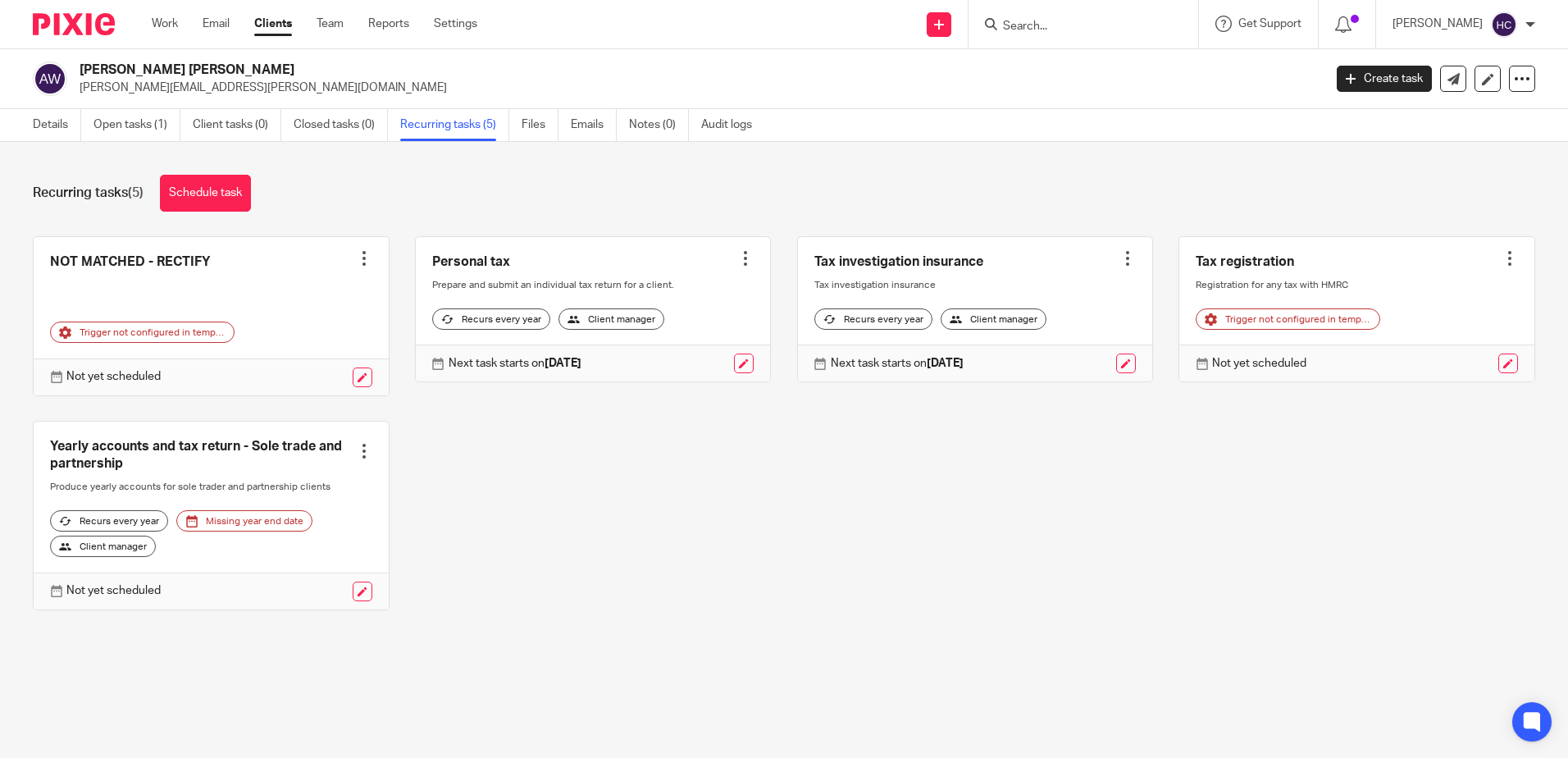
click at [737, 250] on div at bounding box center [744, 258] width 16 height 16
click at [690, 296] on link "Create task" at bounding box center [672, 294] width 131 height 24
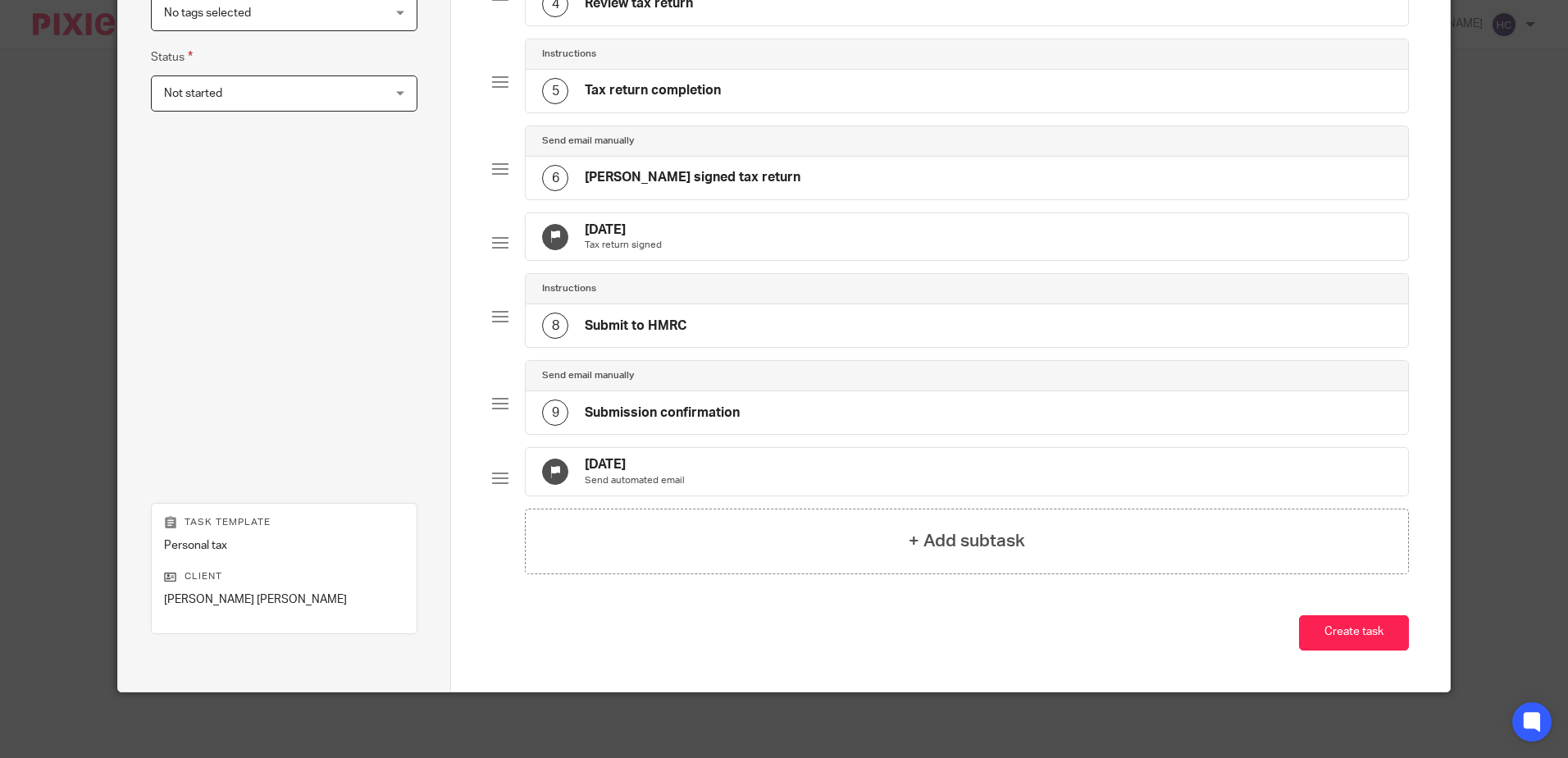
scroll to position [474, 0]
click at [1328, 632] on button "Create task" at bounding box center [1353, 632] width 110 height 35
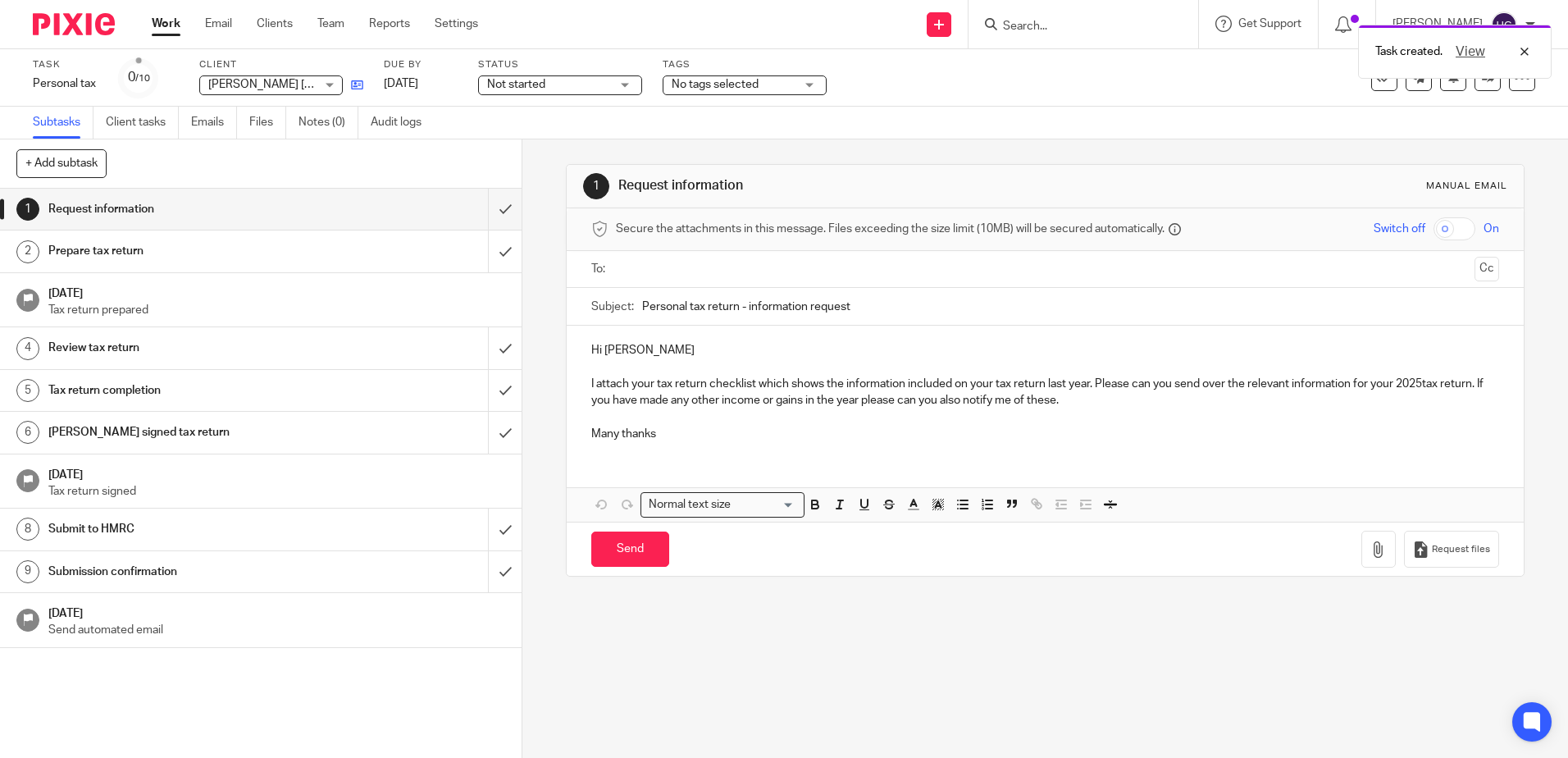
click at [362, 93] on link at bounding box center [352, 84] width 20 height 16
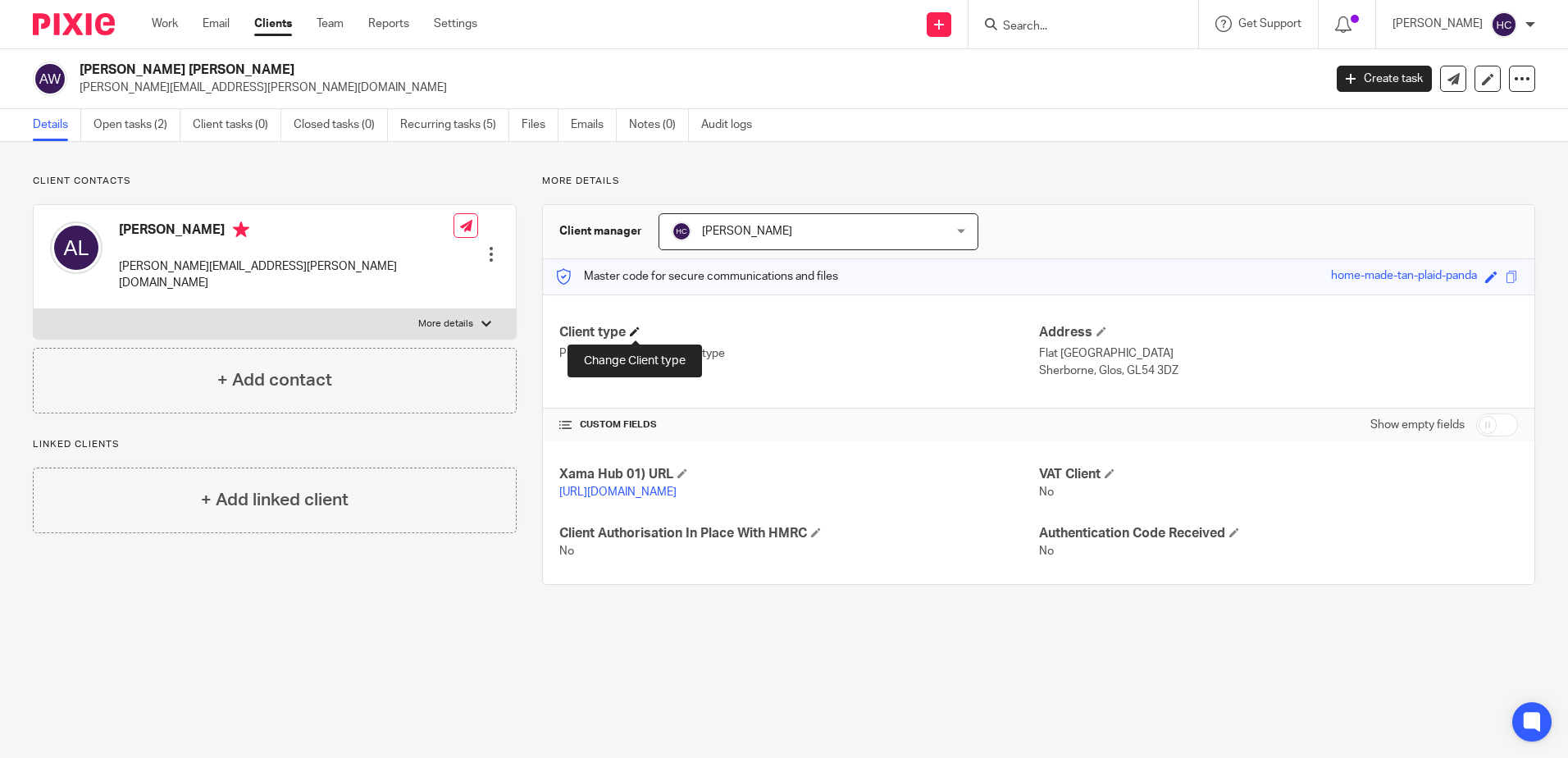
click at [633, 326] on span at bounding box center [635, 331] width 10 height 10
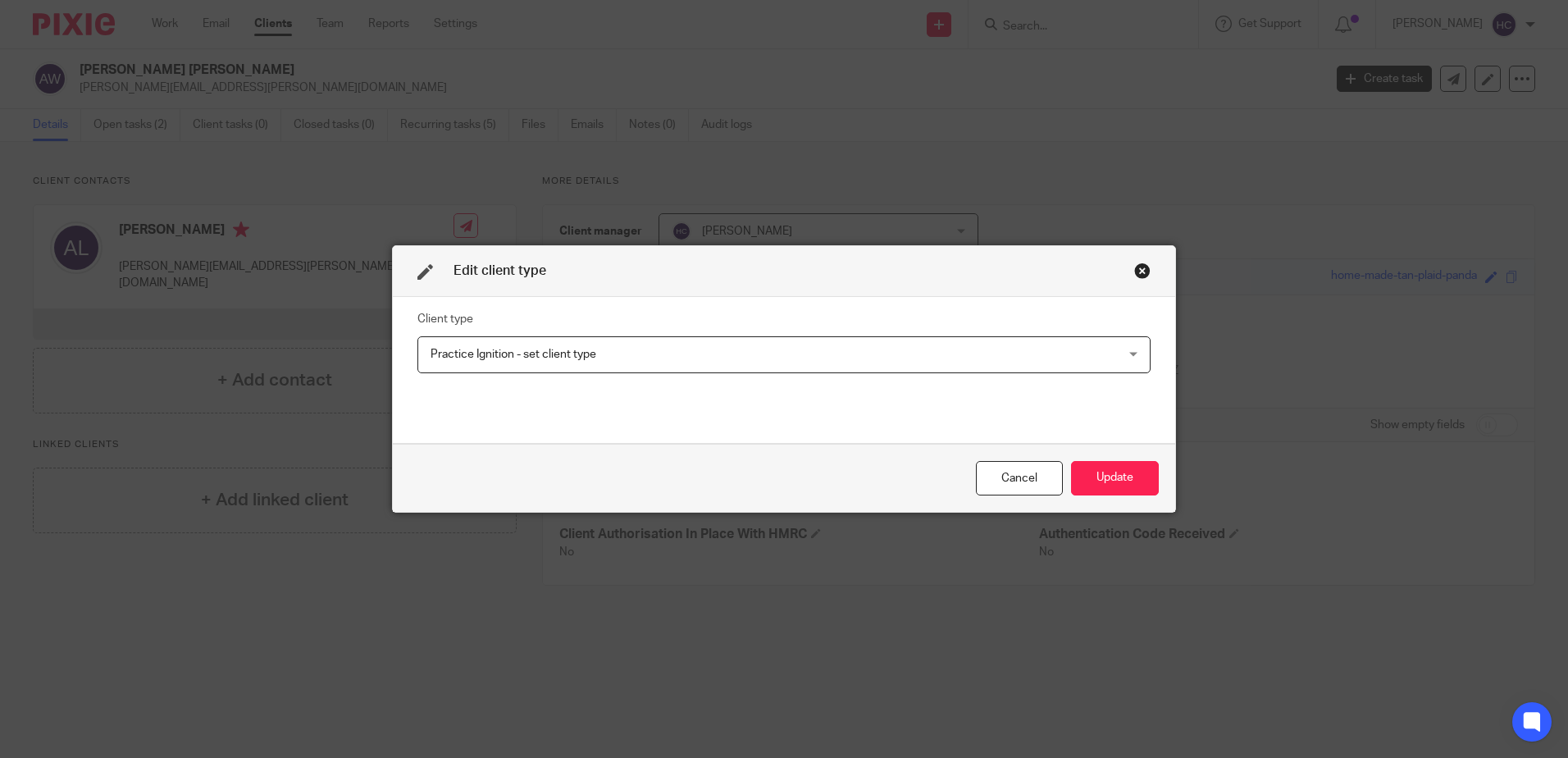
click at [581, 357] on span "Practice Ignition - set client type" at bounding box center [513, 354] width 166 height 11
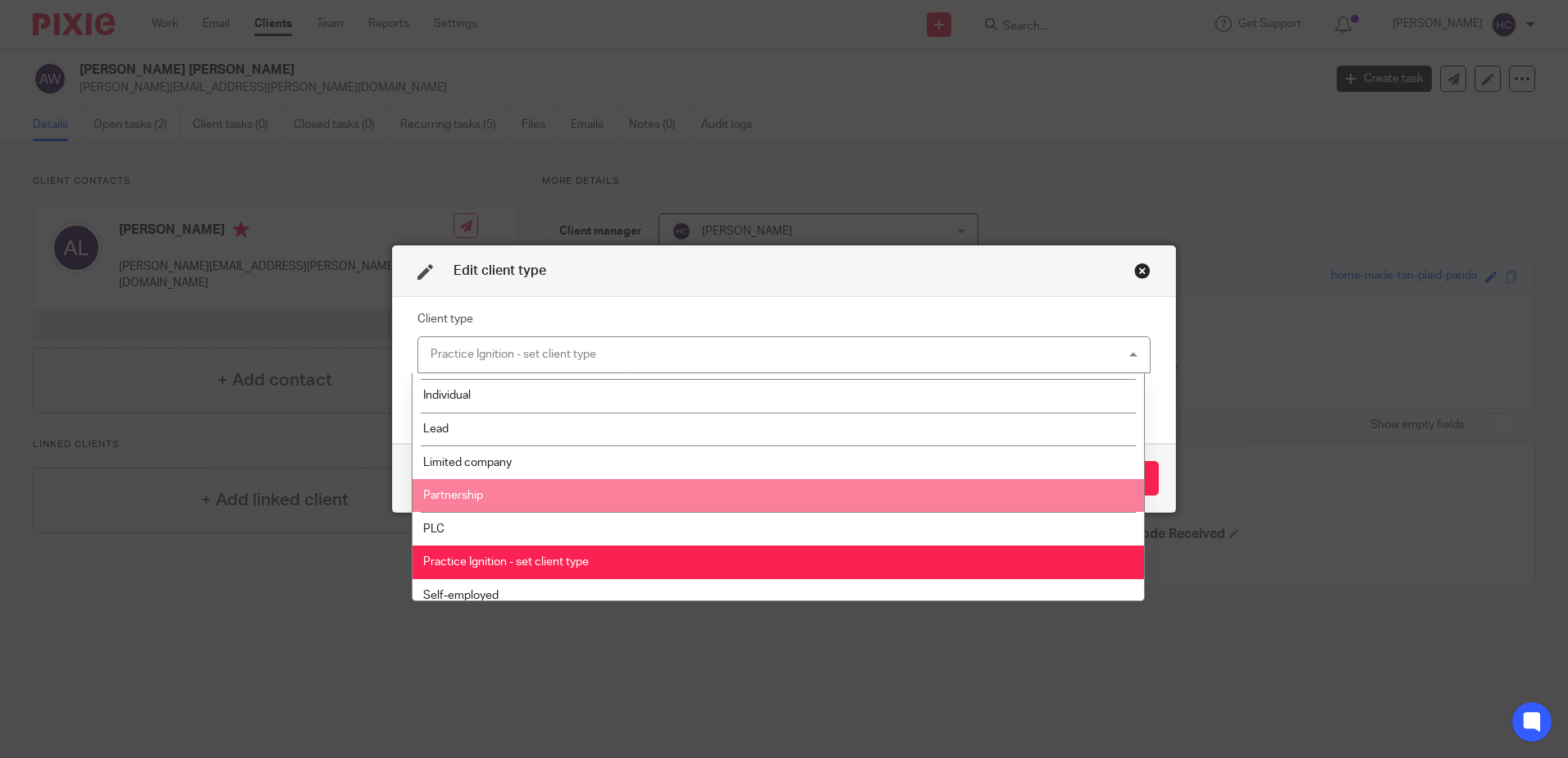
scroll to position [38, 0]
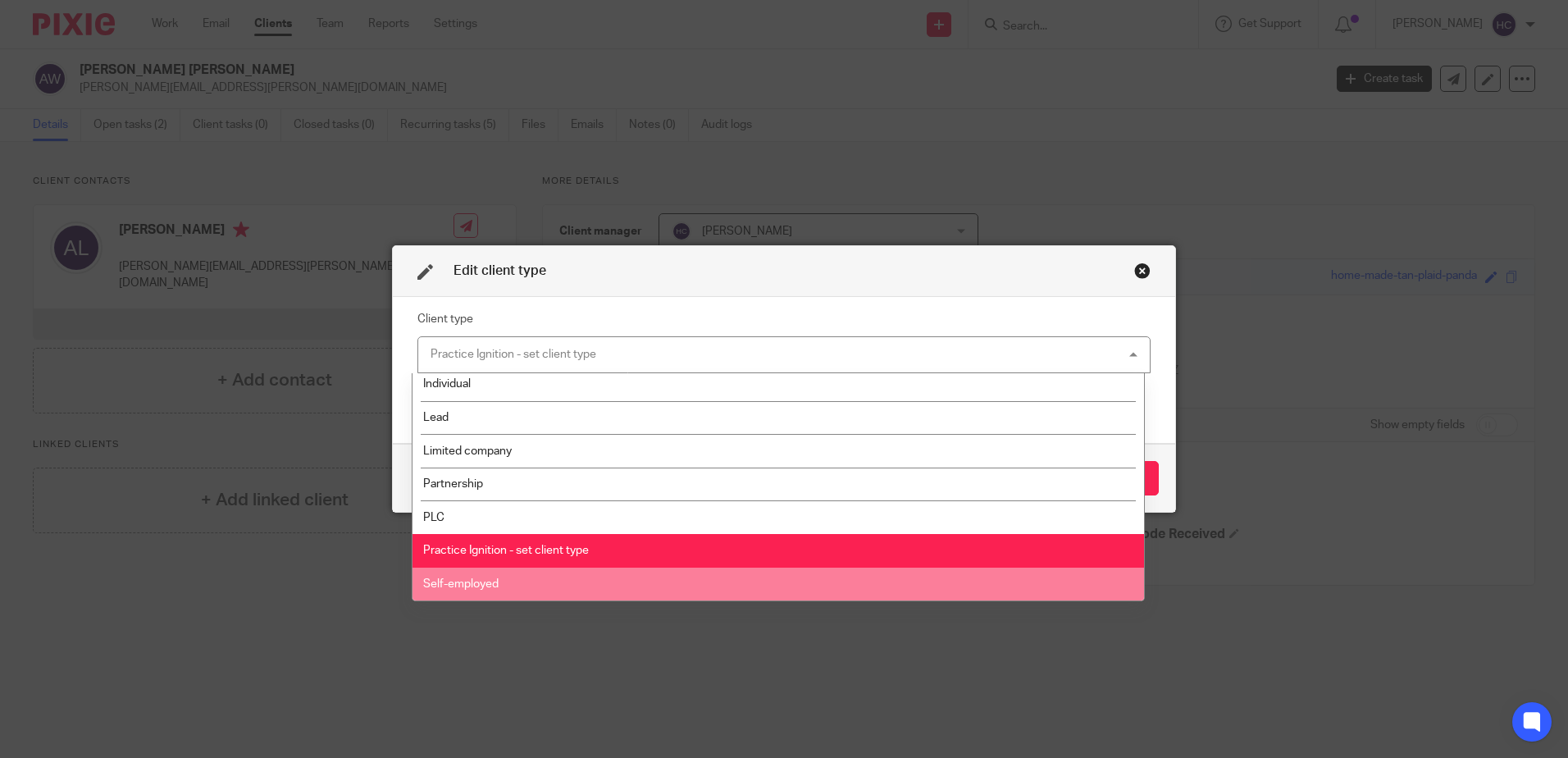
click at [533, 568] on li "Self-employed" at bounding box center [778, 584] width 731 height 33
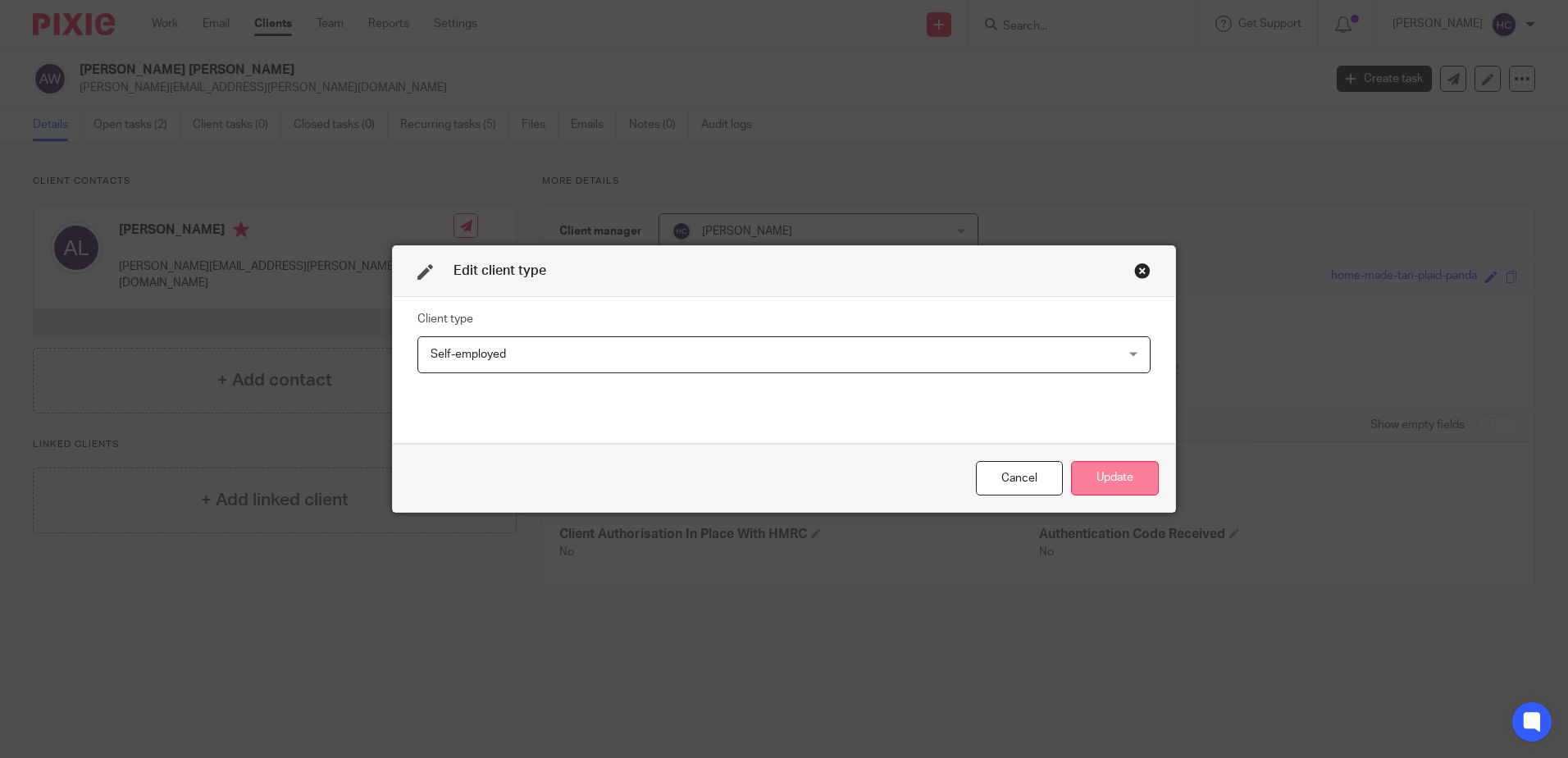
click at [1082, 478] on button "Update" at bounding box center [1115, 478] width 88 height 35
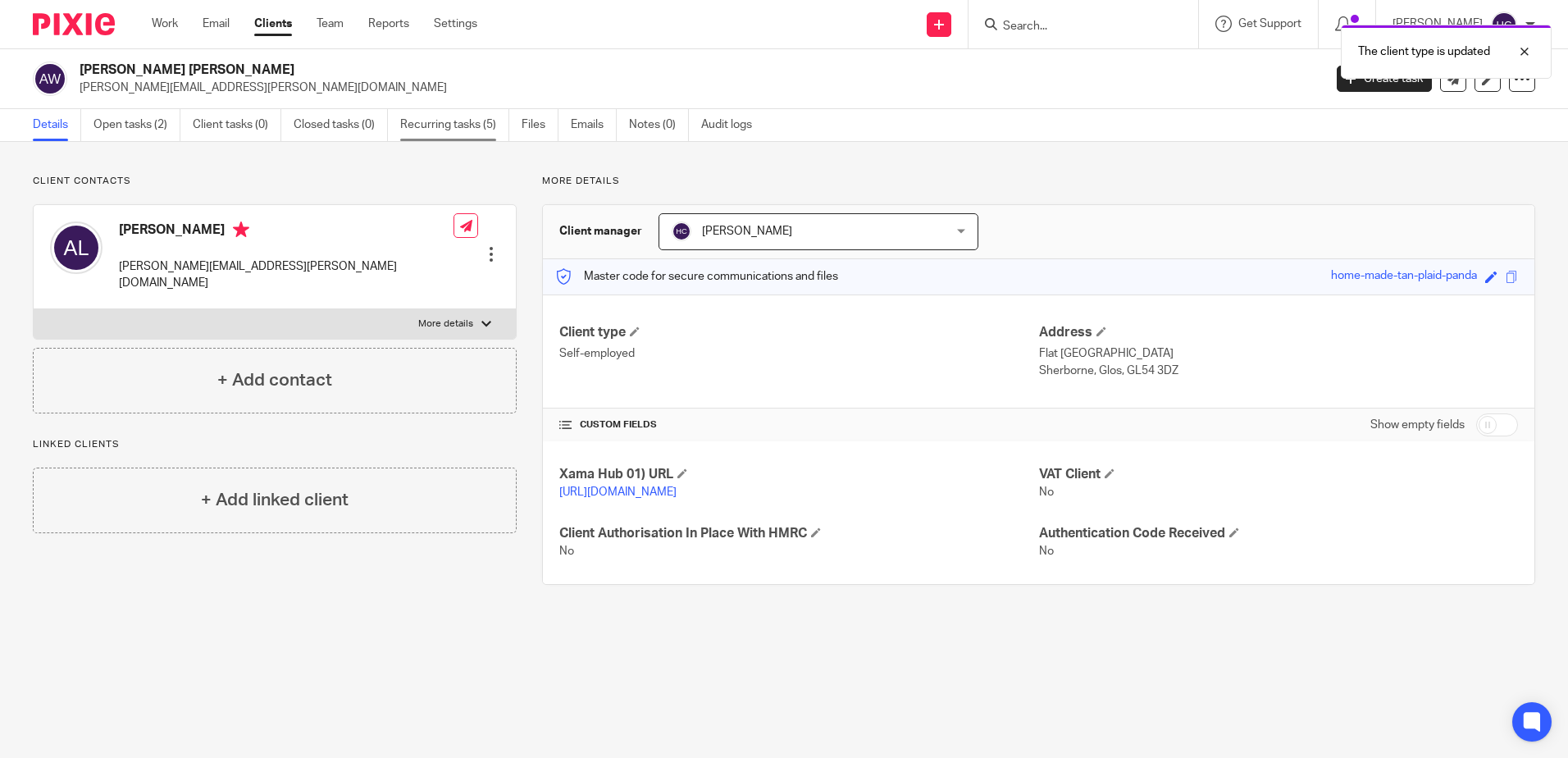
click at [446, 127] on link "Recurring tasks (5)" at bounding box center [454, 125] width 109 height 32
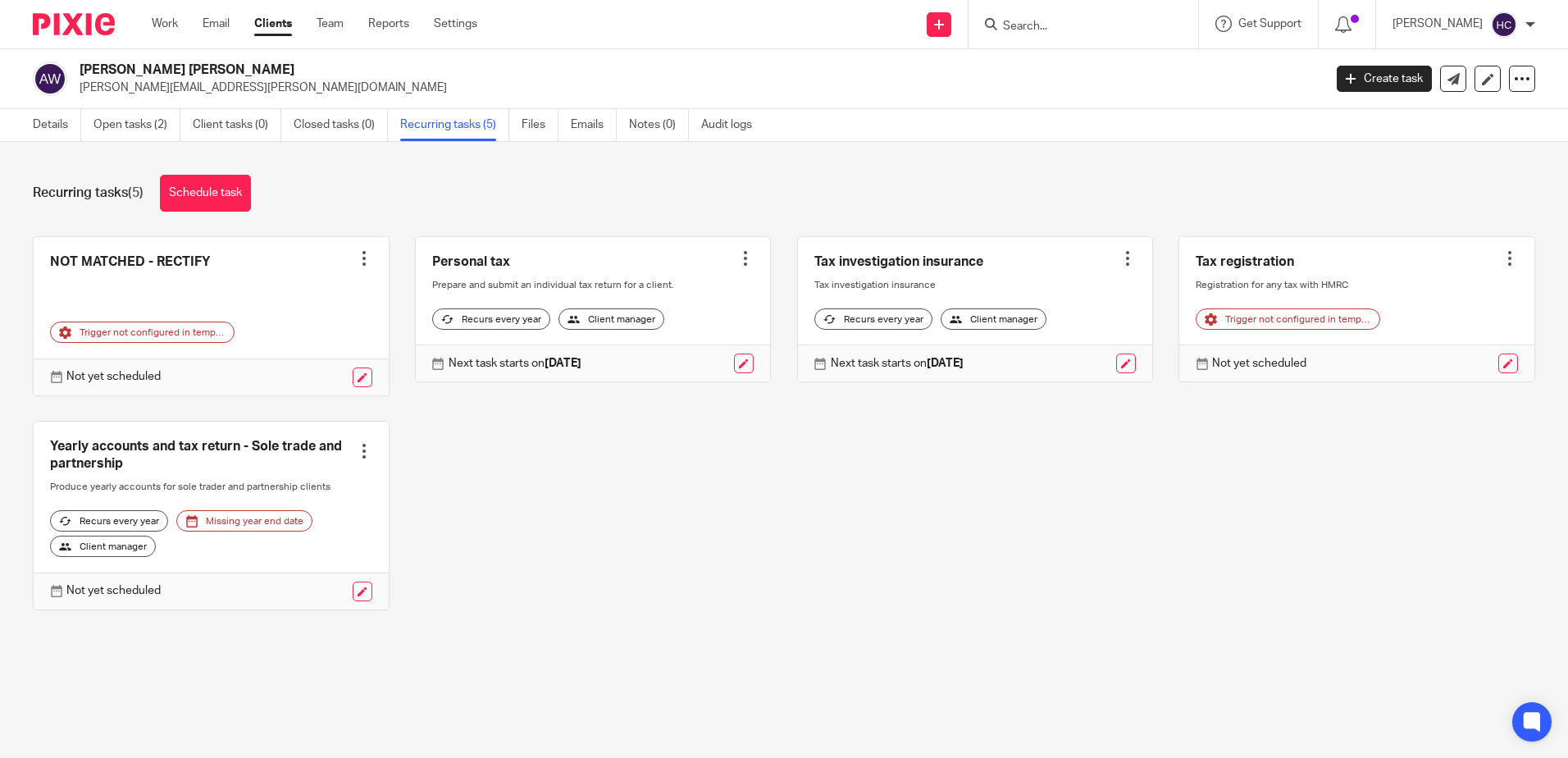
click at [356, 449] on div at bounding box center [364, 451] width 16 height 16
click at [318, 484] on link "Create task" at bounding box center [296, 487] width 131 height 24
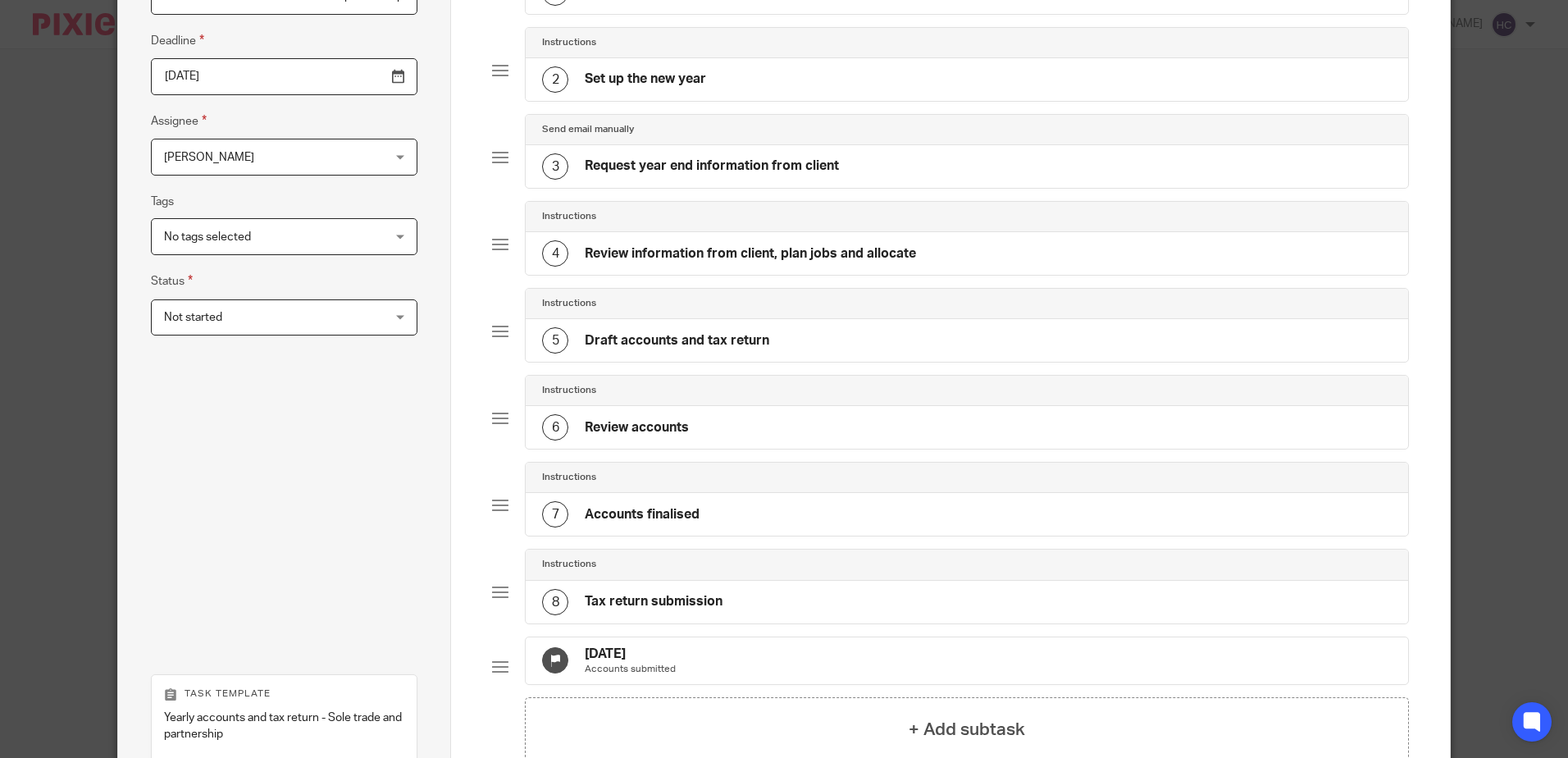
scroll to position [411, 0]
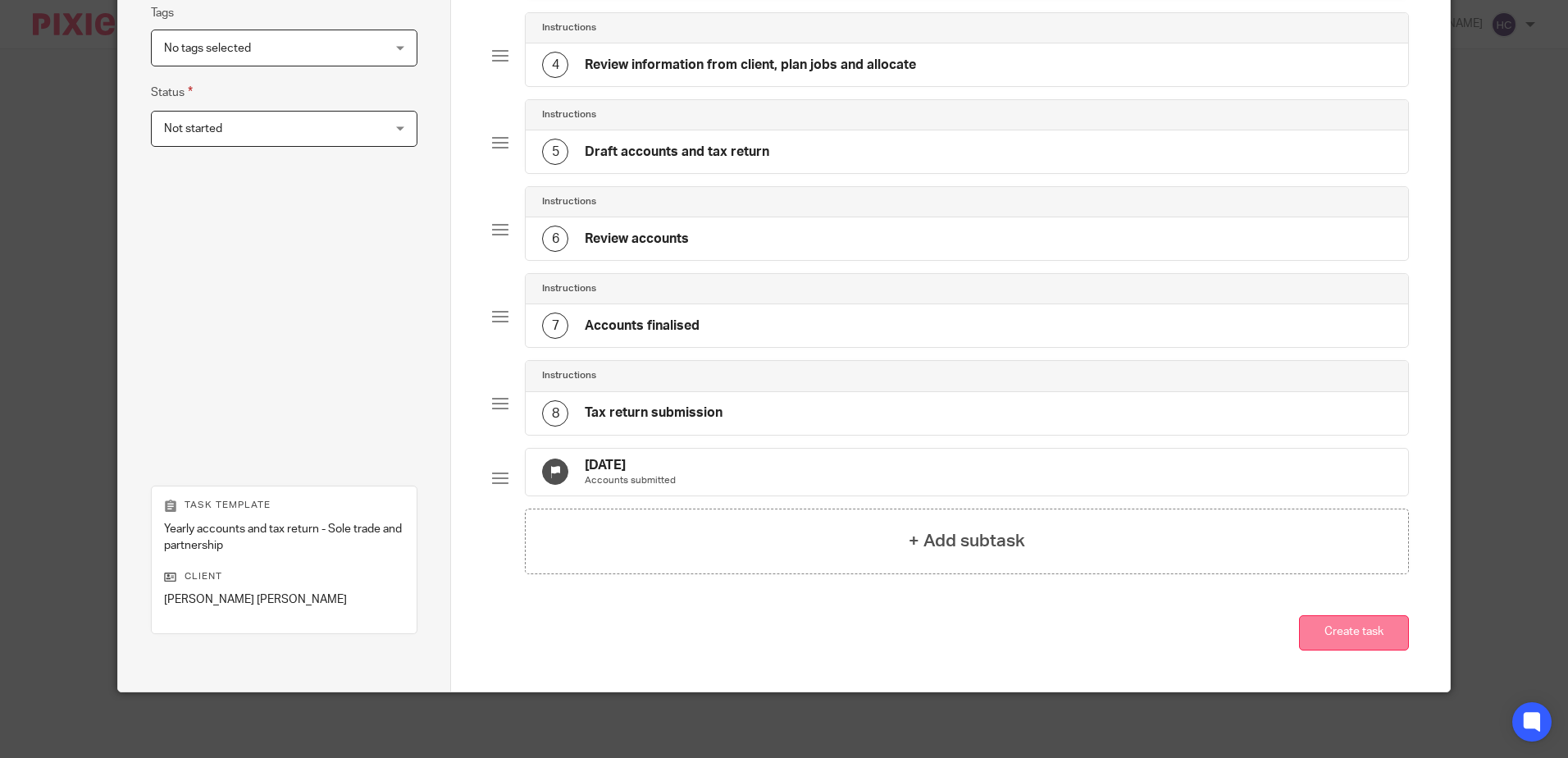
click at [1355, 636] on button "Create task" at bounding box center [1353, 632] width 110 height 35
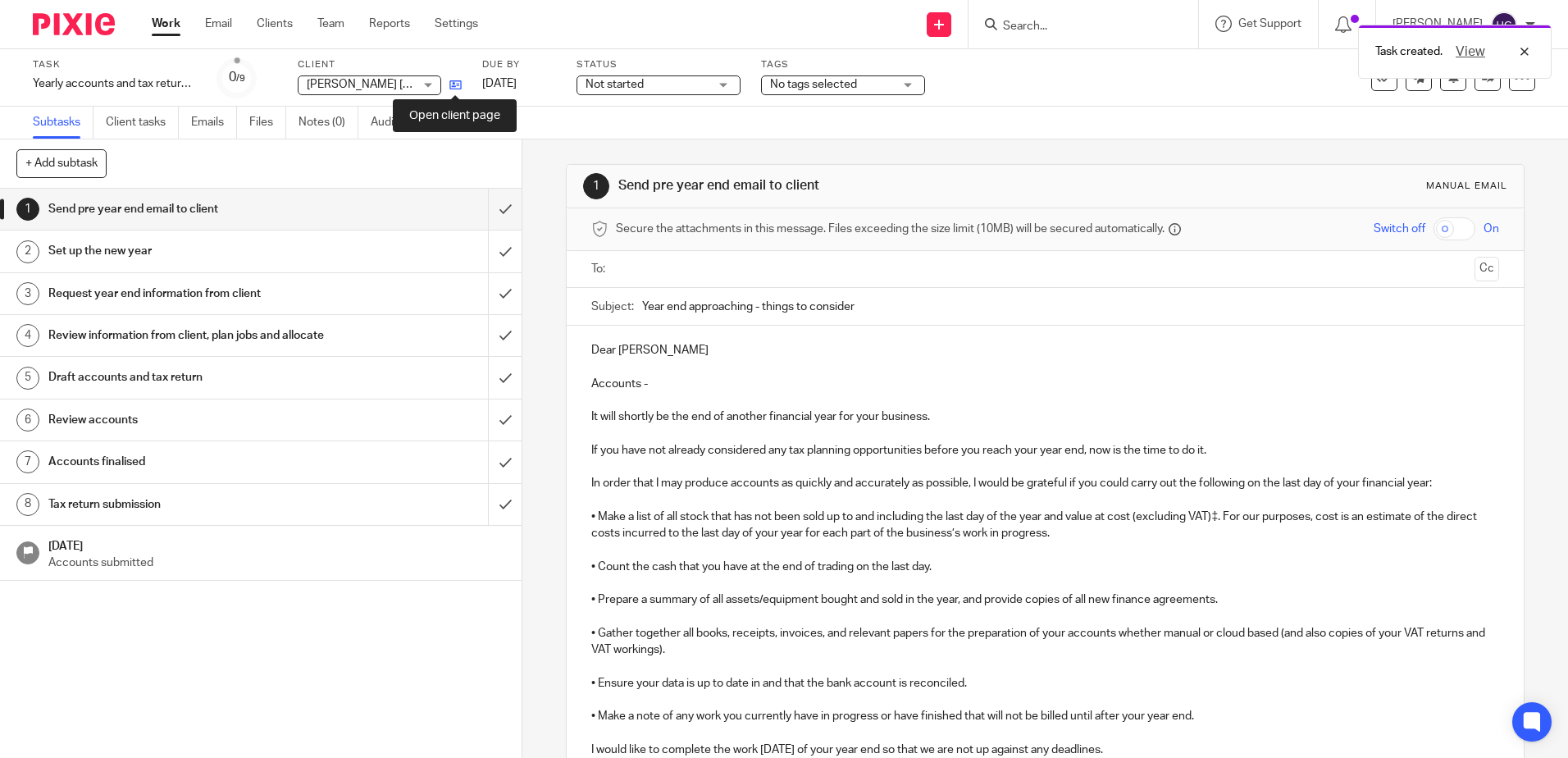
click at [453, 84] on icon at bounding box center [455, 84] width 12 height 12
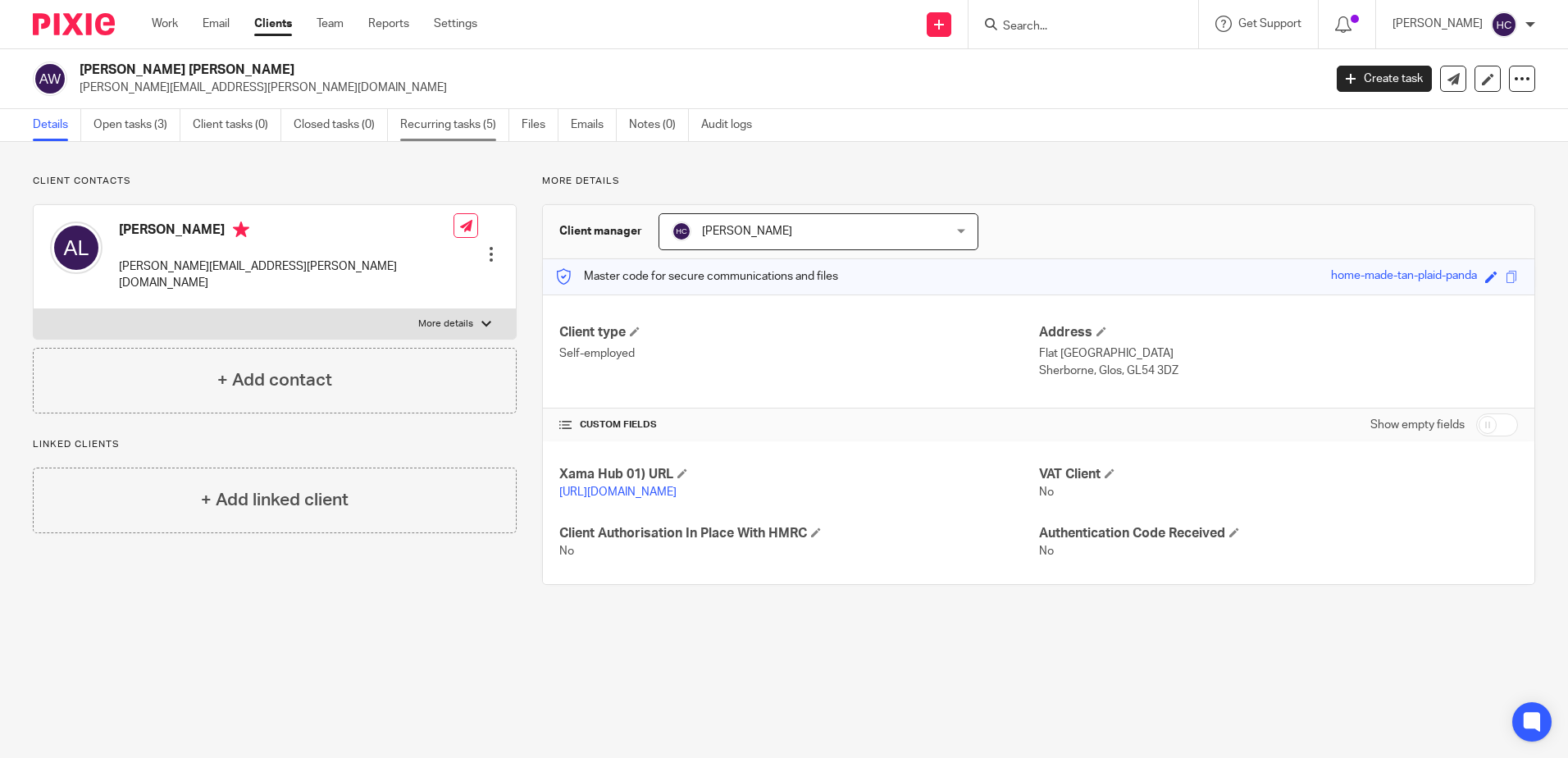
click at [480, 127] on link "Recurring tasks (5)" at bounding box center [454, 125] width 109 height 32
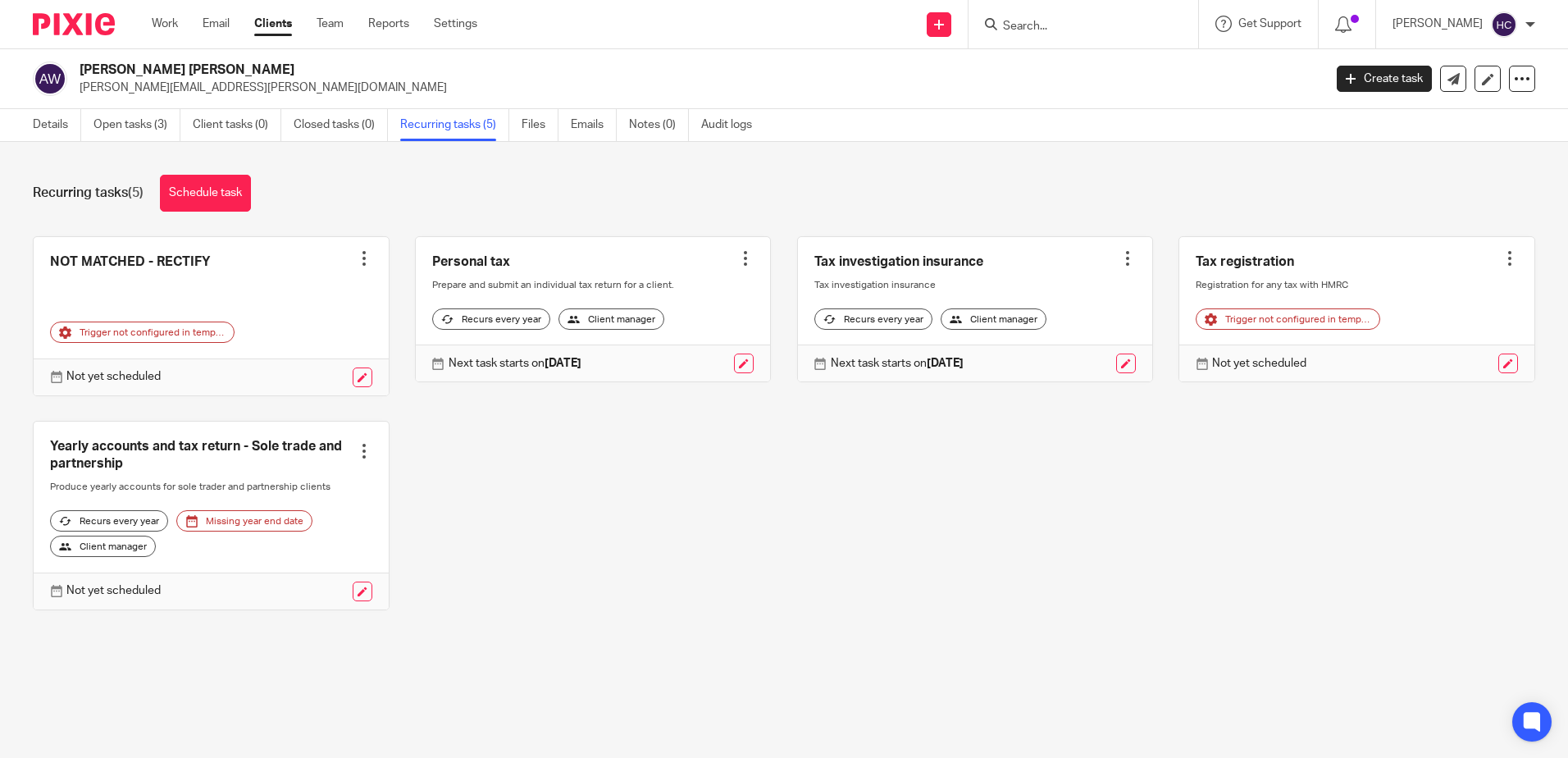
click at [1501, 257] on div at bounding box center [1509, 258] width 16 height 16
click at [1432, 294] on link "Create task" at bounding box center [1424, 294] width 131 height 24
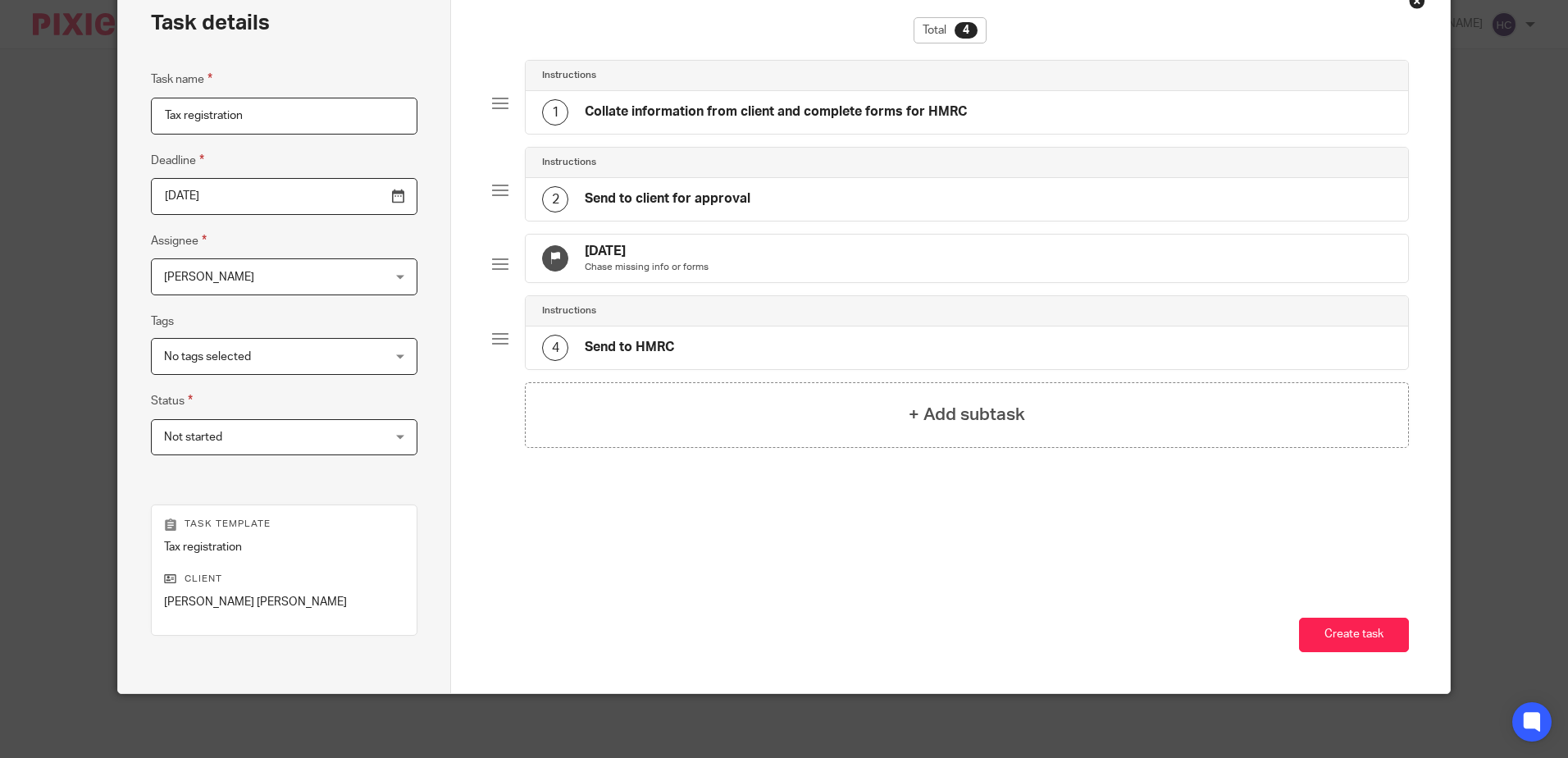
scroll to position [92, 0]
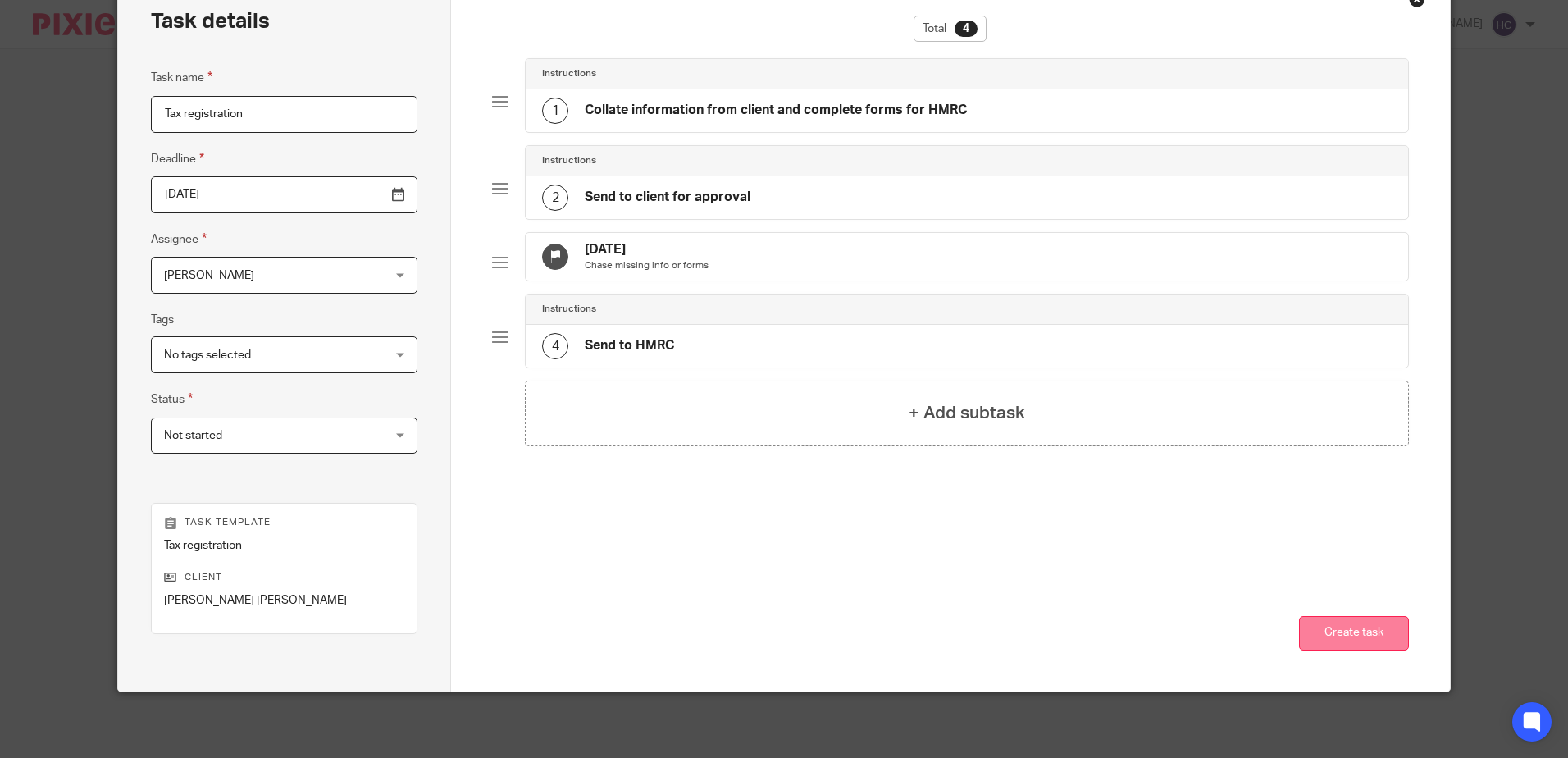
click at [1330, 627] on button "Create task" at bounding box center [1353, 633] width 110 height 35
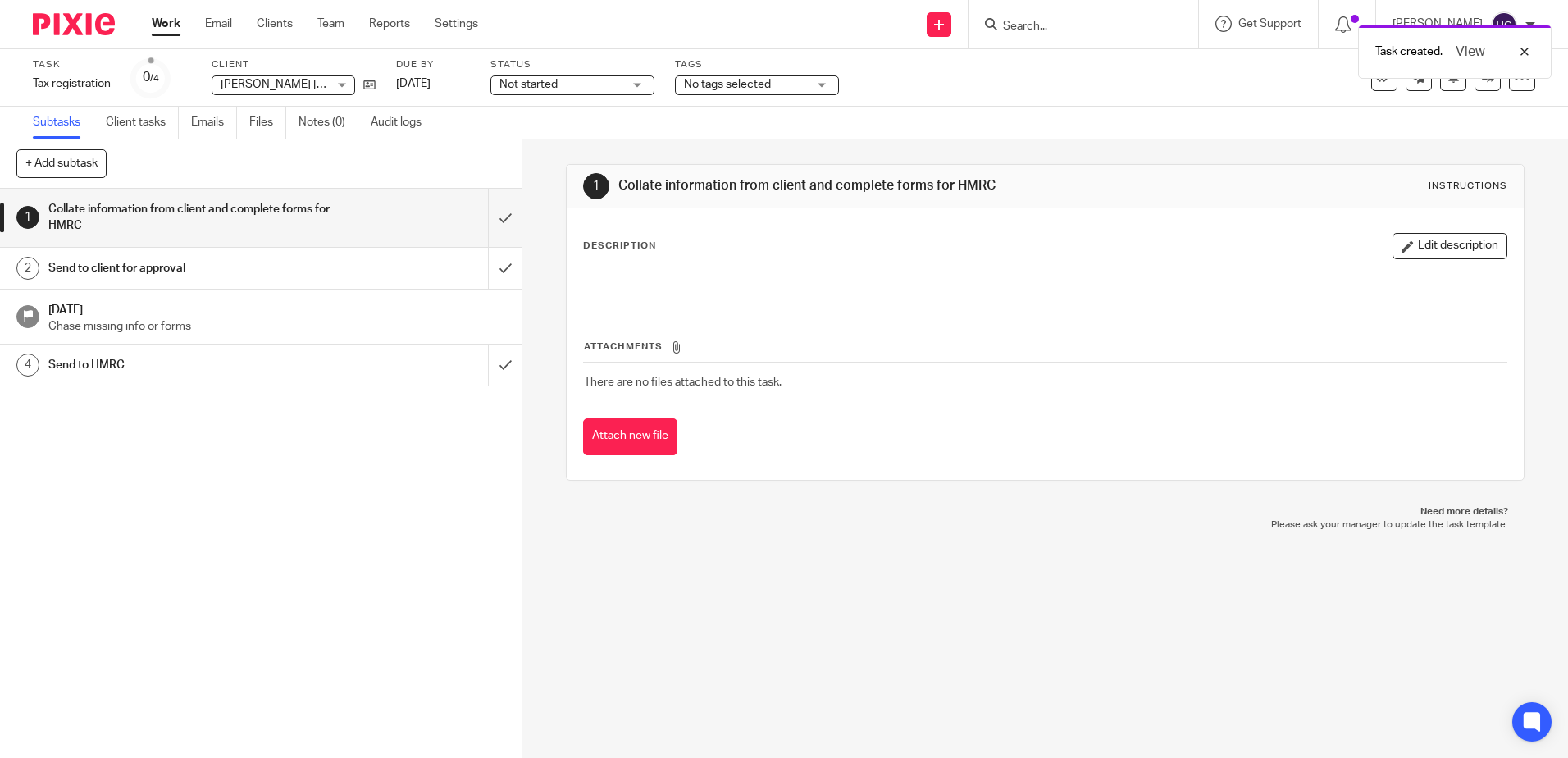
click at [1068, 31] on div "Task created. View" at bounding box center [1167, 47] width 767 height 62
click at [1014, 16] on div "Task created. View" at bounding box center [1167, 47] width 767 height 62
click at [1044, 26] on input "Search" at bounding box center [1075, 27] width 148 height 14
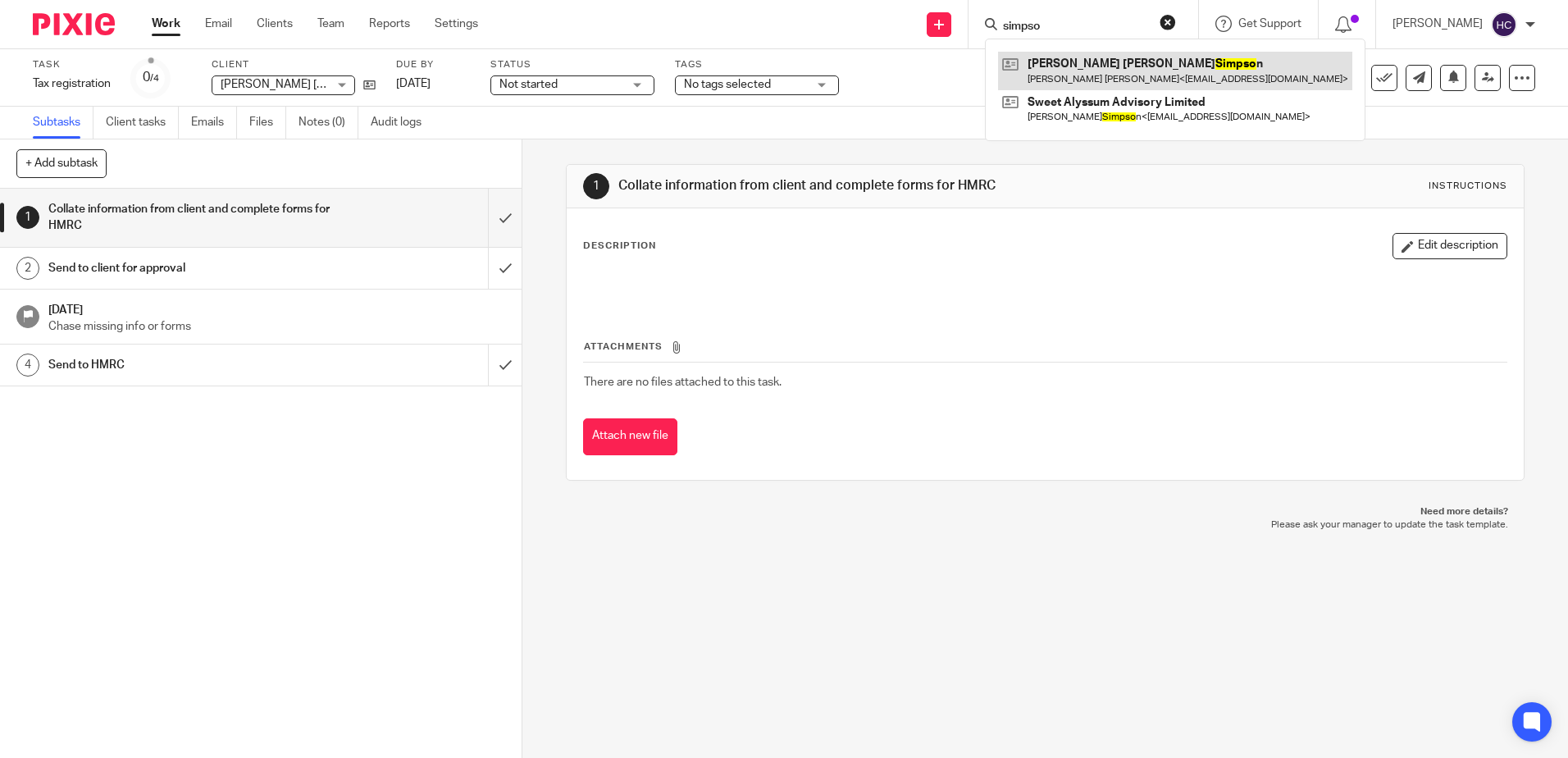
type input "simpso"
click at [1077, 75] on link at bounding box center [1175, 71] width 354 height 38
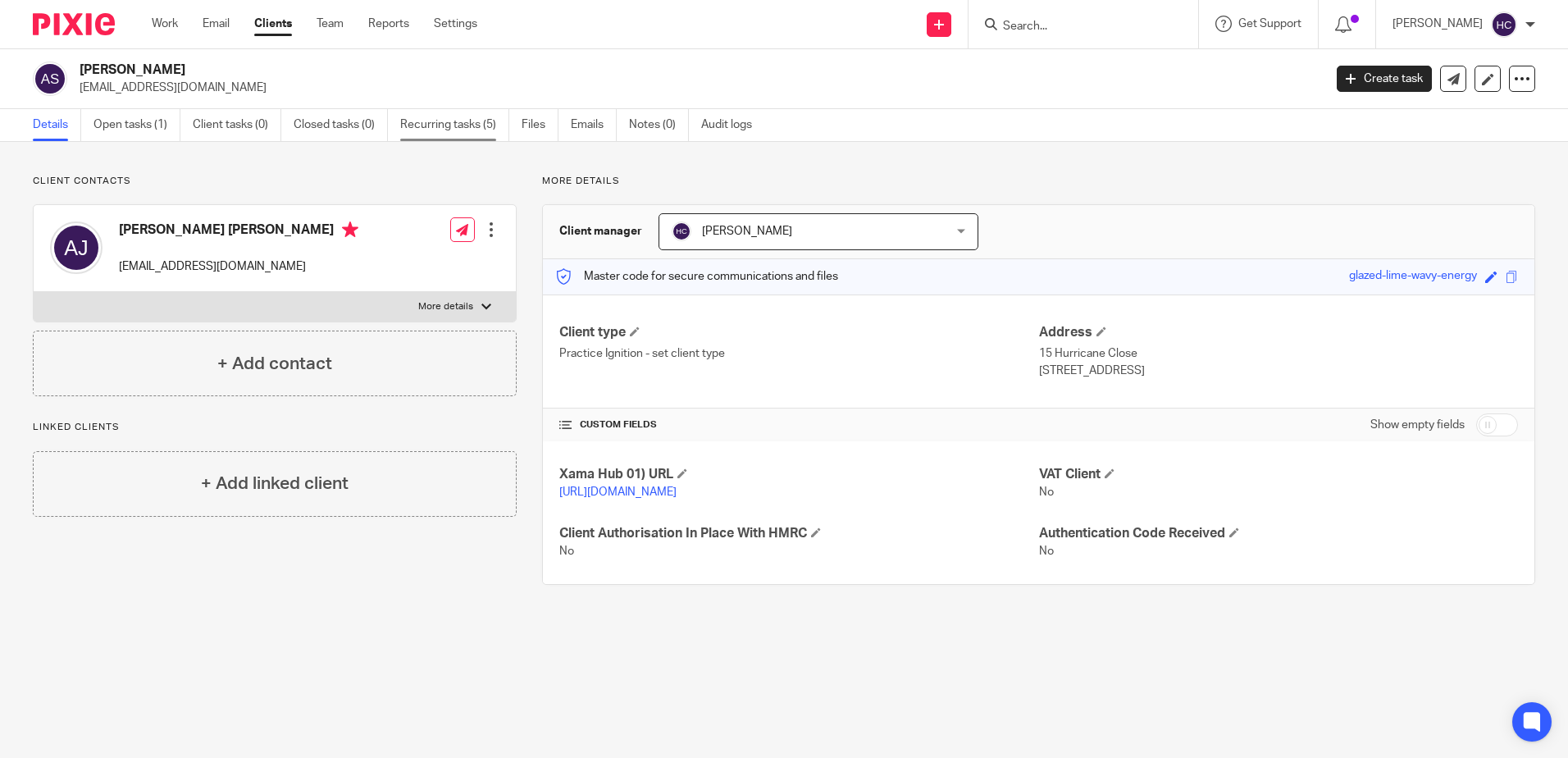
click at [441, 110] on link "Recurring tasks (5)" at bounding box center [454, 125] width 109 height 32
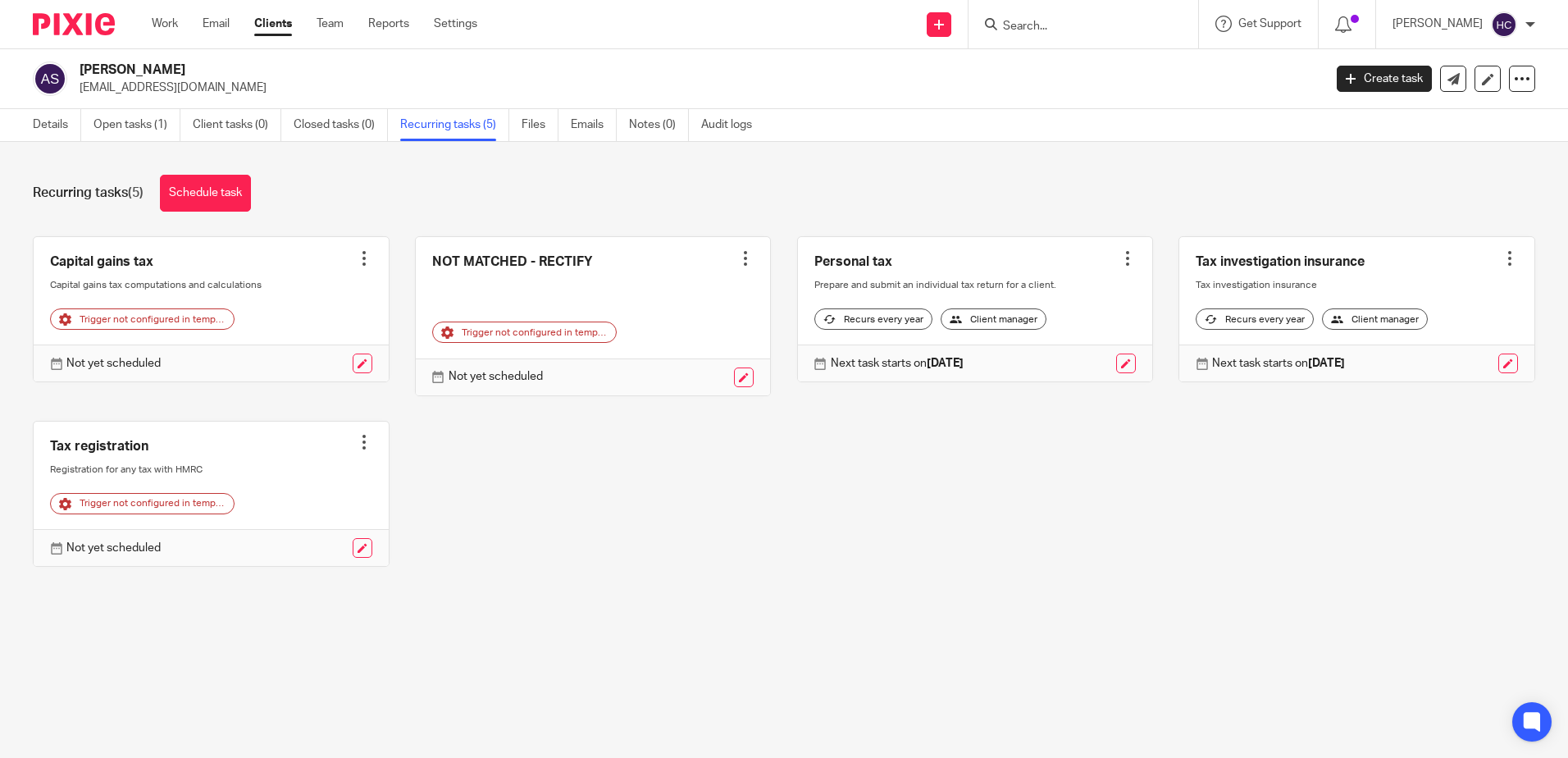
click at [1119, 257] on div at bounding box center [1127, 258] width 16 height 16
click at [1053, 290] on link "Create task" at bounding box center [1048, 294] width 131 height 24
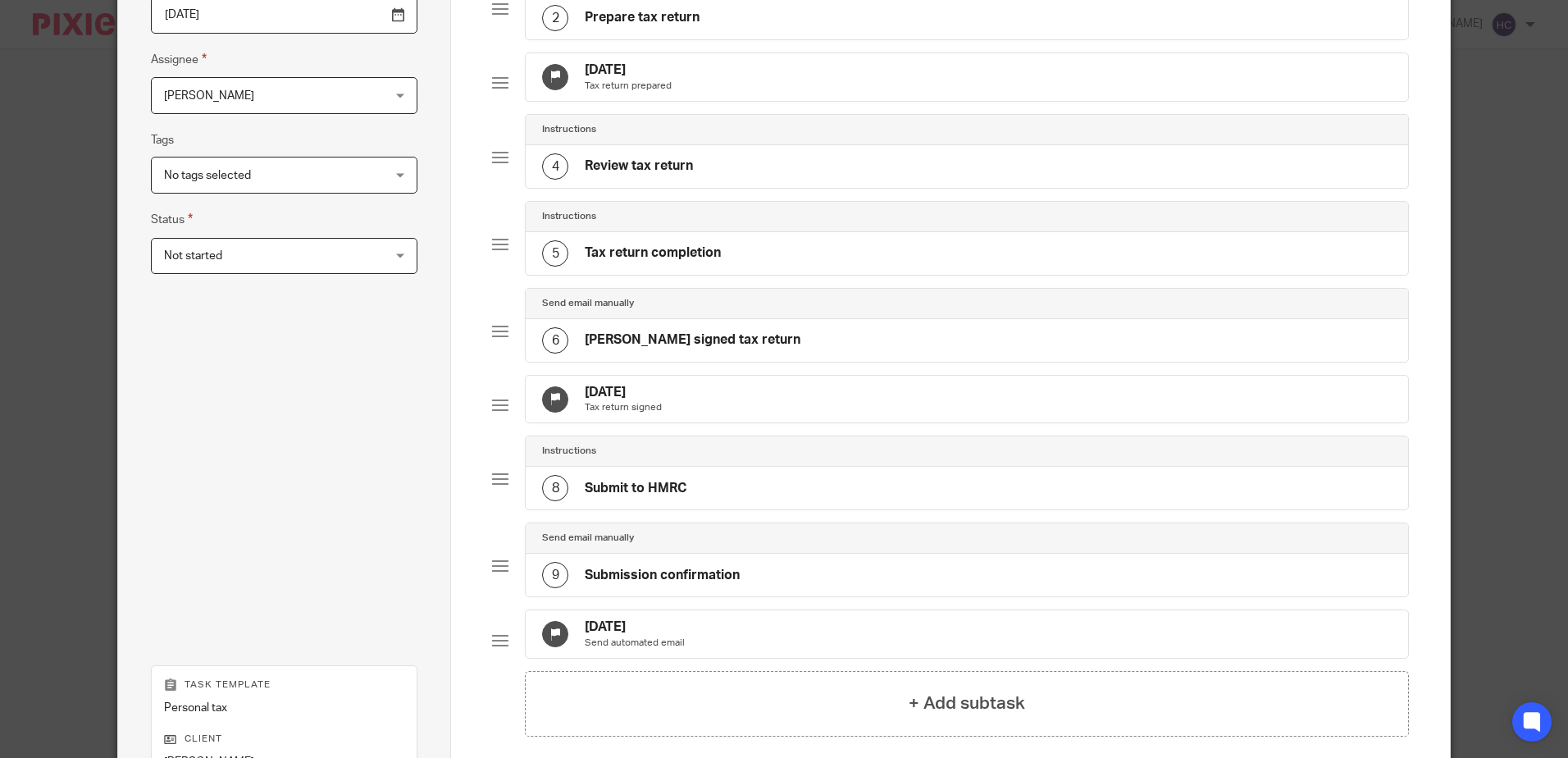
scroll to position [474, 0]
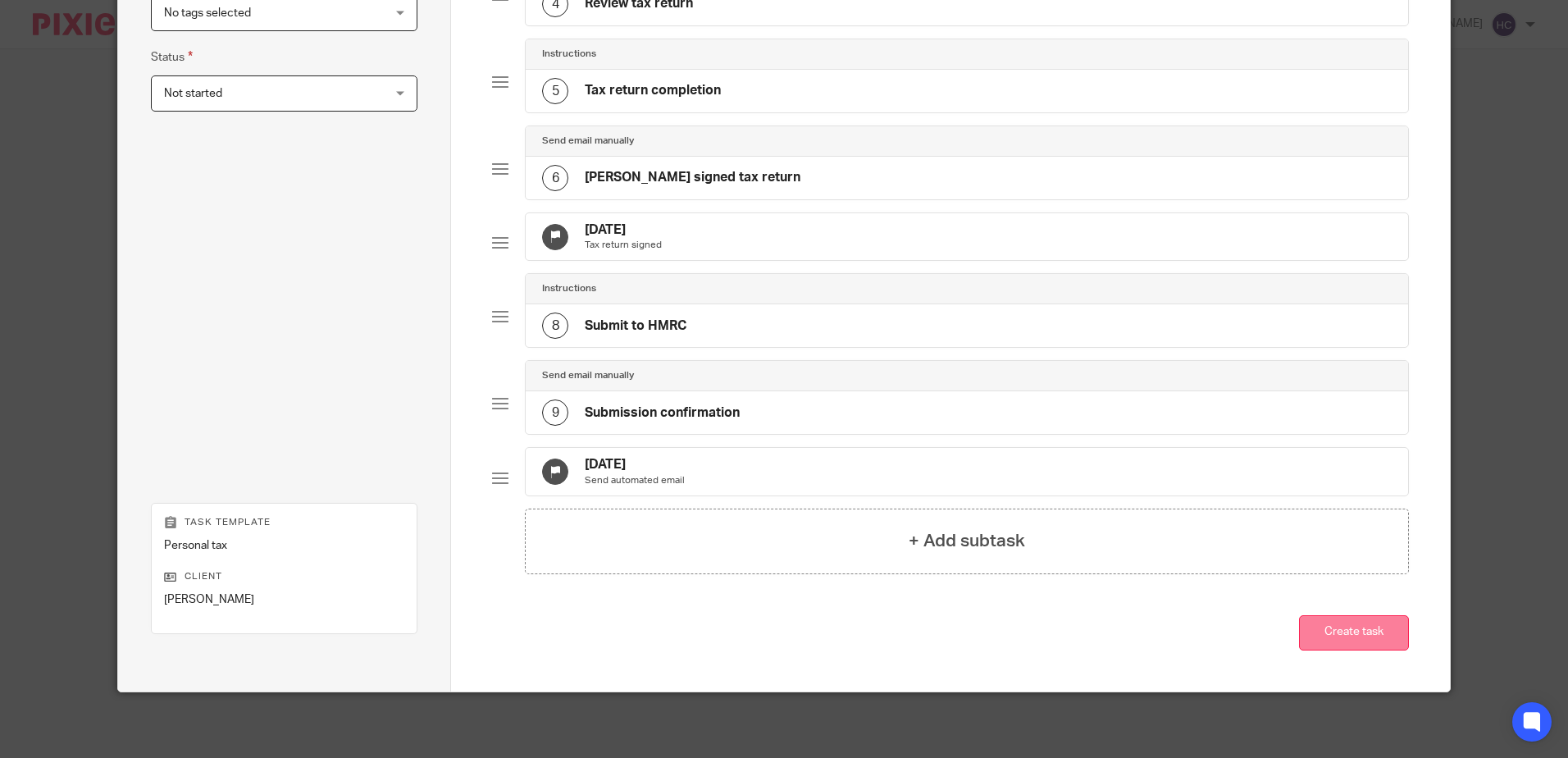
click at [1341, 625] on button "Create task" at bounding box center [1353, 632] width 110 height 35
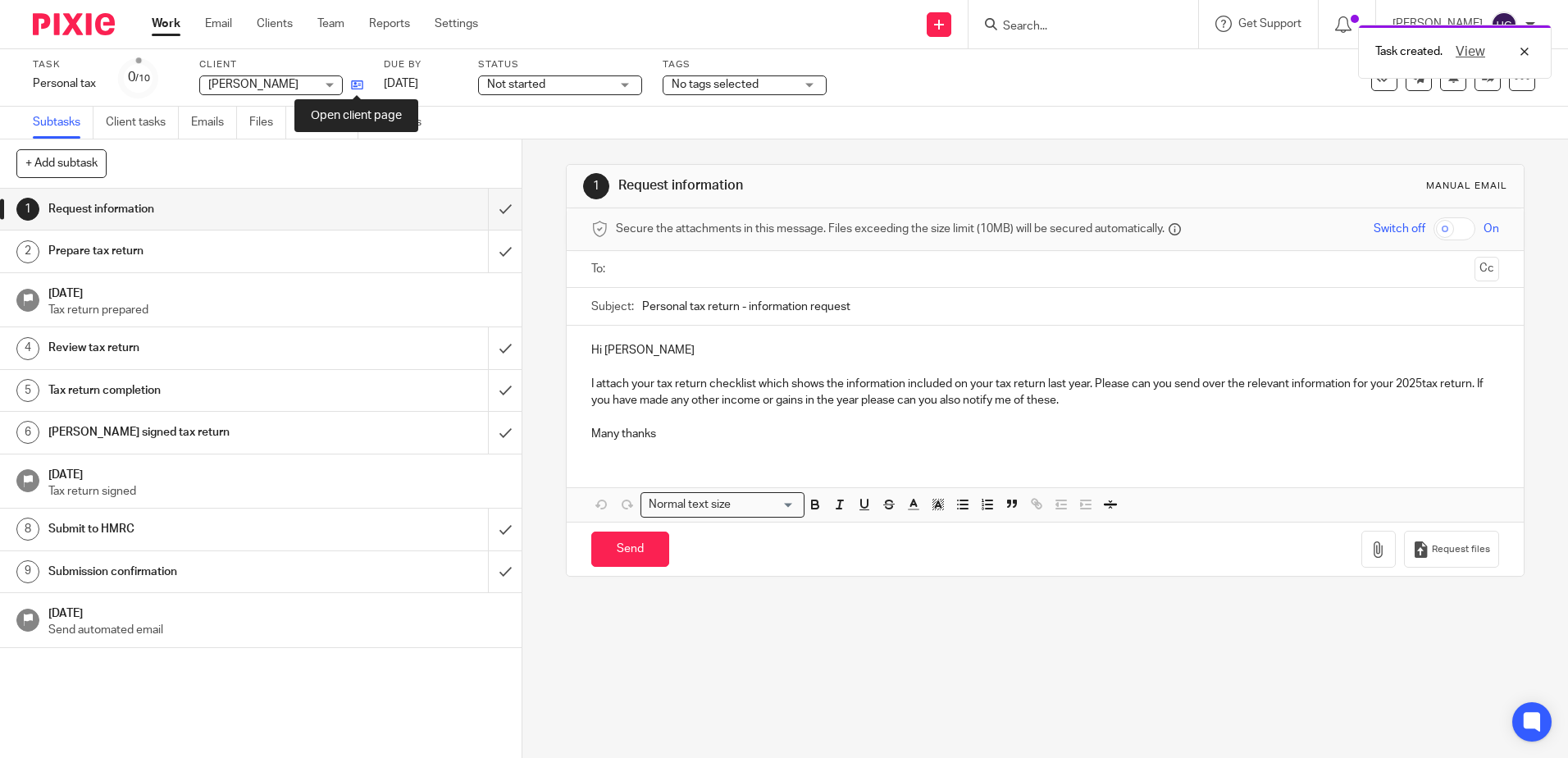
click at [353, 89] on icon at bounding box center [357, 84] width 12 height 12
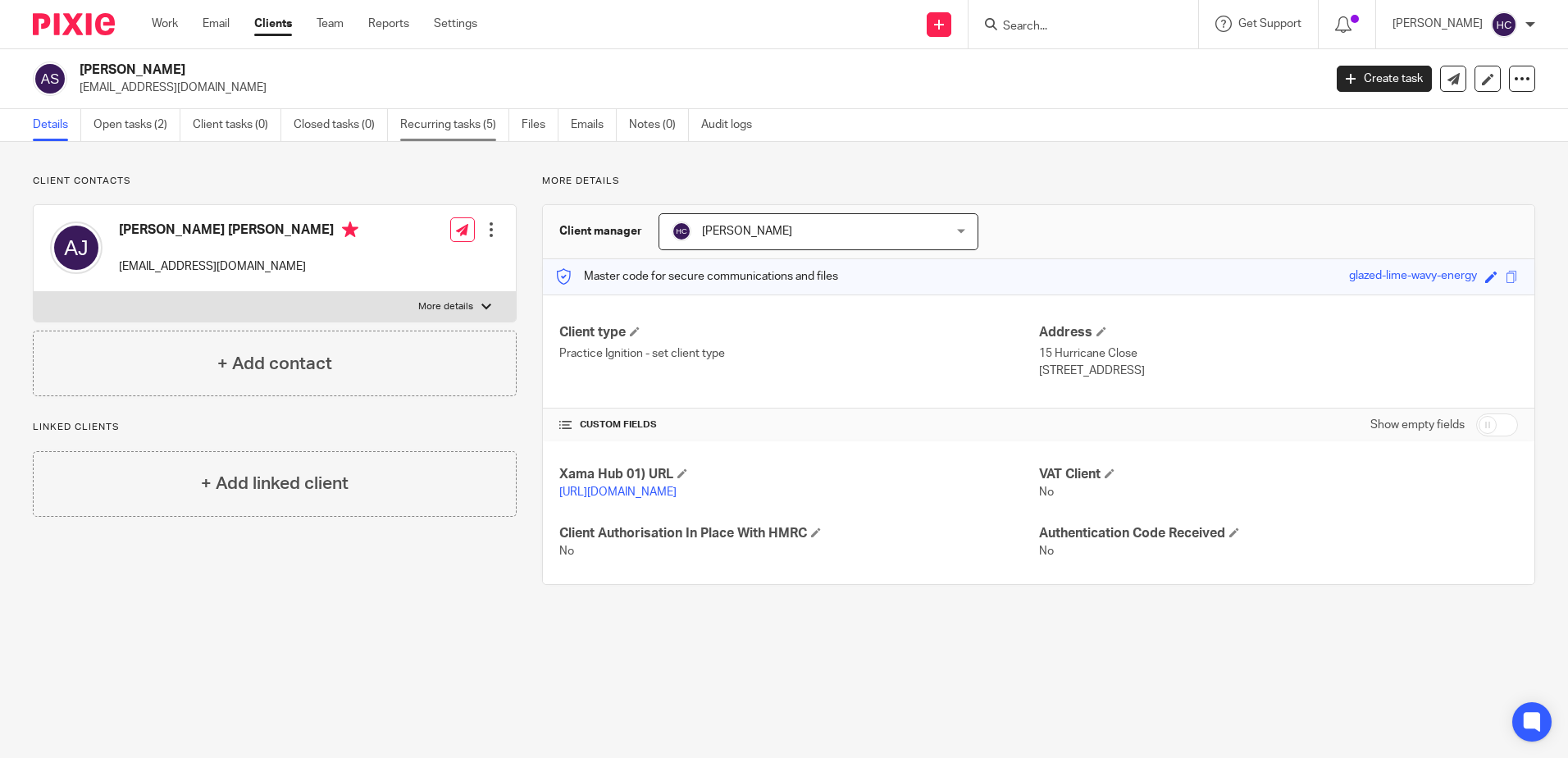
click at [455, 122] on link "Recurring tasks (5)" at bounding box center [454, 125] width 109 height 32
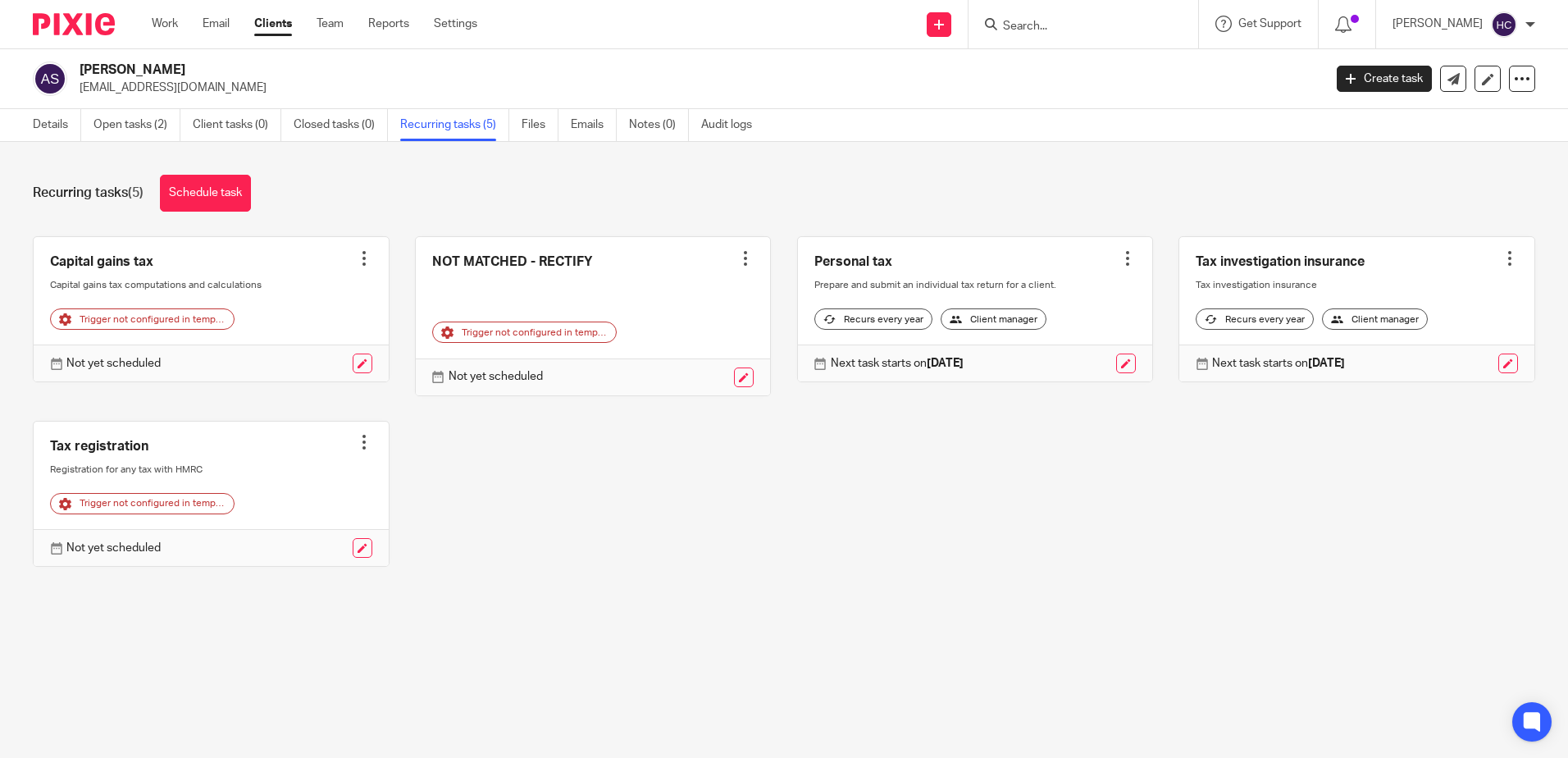
click at [356, 448] on div at bounding box center [364, 442] width 16 height 16
click at [330, 474] on link "Create task" at bounding box center [296, 478] width 131 height 24
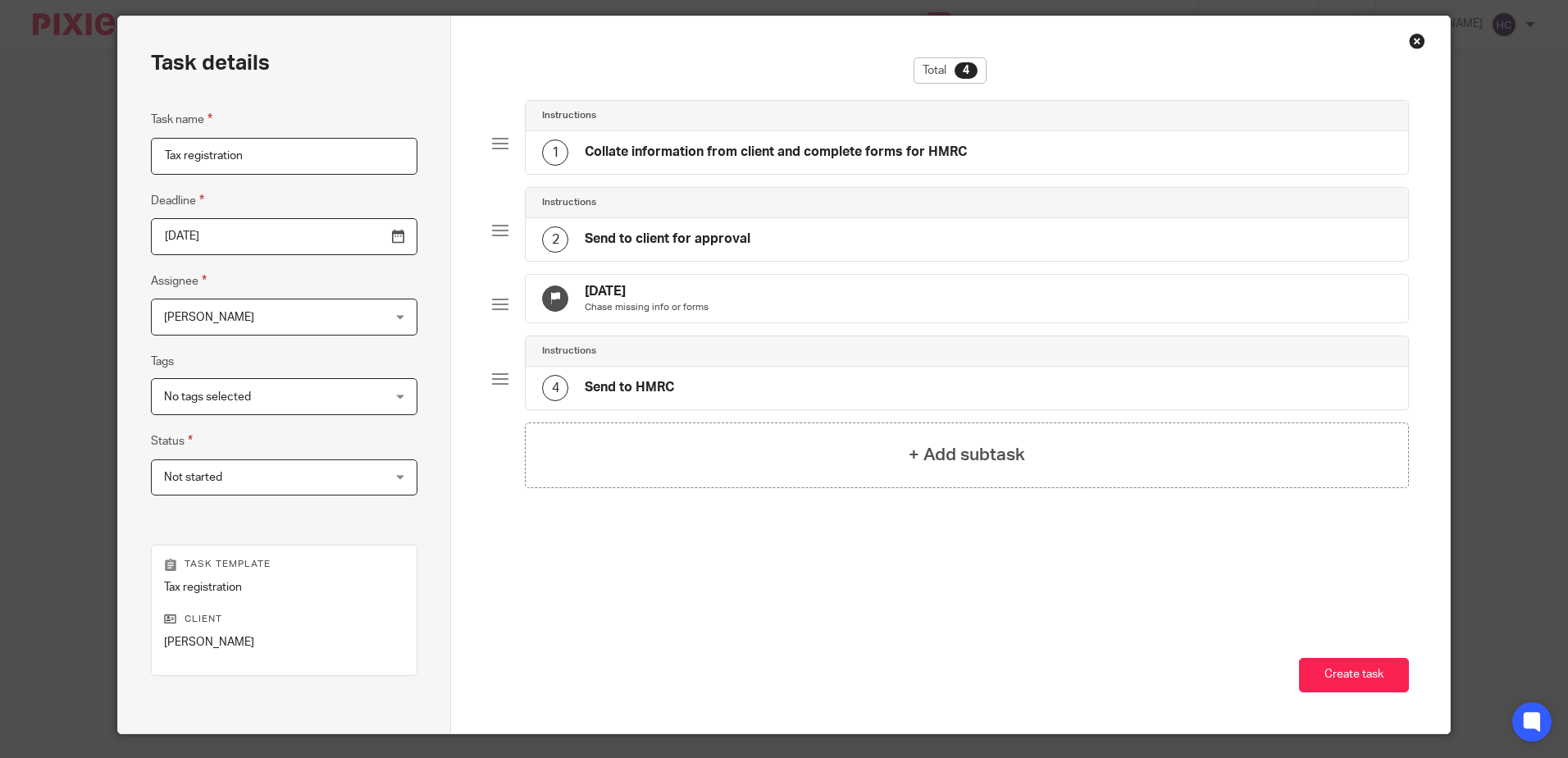
scroll to position [92, 0]
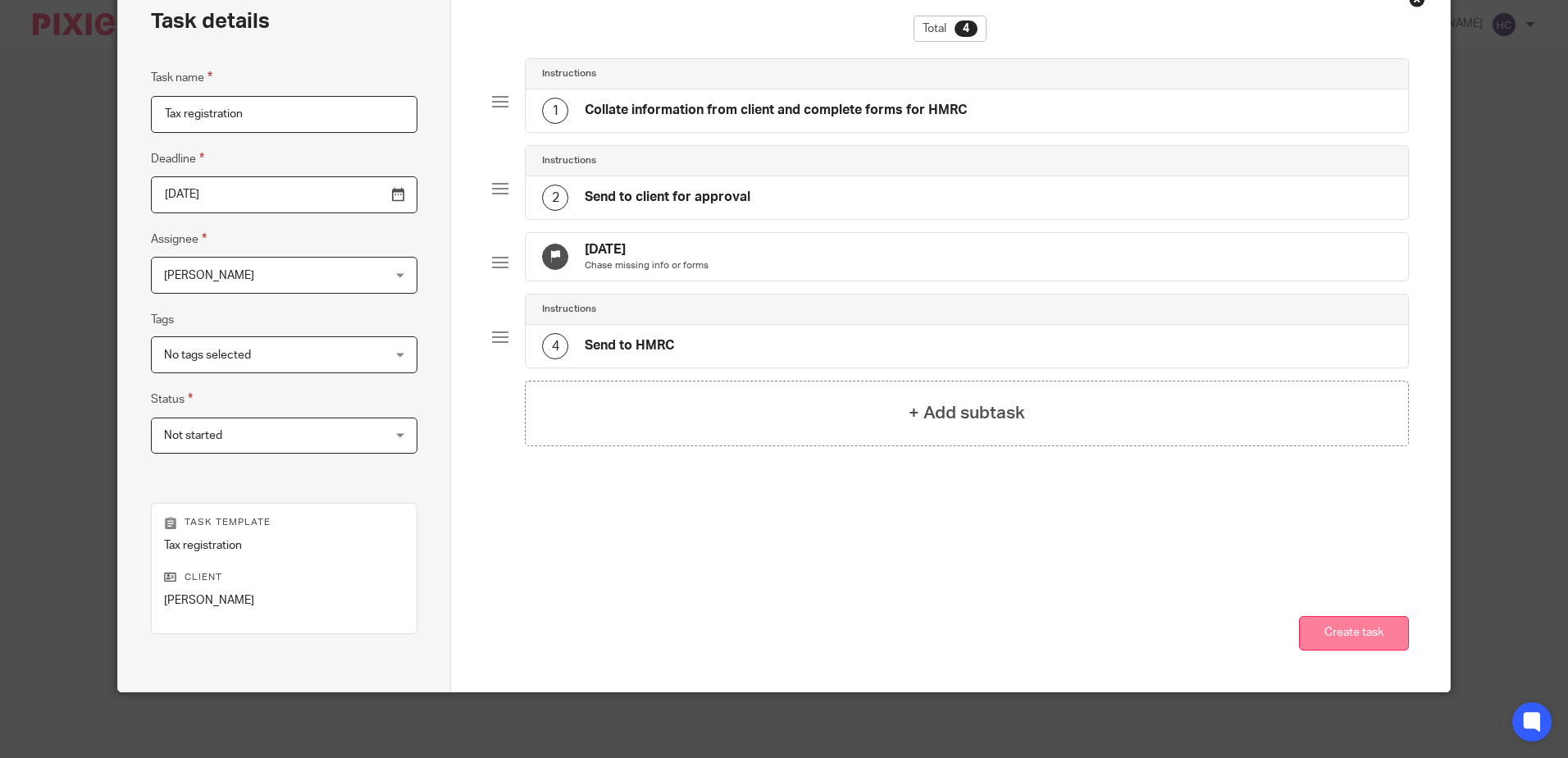
click at [1317, 630] on button "Create task" at bounding box center [1353, 633] width 110 height 35
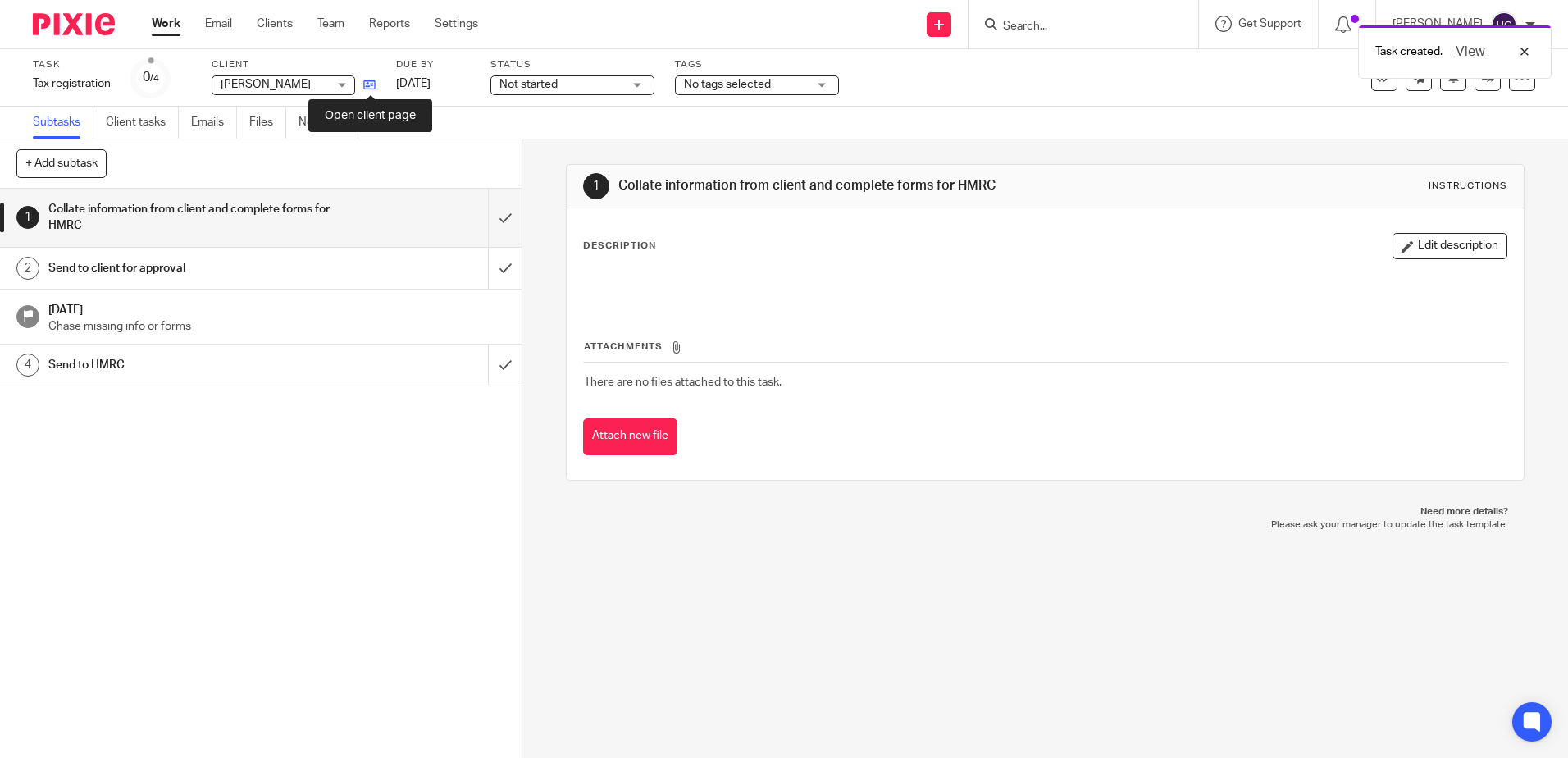
click at [372, 90] on icon at bounding box center [369, 84] width 12 height 12
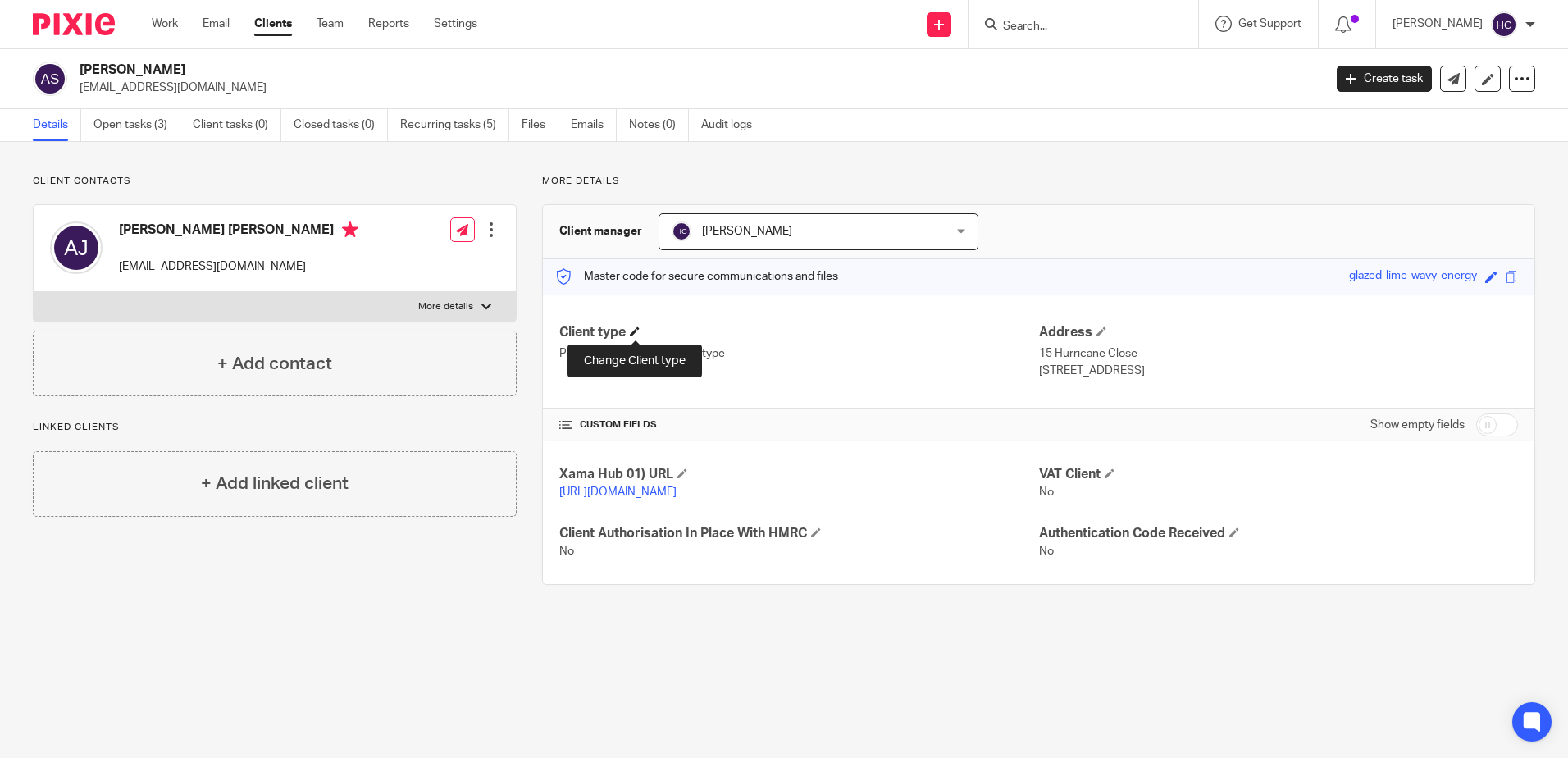
click at [638, 331] on span at bounding box center [635, 331] width 10 height 10
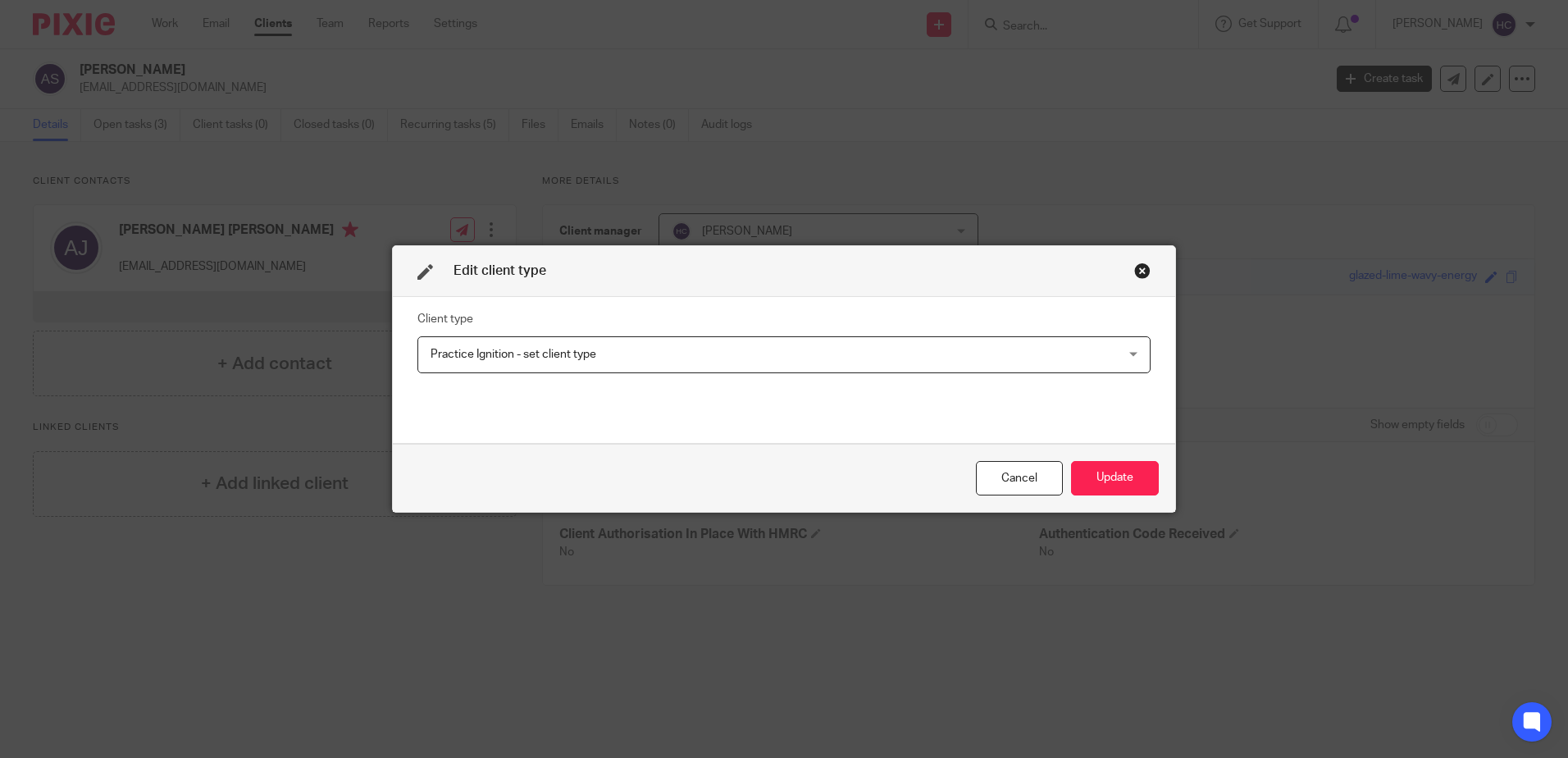
click at [628, 341] on span "Practice Ignition - set client type" at bounding box center [718, 354] width 575 height 34
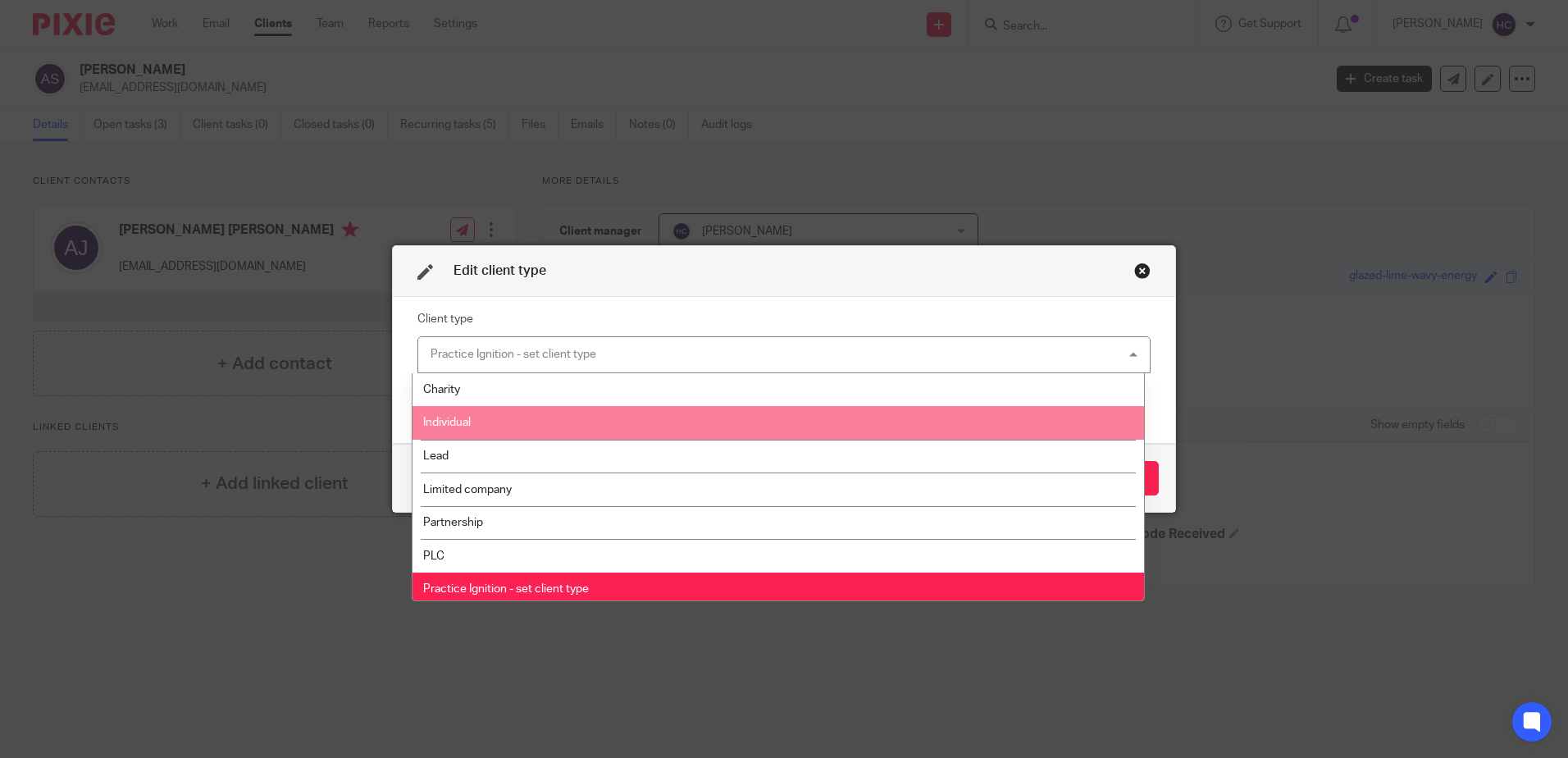
click at [556, 424] on li "Individual" at bounding box center [778, 422] width 731 height 33
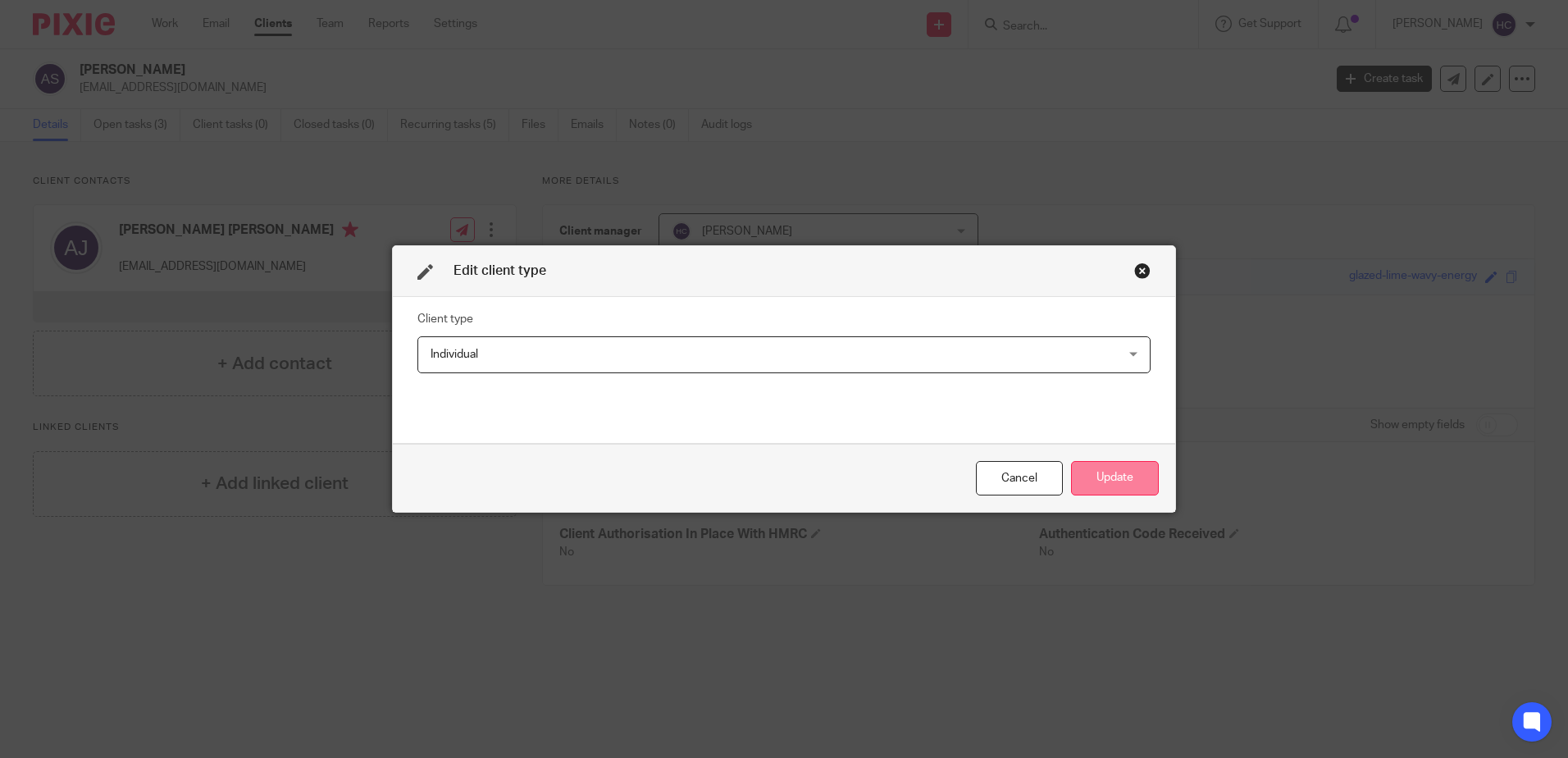
click at [1118, 481] on button "Update" at bounding box center [1115, 478] width 88 height 35
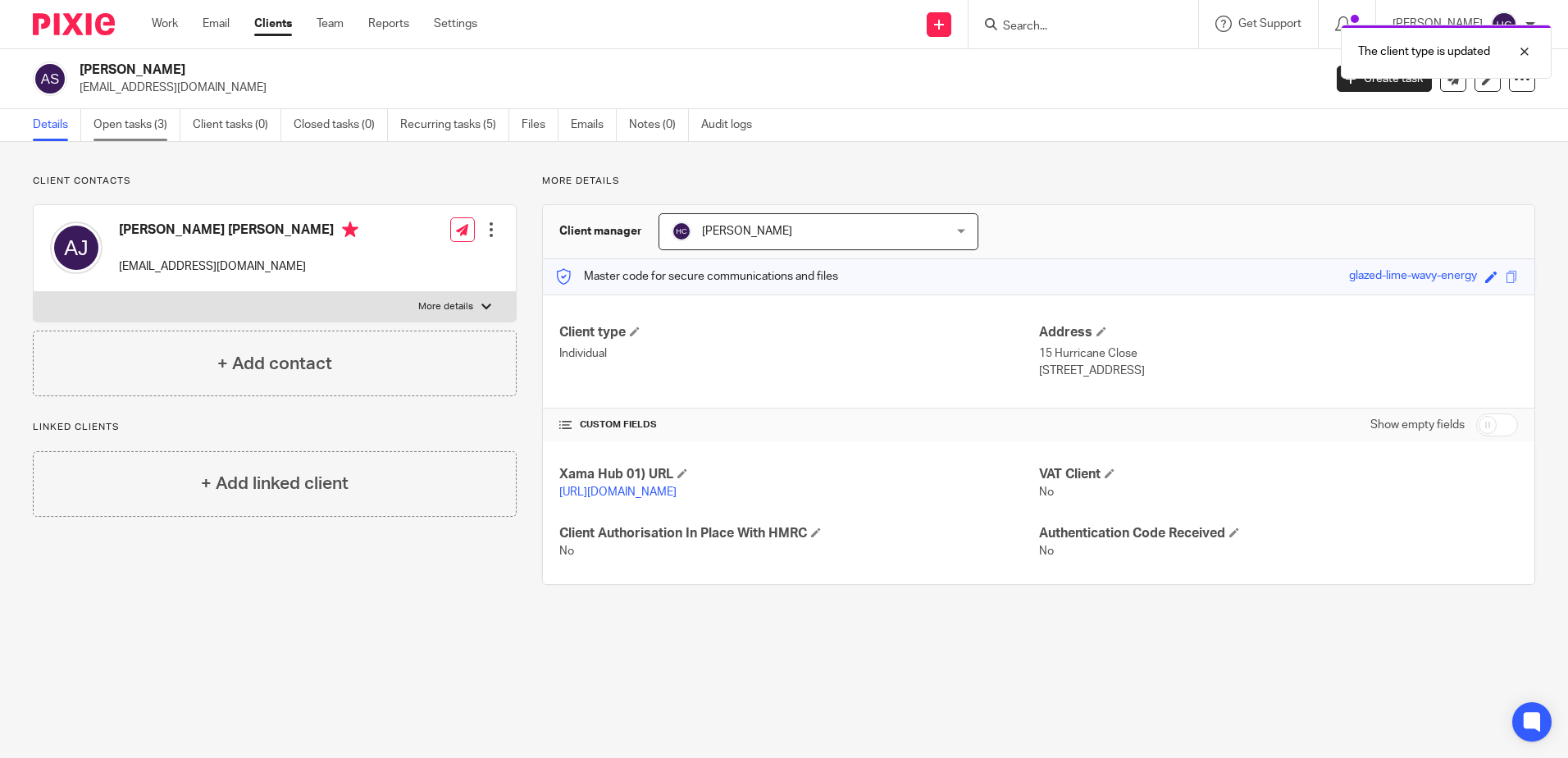
click at [119, 121] on link "Open tasks (3)" at bounding box center [136, 125] width 87 height 32
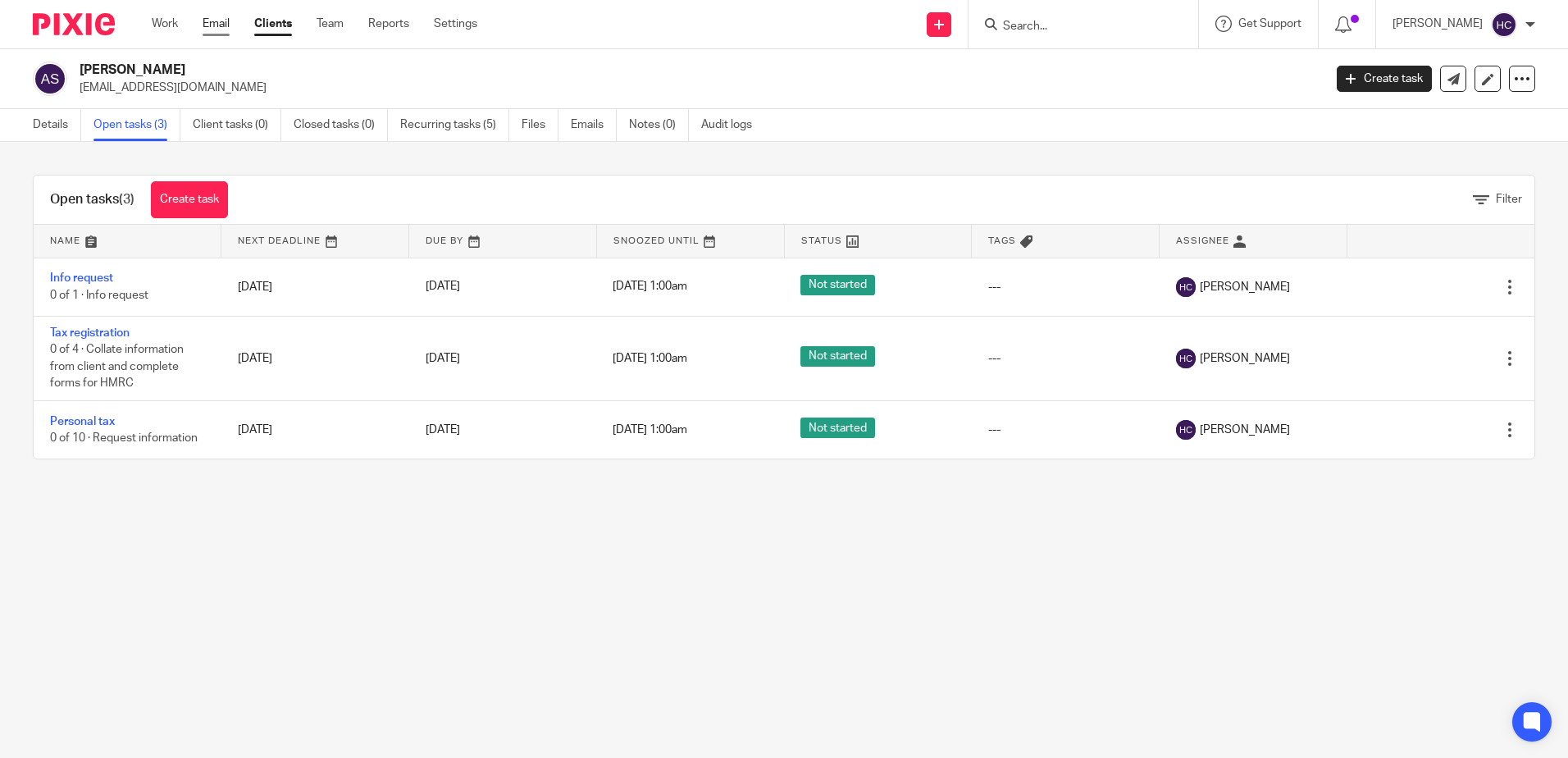
click at [212, 32] on link "Email" at bounding box center [216, 23] width 27 height 16
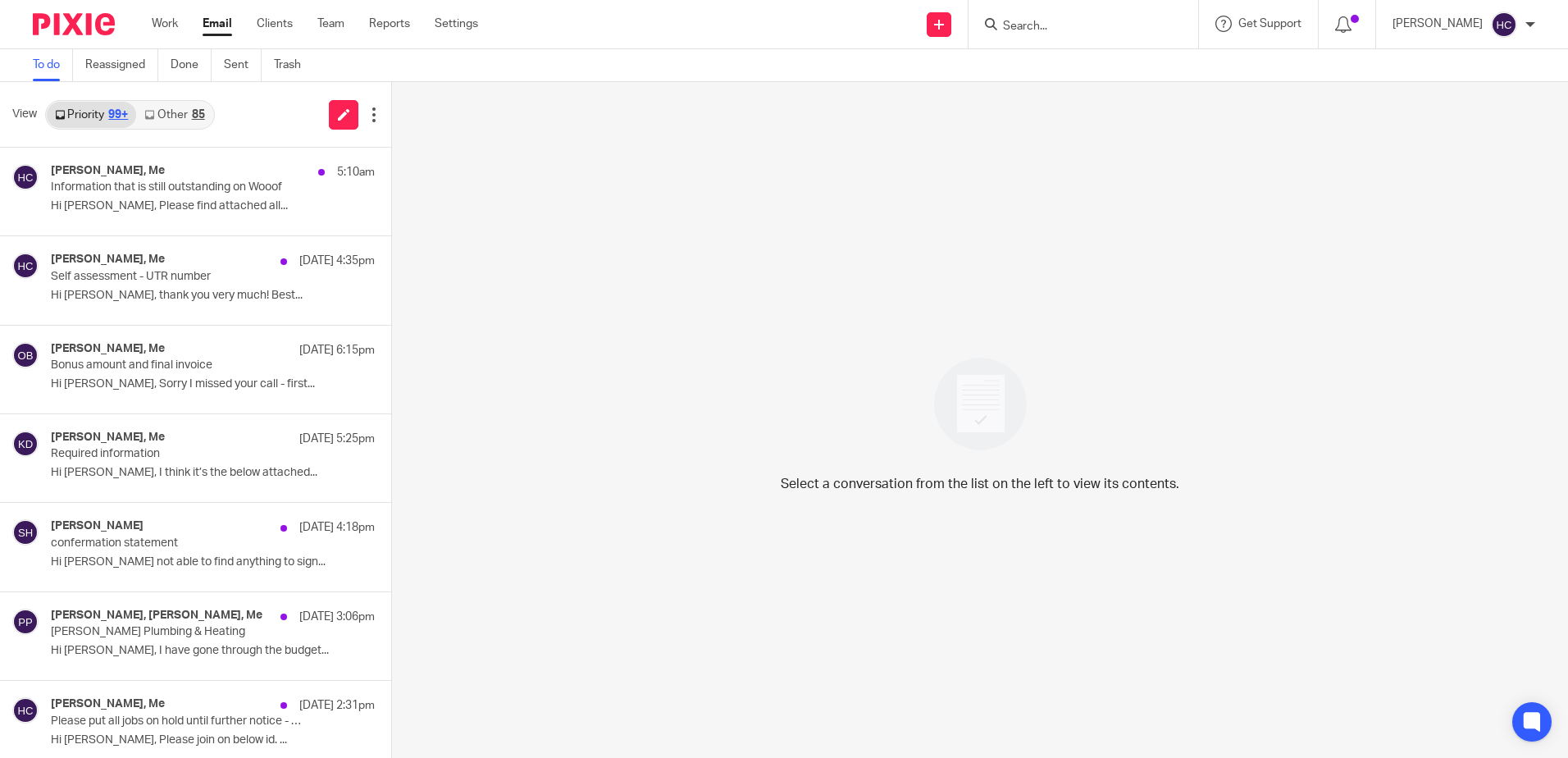
click at [190, 110] on link "Other 85" at bounding box center [175, 115] width 76 height 26
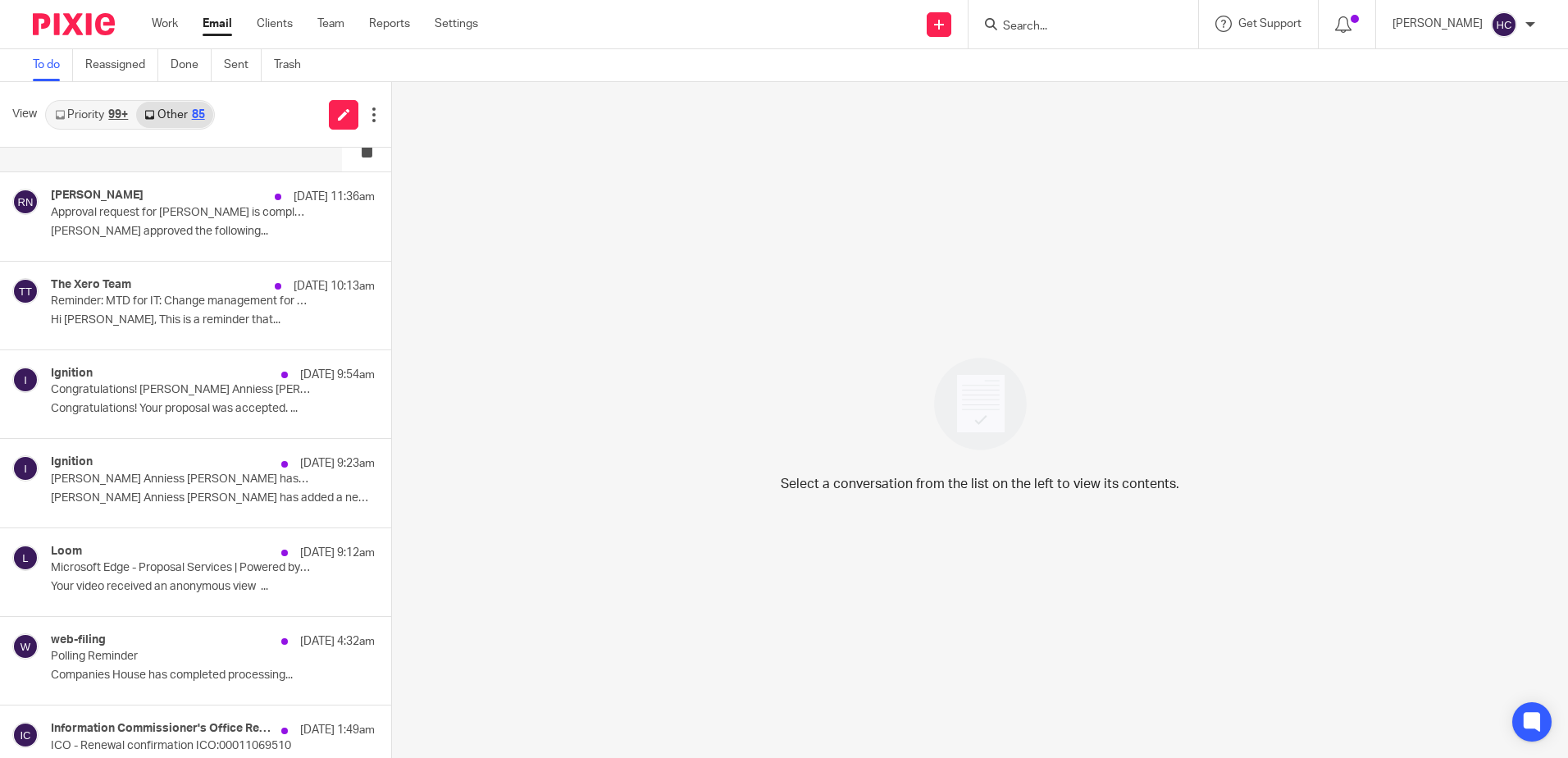
scroll to position [1066, 0]
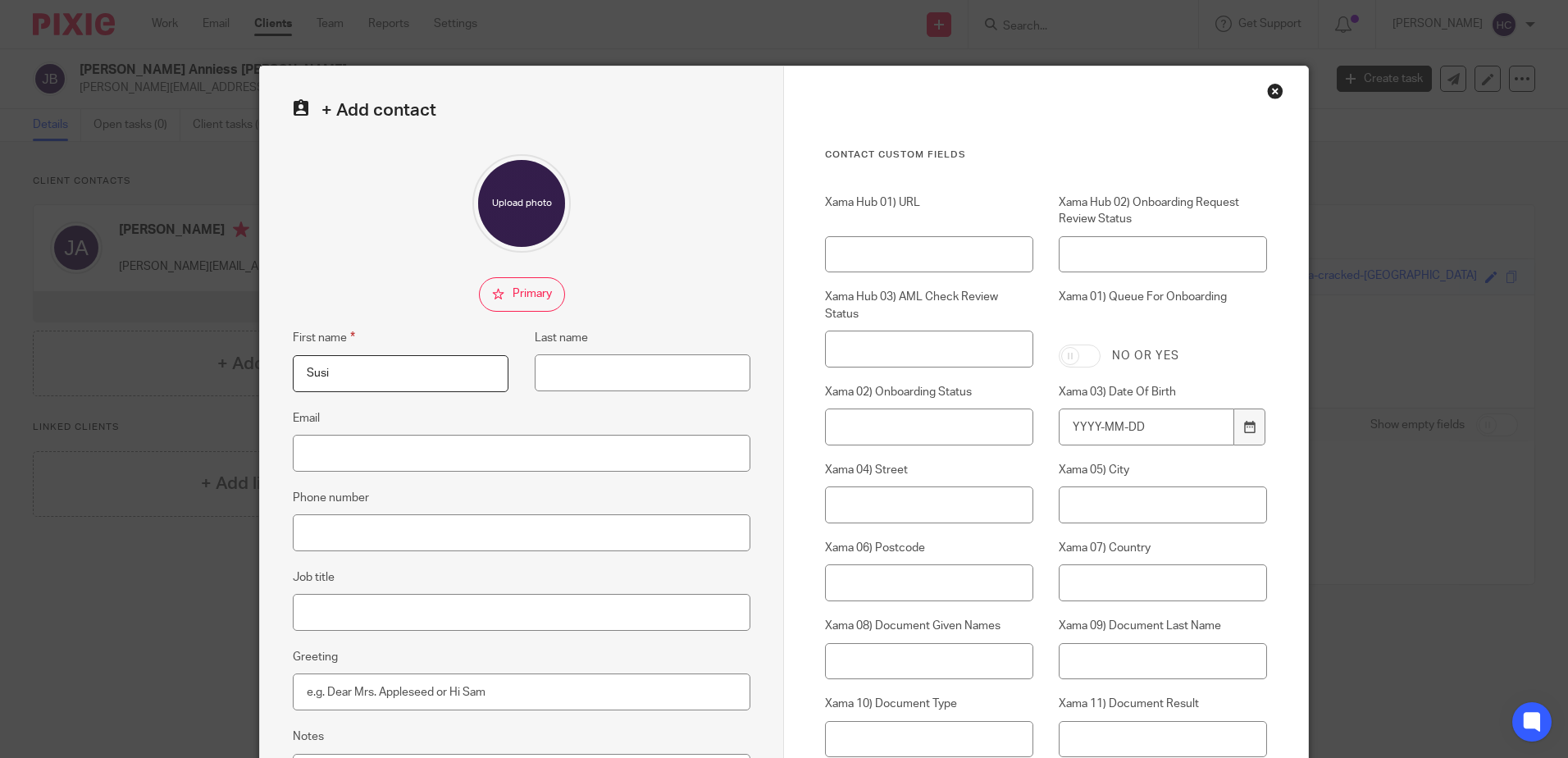
type input "Susi"
type input "[GEOGRAPHIC_DATA]"
paste input "[PERSON_NAME] <[EMAIL_ADDRESS][DOMAIN_NAME]>"
type input "[EMAIL_ADDRESS][DOMAIN_NAME]"
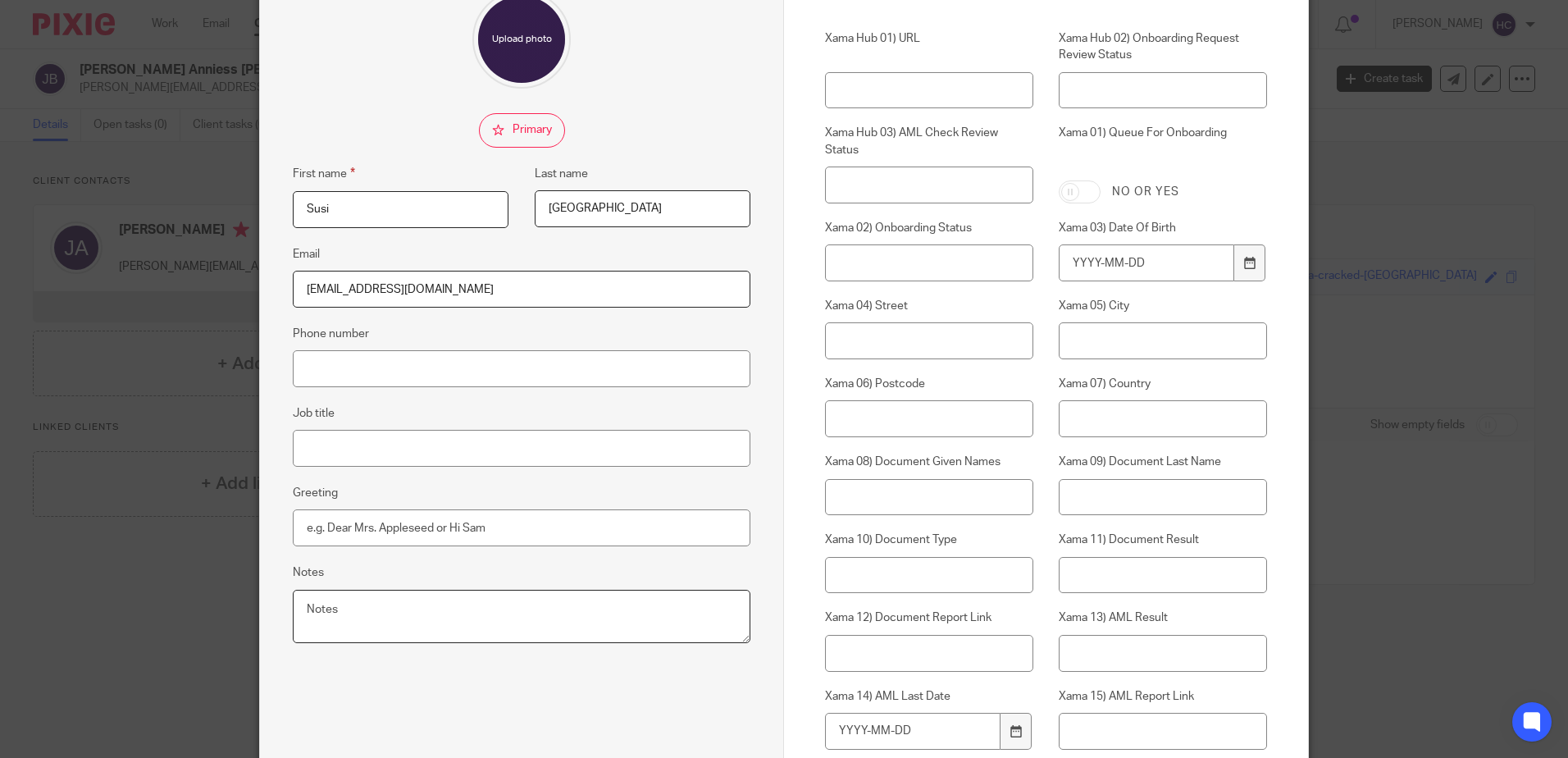
click at [378, 621] on textarea "Notes" at bounding box center [521, 617] width 457 height 54
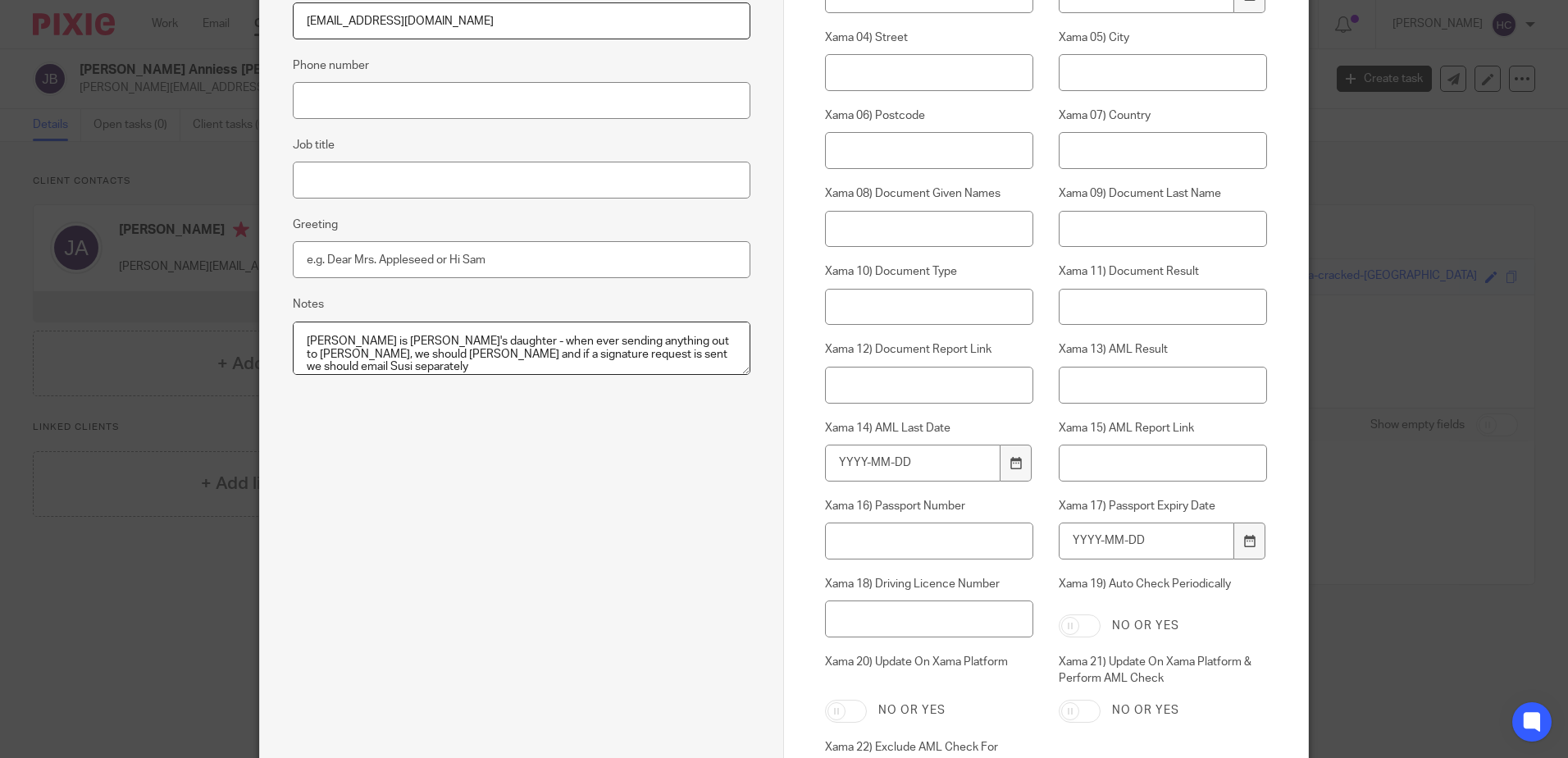
scroll to position [641, 0]
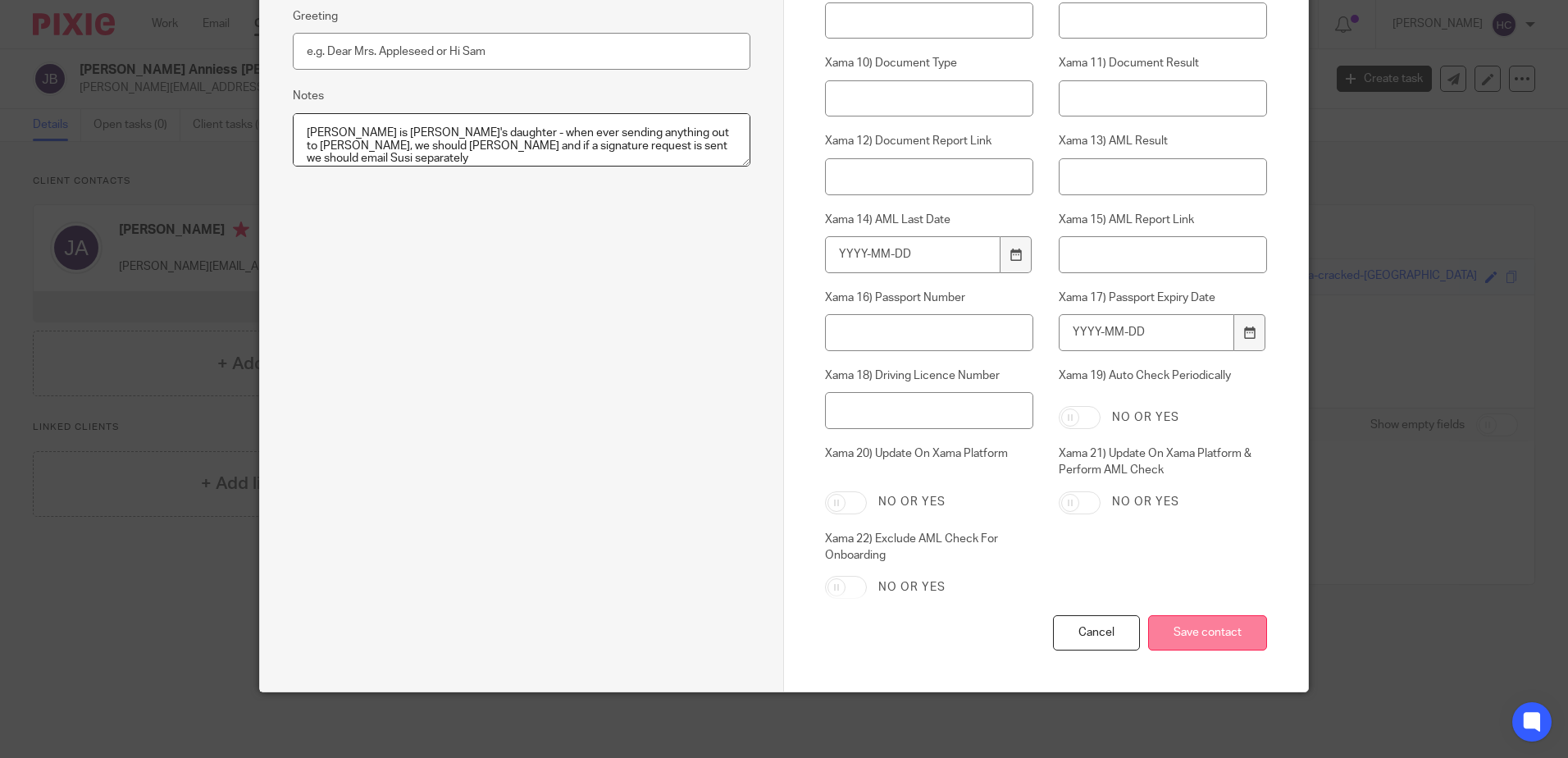
type textarea "Susi is Judith's daughter - when ever sending anything out to Judith, we should…"
click at [1180, 639] on input "Save contact" at bounding box center [1207, 632] width 119 height 35
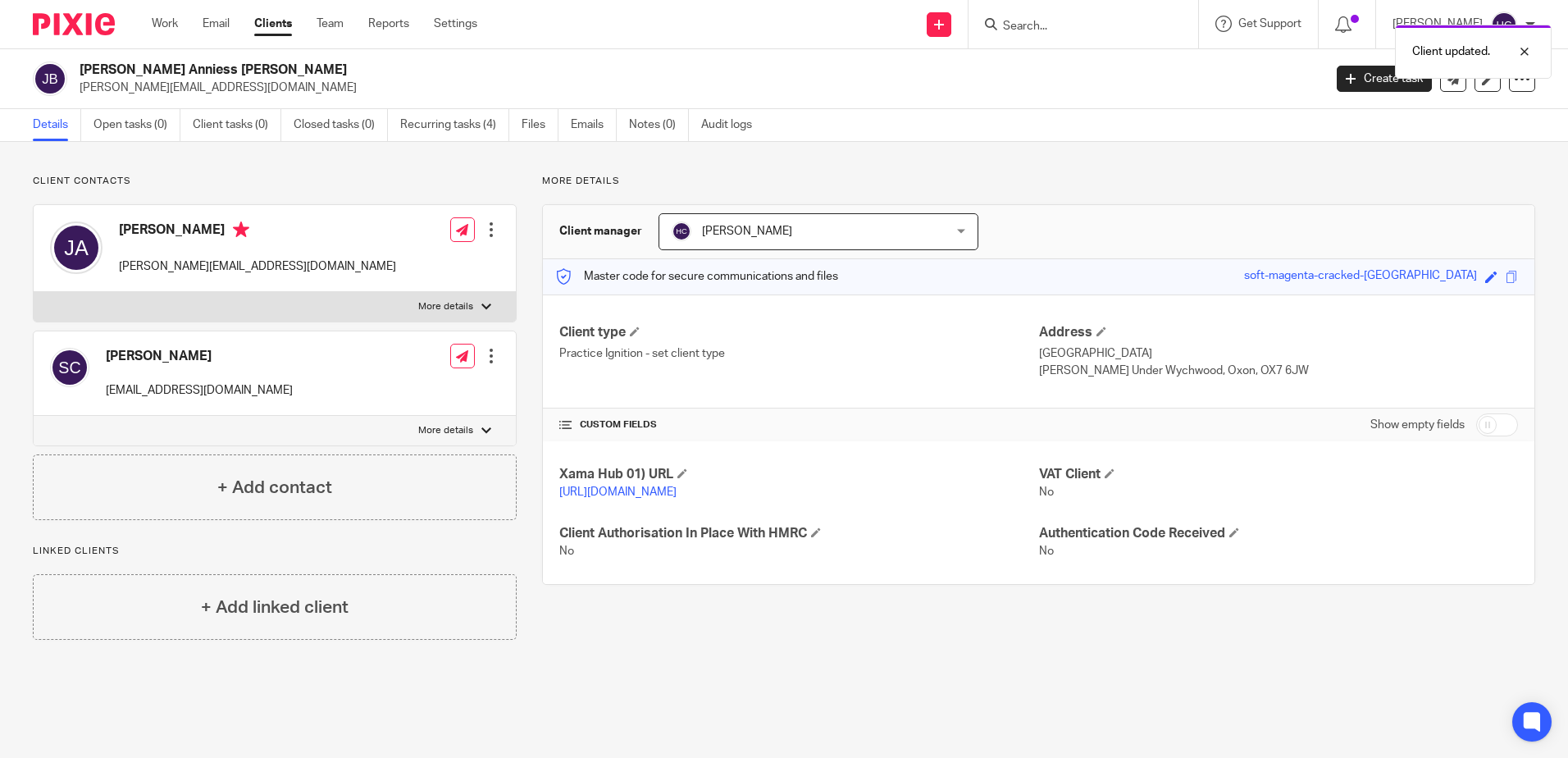
click at [491, 232] on div at bounding box center [491, 229] width 16 height 16
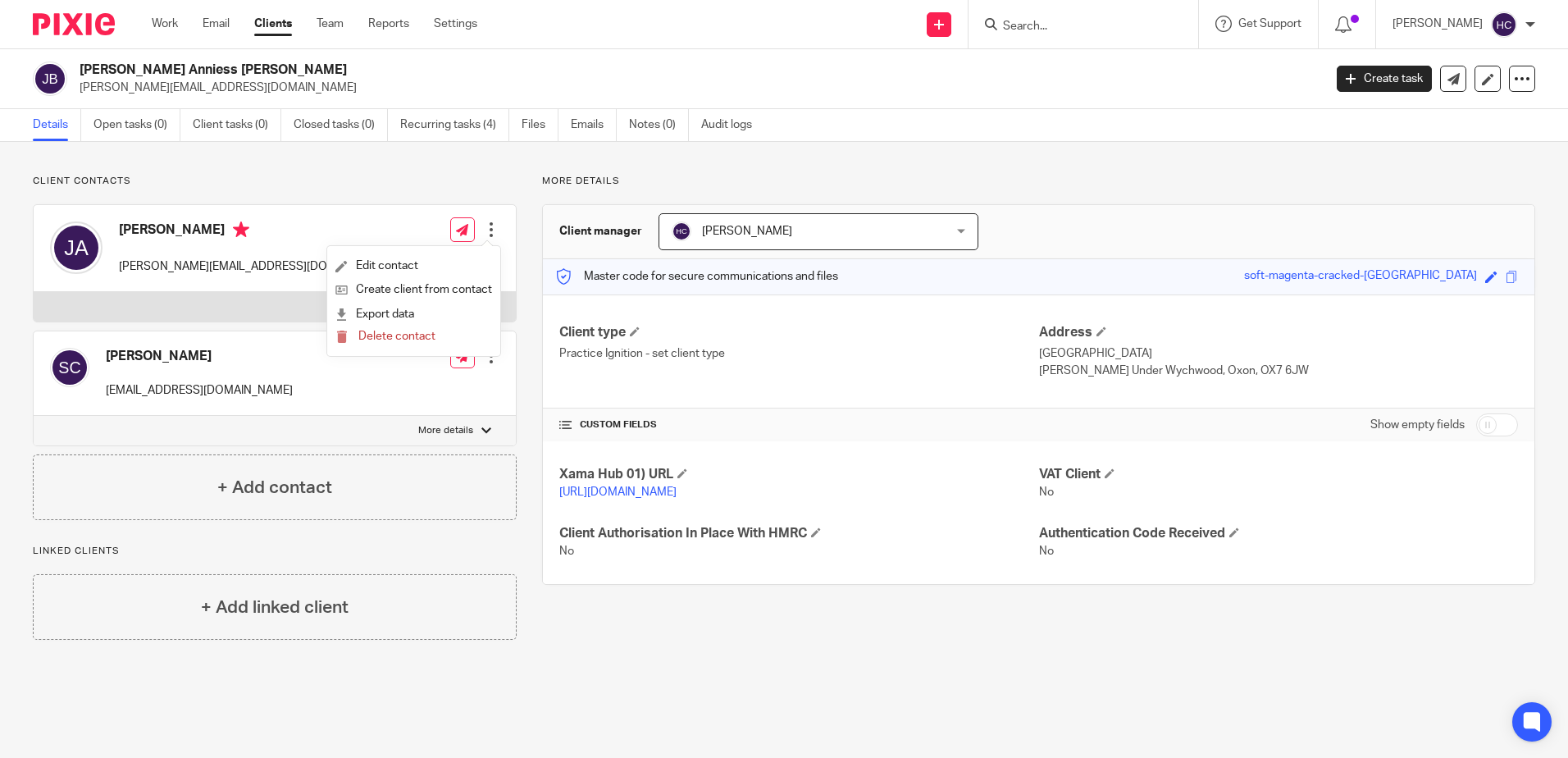
click at [504, 155] on div "Client contacts [PERSON_NAME] [PERSON_NAME][EMAIL_ADDRESS][DOMAIN_NAME] Edit co…" at bounding box center [784, 408] width 1568 height 531
click at [1371, 73] on link "Create task" at bounding box center [1384, 78] width 95 height 26
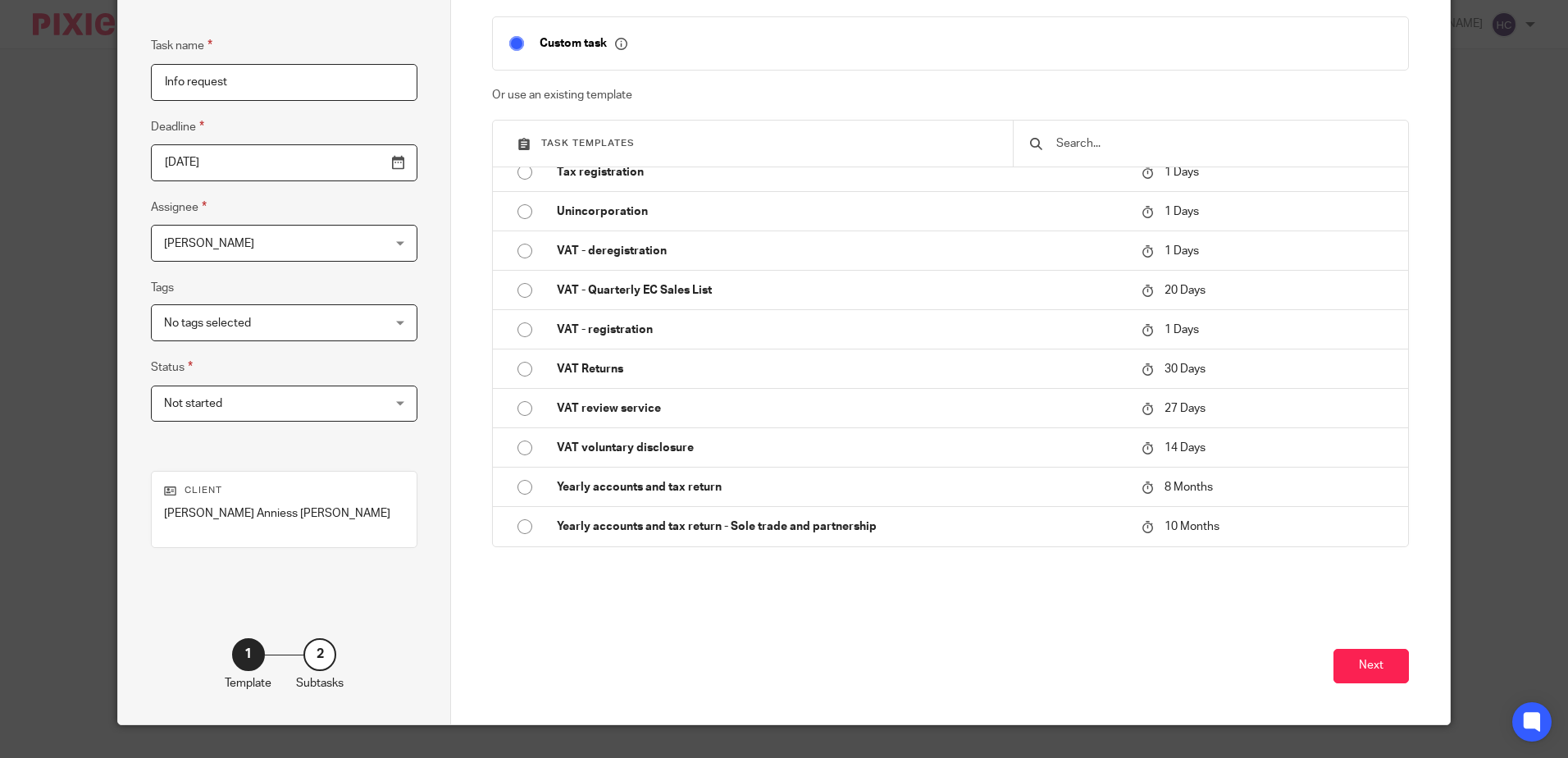
scroll to position [157, 0]
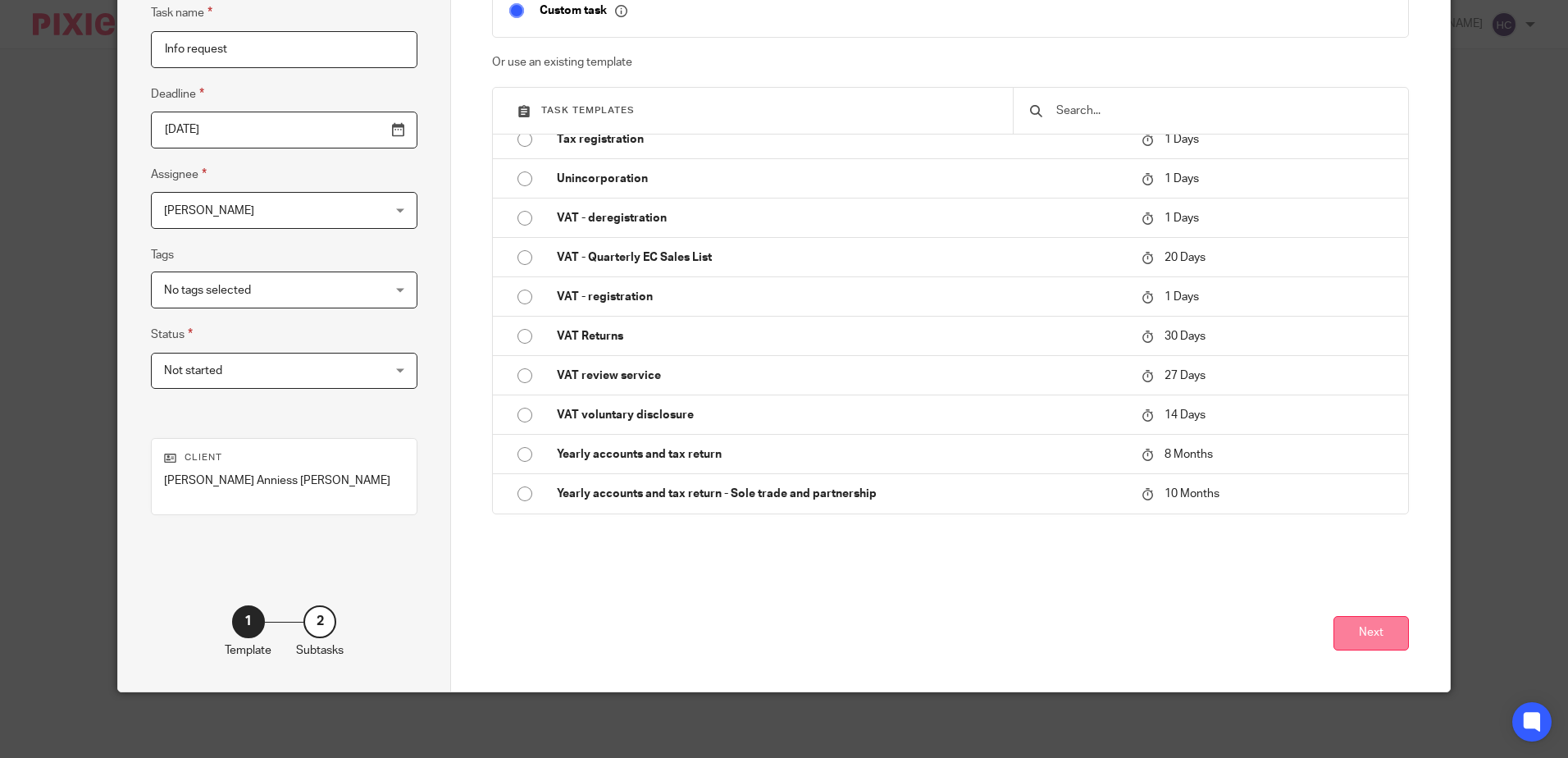
type input "Info request"
click at [1361, 630] on button "Next" at bounding box center [1370, 633] width 75 height 35
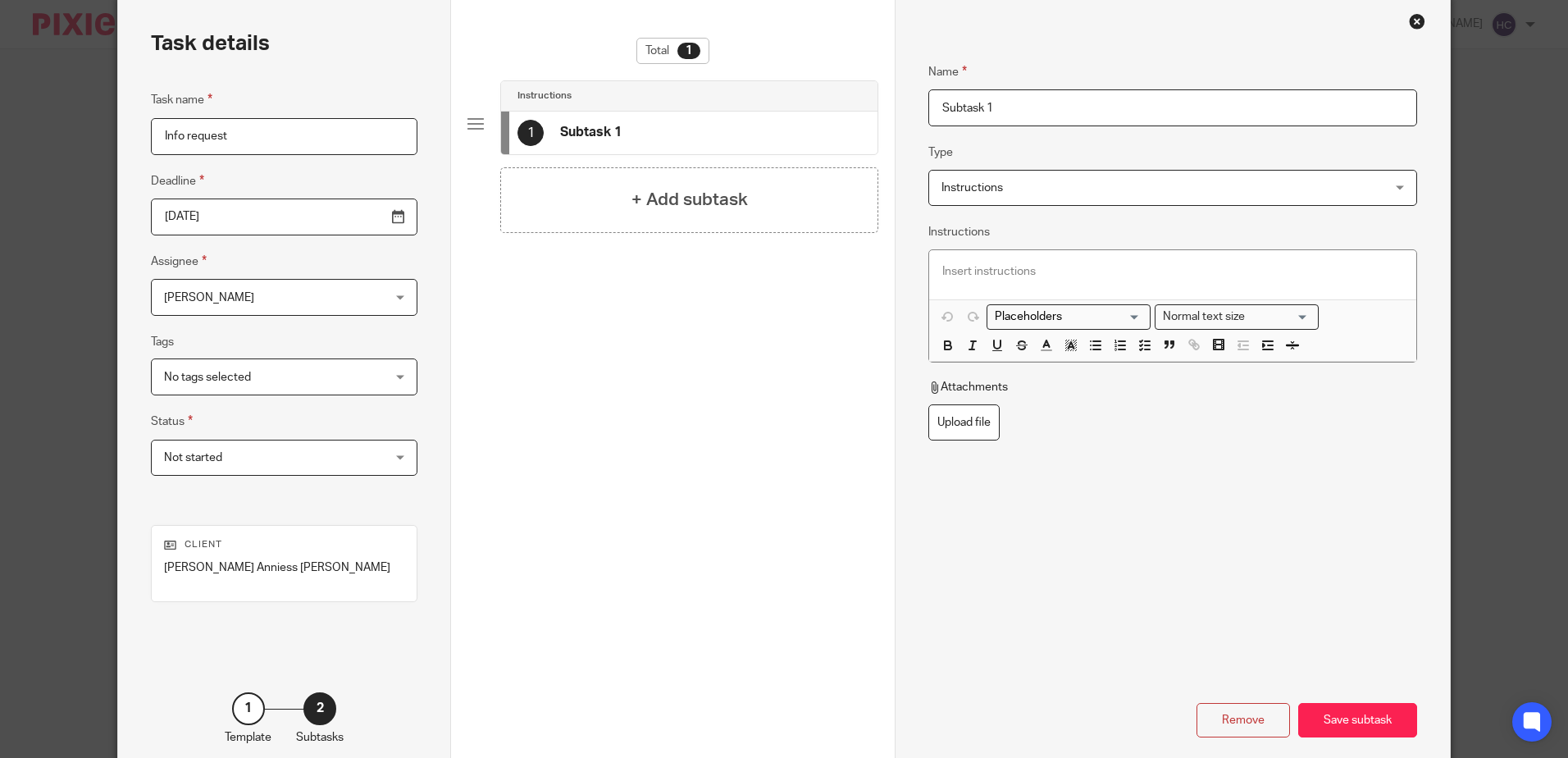
scroll to position [0, 0]
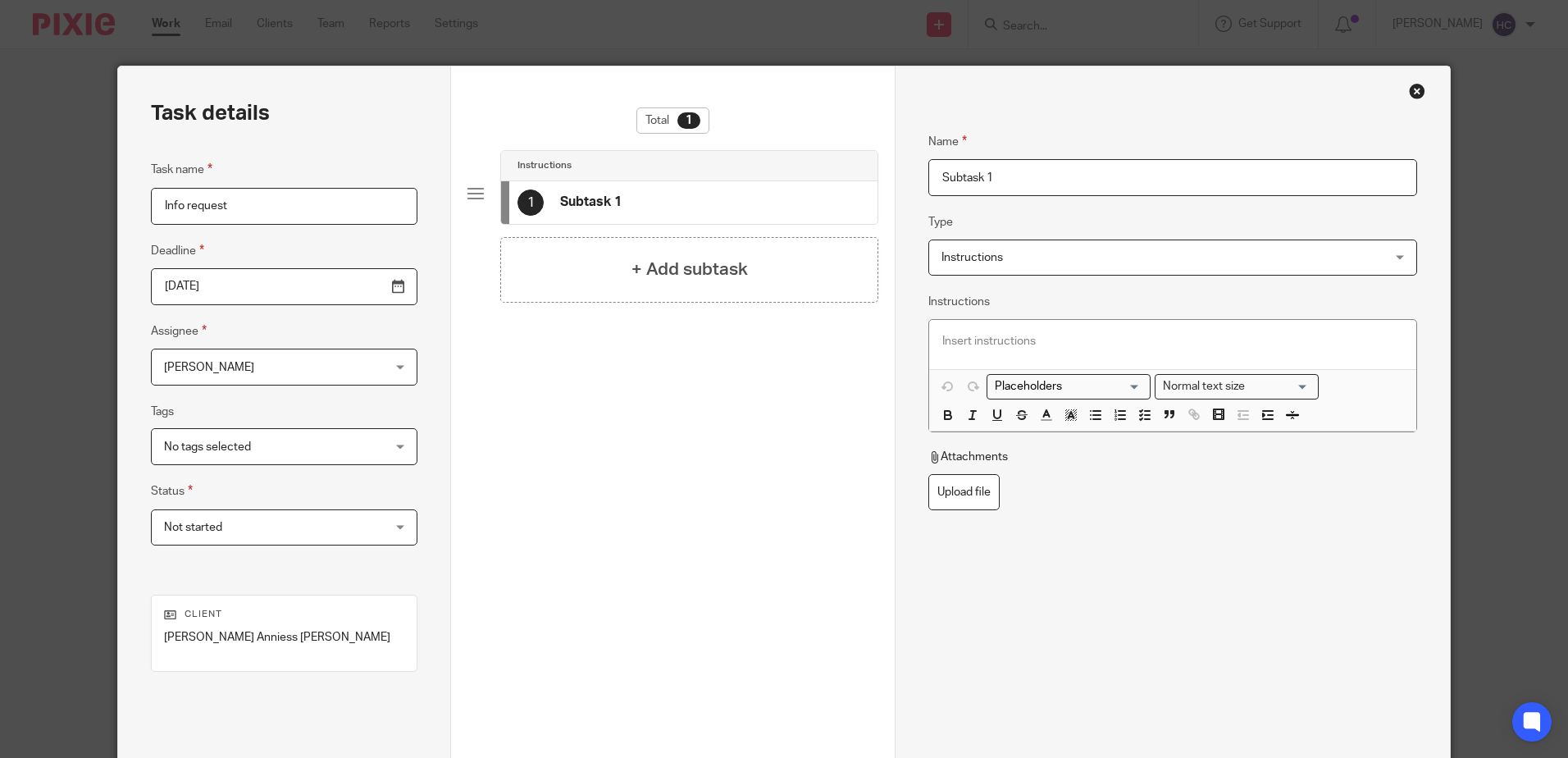
click at [998, 177] on input "Subtask 1" at bounding box center [1172, 178] width 488 height 37
type input "Info request"
click at [974, 262] on span "Instructions" at bounding box center [972, 258] width 61 height 11
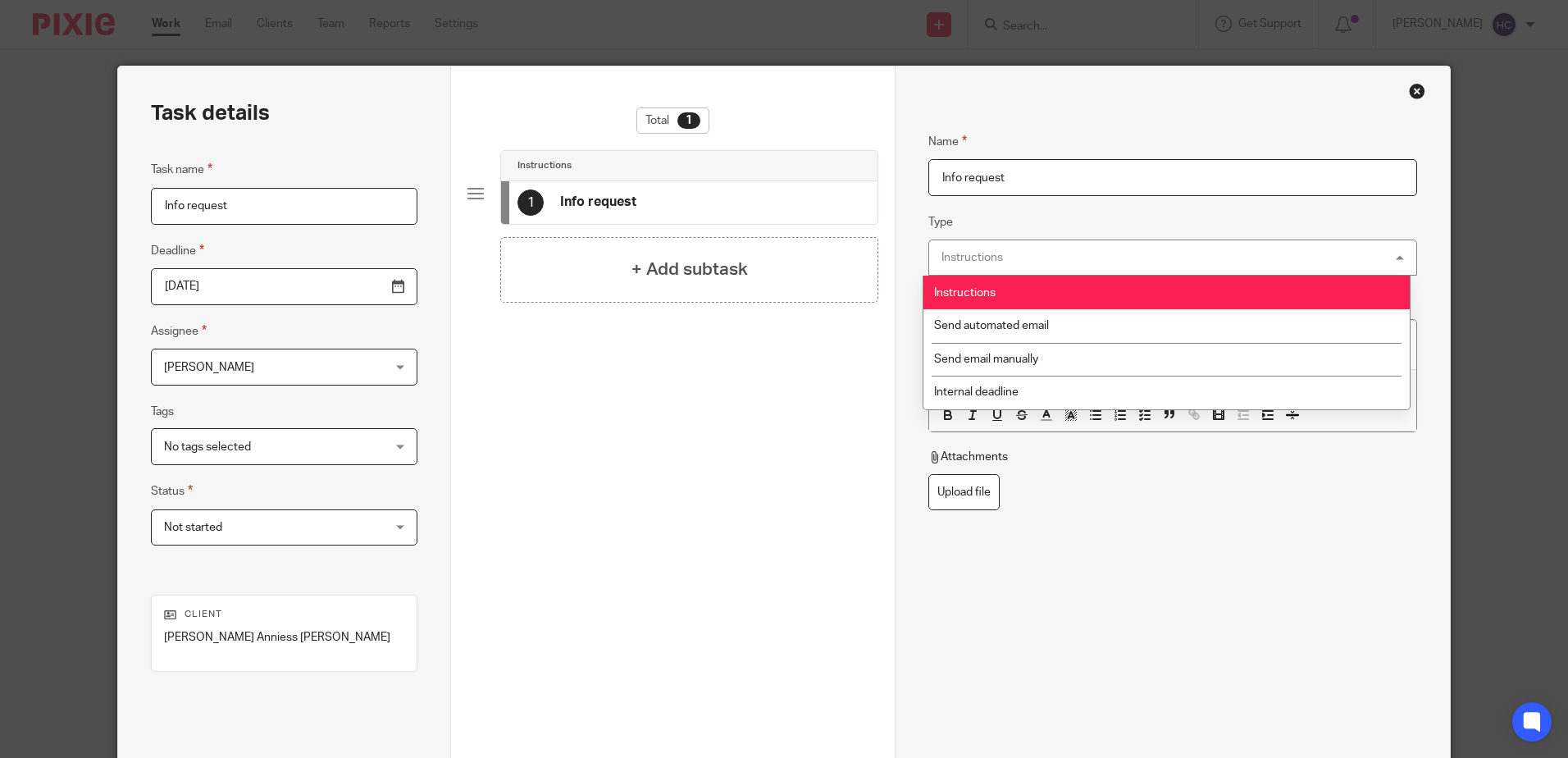
click at [987, 313] on li "Send automated email" at bounding box center [1165, 326] width 486 height 33
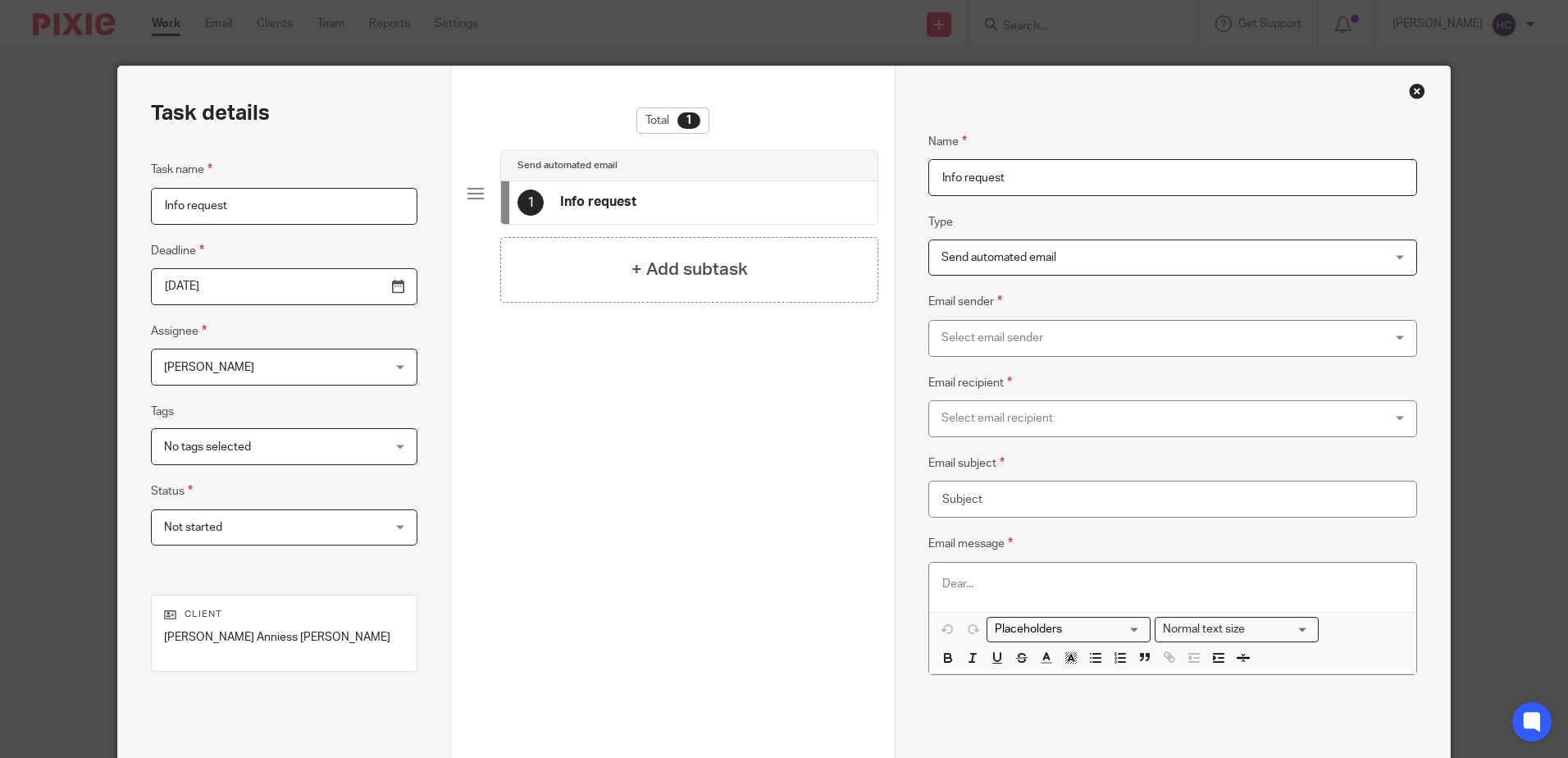
click at [975, 341] on div "Select email sender" at bounding box center [1131, 338] width 380 height 34
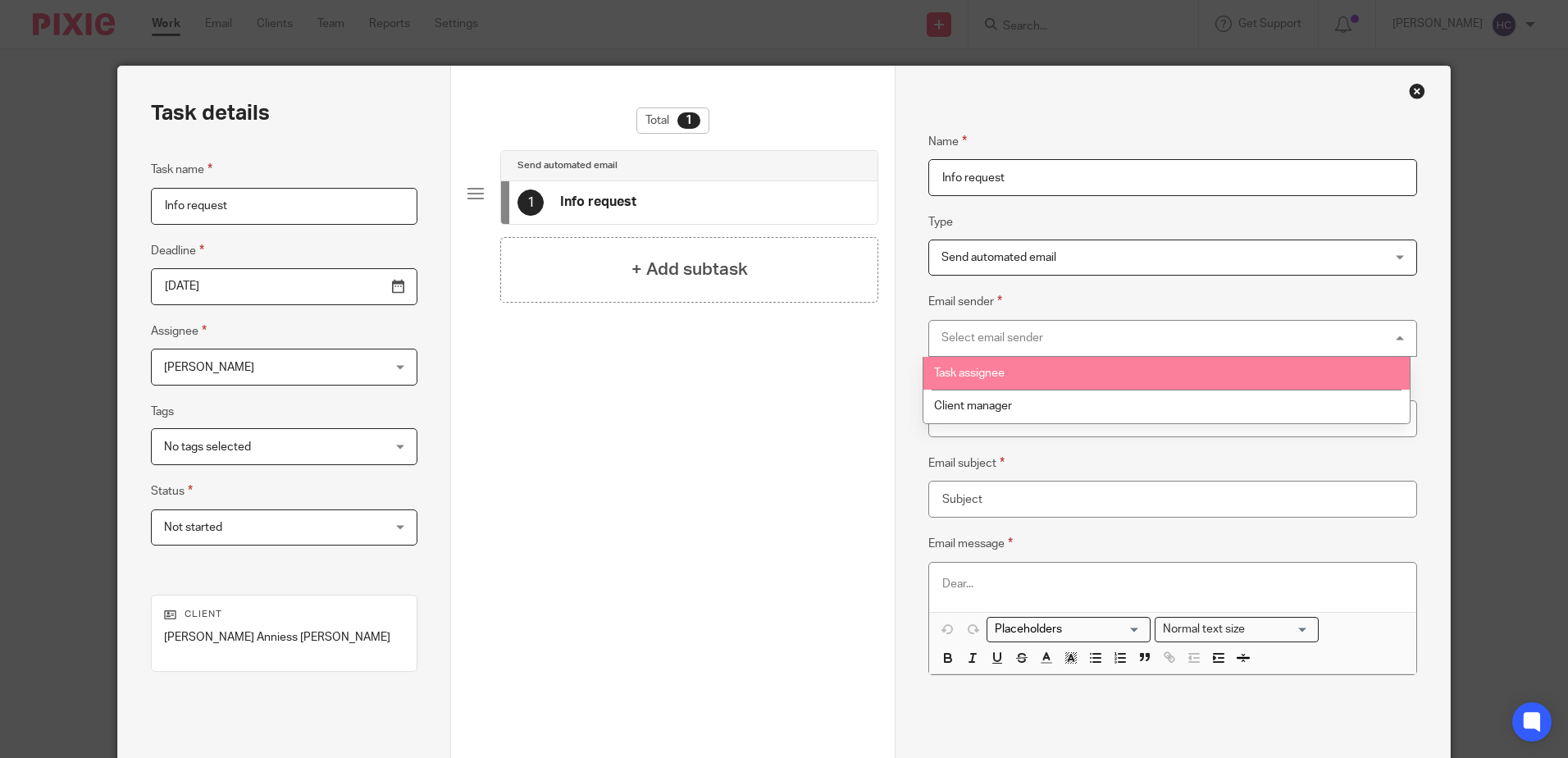
click at [980, 385] on li "Task assignee" at bounding box center [1165, 373] width 486 height 33
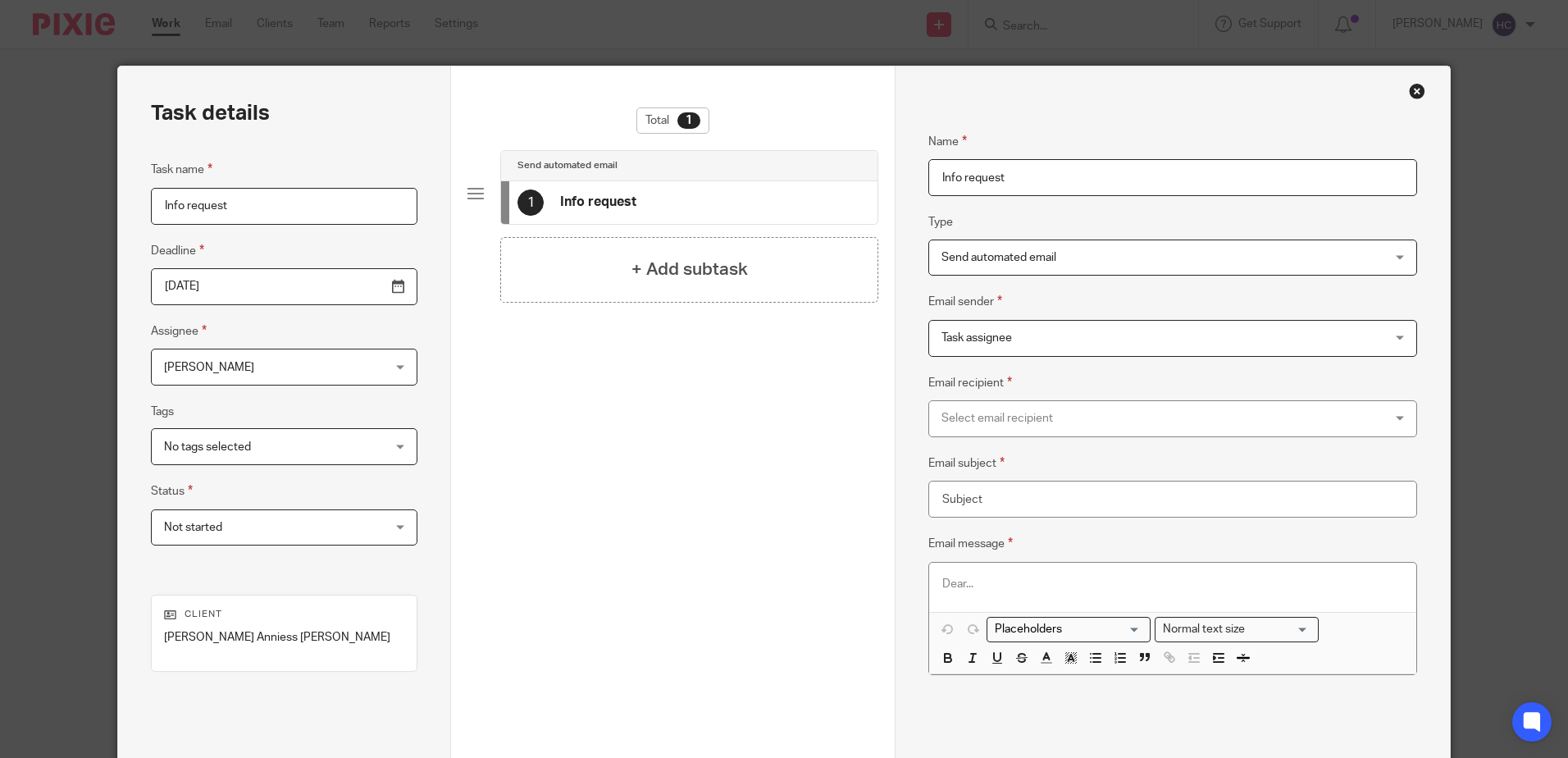
click at [979, 408] on div "Select email recipient" at bounding box center [1131, 418] width 380 height 34
click at [888, 382] on div "Total 1 Send automated email 1 Info request + Add subtask" at bounding box center [673, 457] width 444 height 782
click at [1397, 412] on div "Select email recipient" at bounding box center [1172, 418] width 488 height 37
click at [1409, 92] on div "Close this dialog window" at bounding box center [1416, 91] width 16 height 16
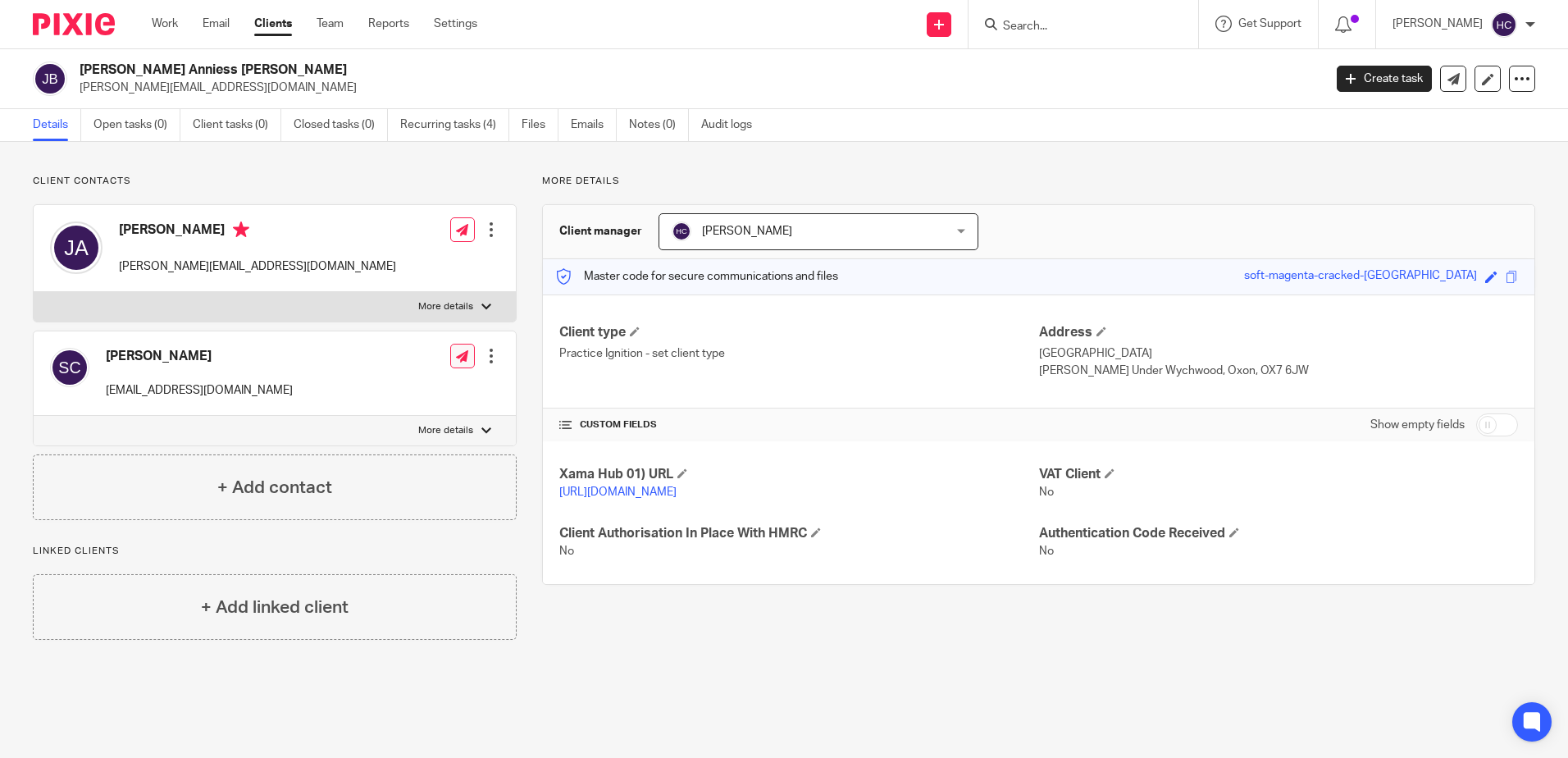
click at [451, 348] on link at bounding box center [463, 356] width 25 height 25
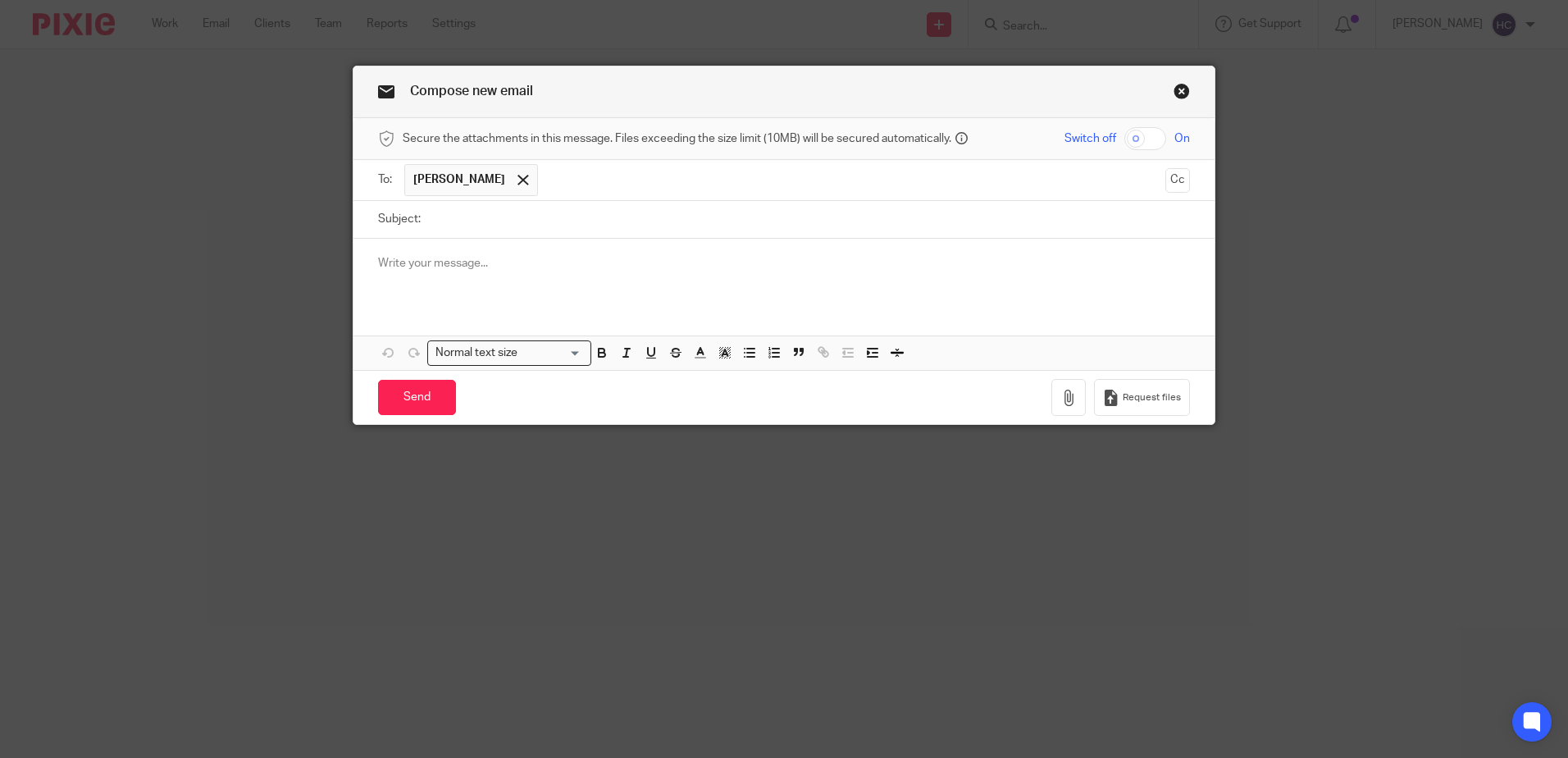
click at [462, 243] on div at bounding box center [784, 270] width 861 height 64
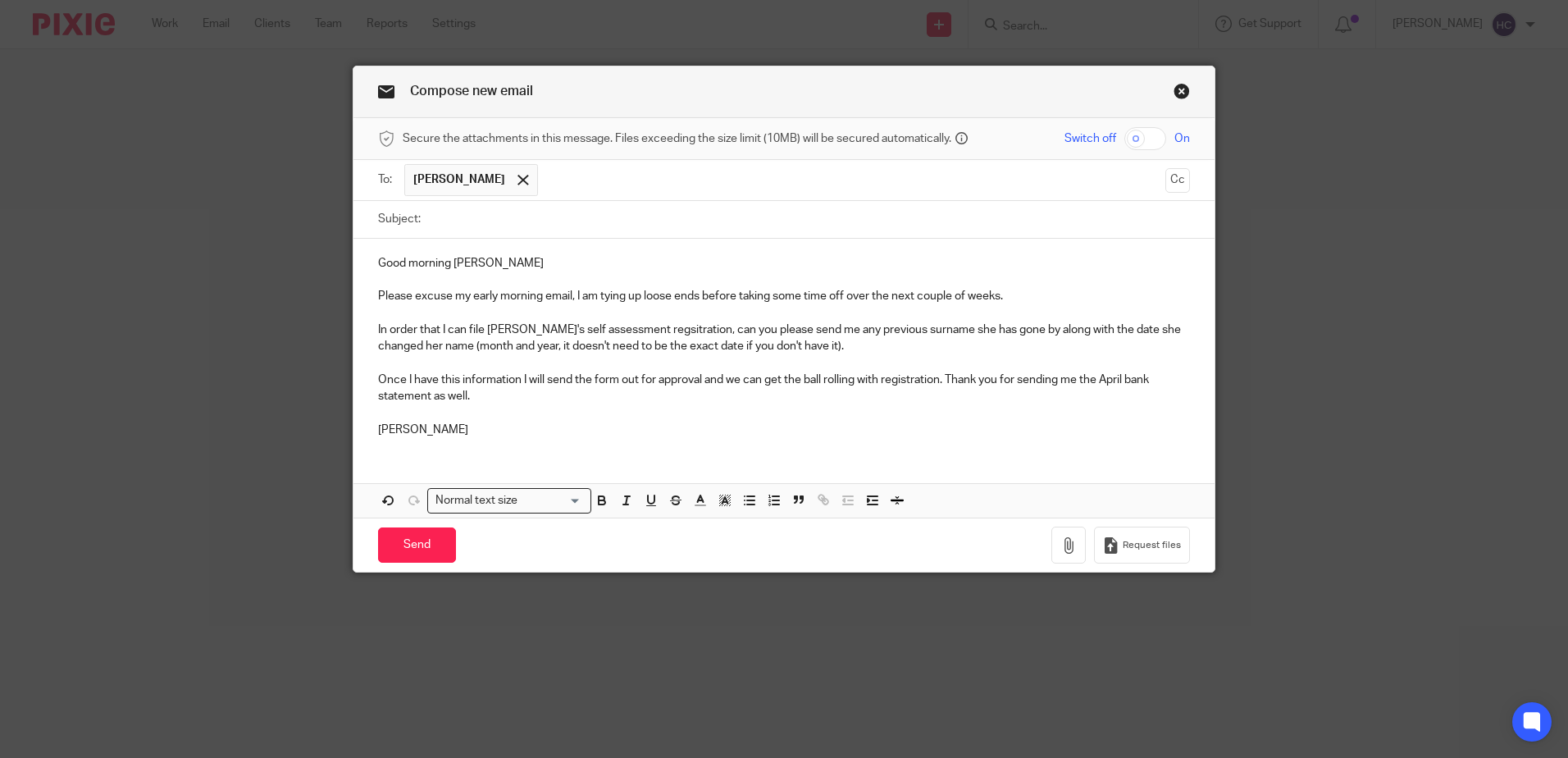
click at [461, 220] on input "Subject:" at bounding box center [808, 219] width 761 height 37
type input "Information needed for [PERSON_NAME]'s self assessment registration"
click at [429, 544] on input "Send" at bounding box center [417, 544] width 78 height 35
